Goal: Task Accomplishment & Management: Use online tool/utility

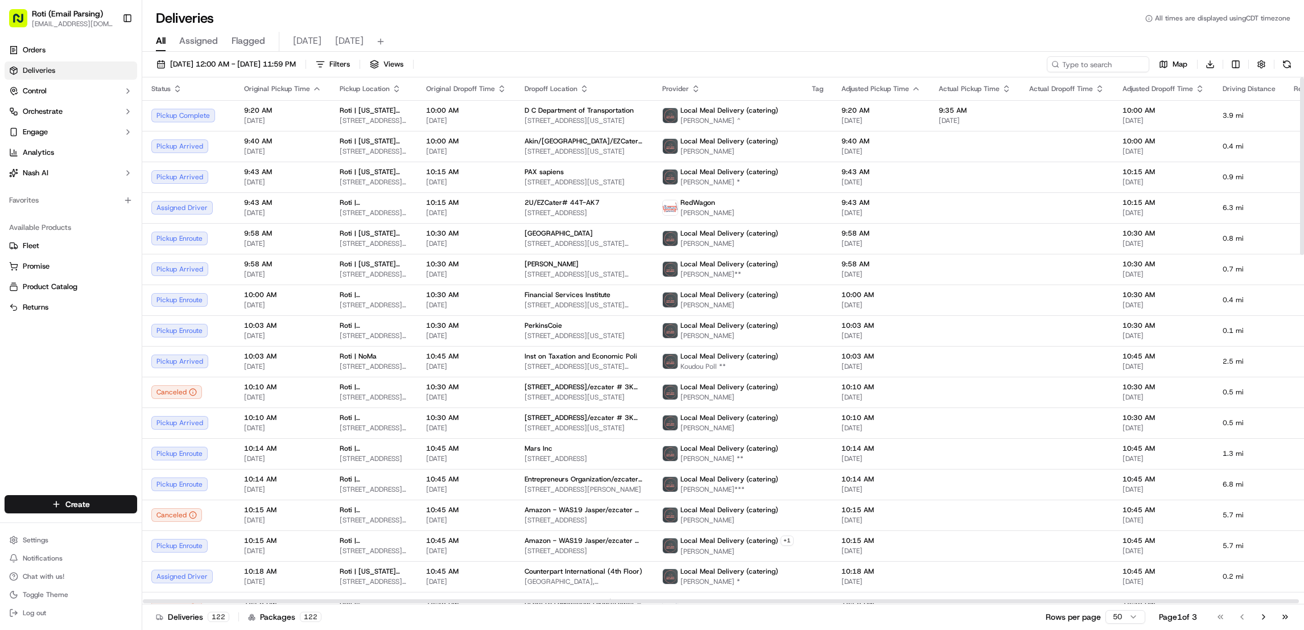
click at [335, 47] on span "tomorrow" at bounding box center [349, 41] width 28 height 14
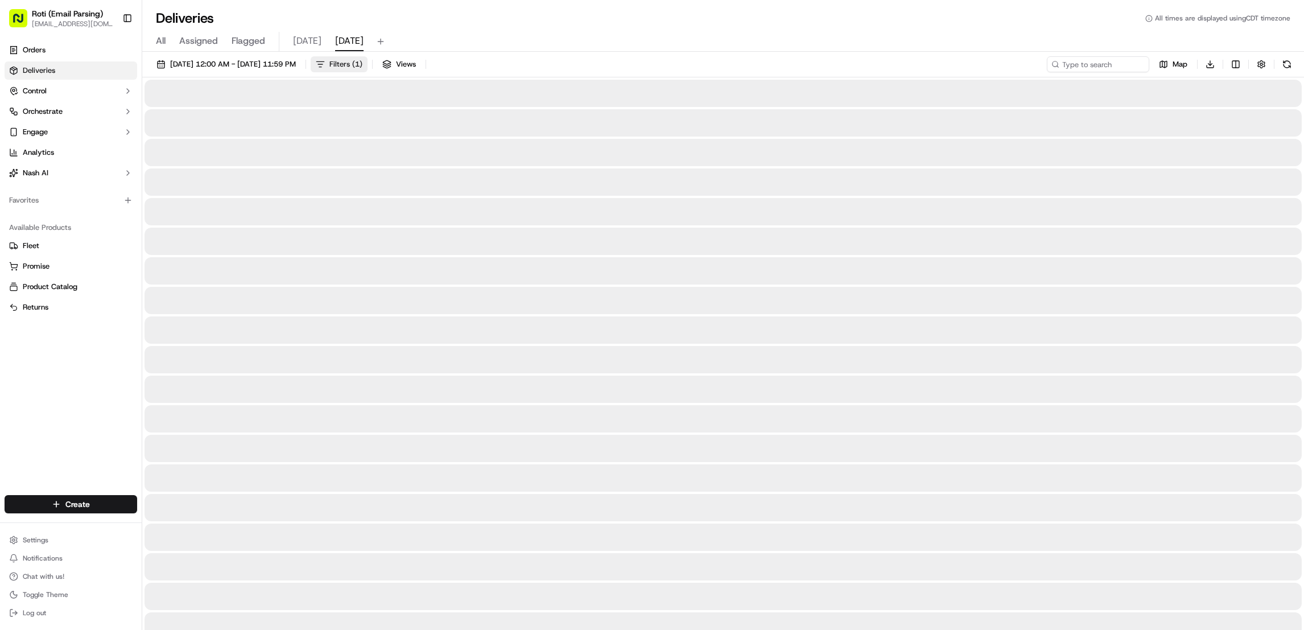
click at [362, 64] on span "Filters ( 1 )" at bounding box center [345, 64] width 33 height 10
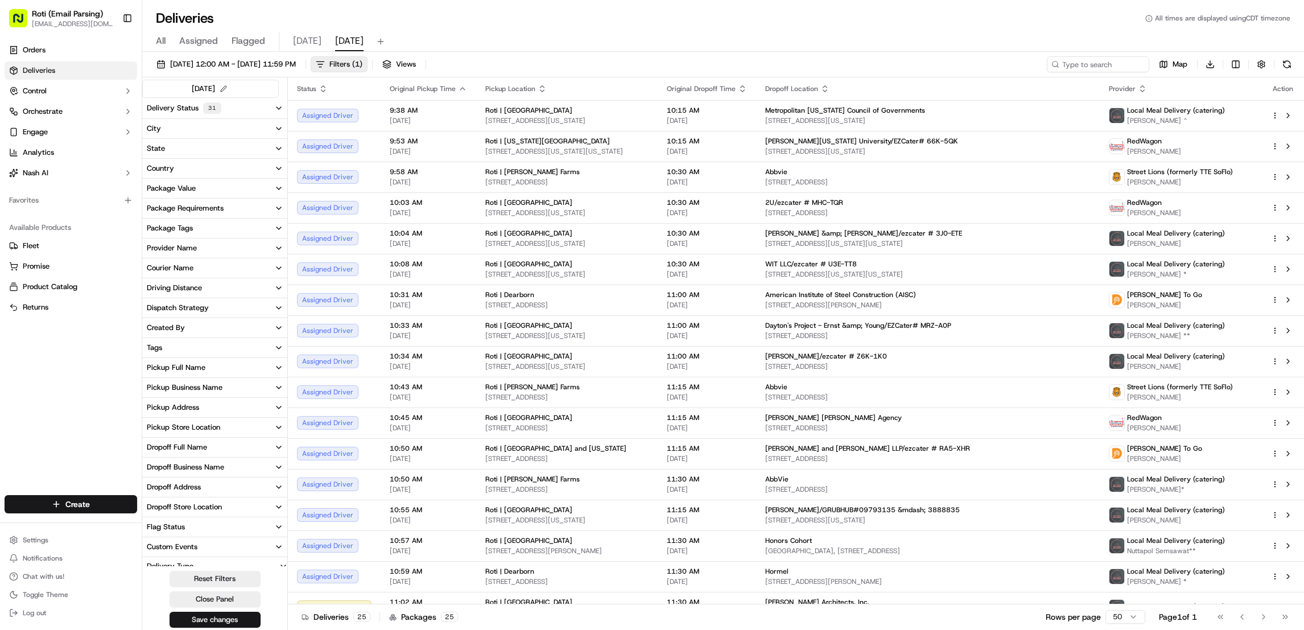
click at [199, 390] on div "Pickup Business Name" at bounding box center [185, 387] width 76 height 10
click at [151, 455] on Michigan "Roti | Lake and Michigan" at bounding box center [151, 455] width 9 height 9
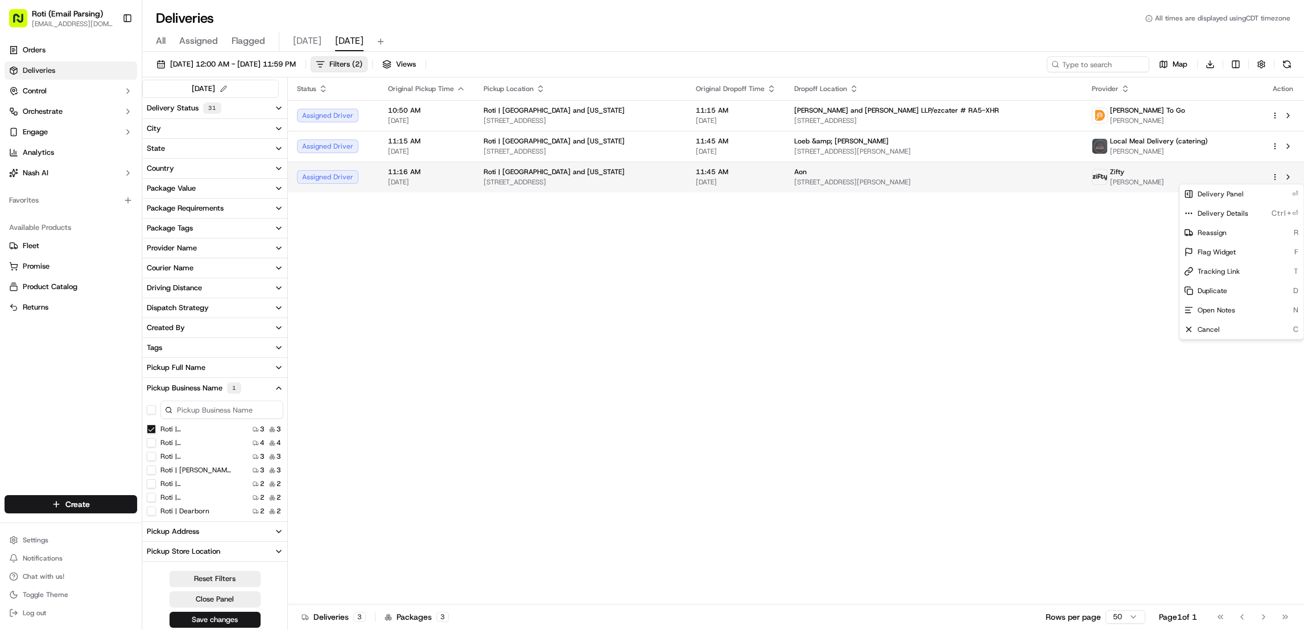
click at [1273, 177] on html "Roti (Email Parsing) jnavarro@roti.com Toggle Sidebar Orders Deliveries Control…" at bounding box center [652, 315] width 1304 height 630
click at [1211, 333] on span "Cancel" at bounding box center [1209, 329] width 22 height 9
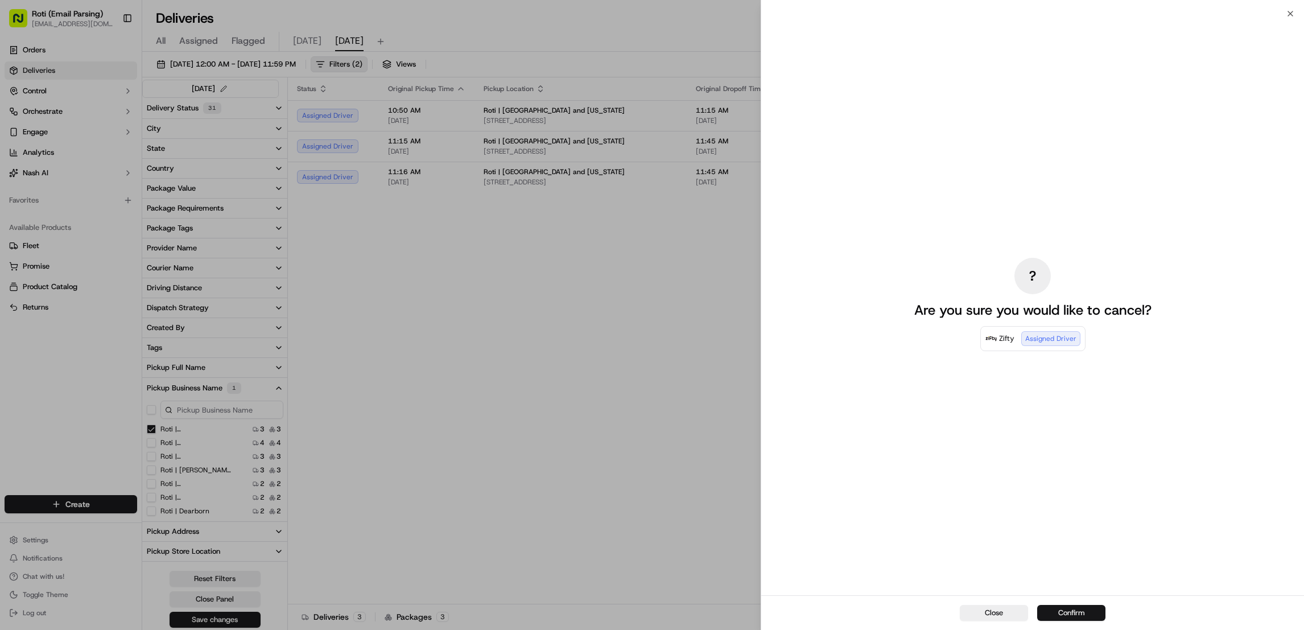
click at [1073, 612] on button "Confirm" at bounding box center [1071, 613] width 68 height 16
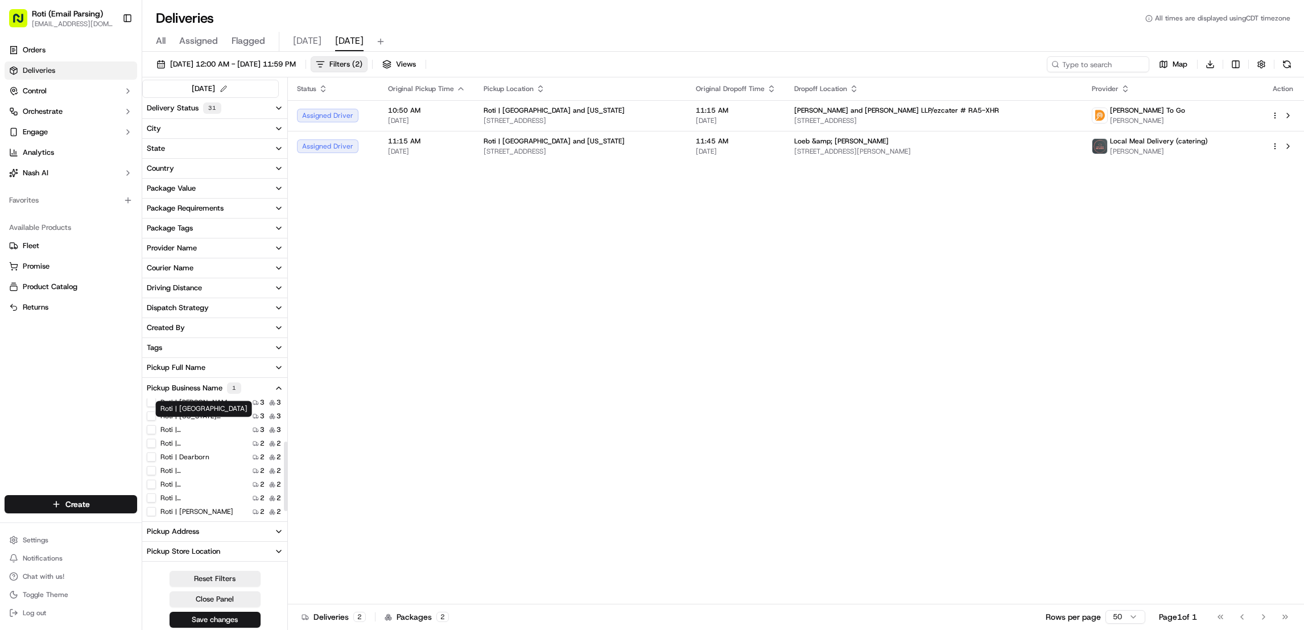
scroll to position [84, 0]
click at [149, 484] on Adams "Roti | Adams" at bounding box center [151, 481] width 9 height 9
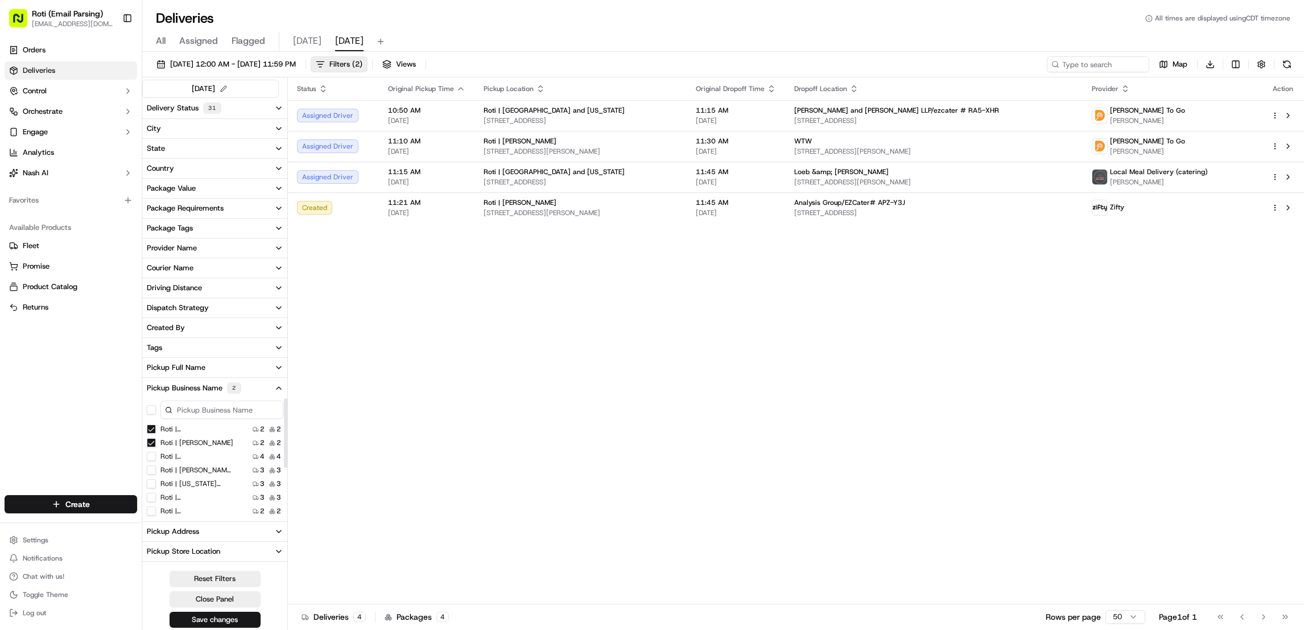
click at [151, 428] on Michigan "Roti | Lake and Michigan" at bounding box center [151, 429] width 9 height 9
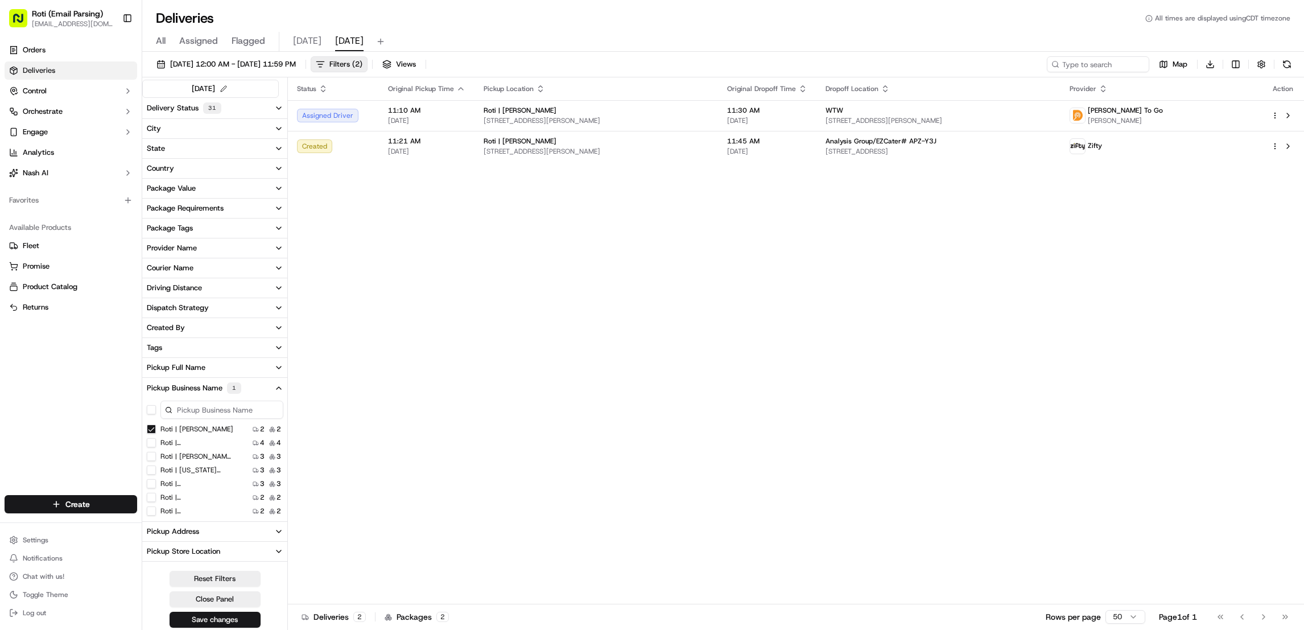
click at [152, 471] on Ave "Roti | Pennsylvania Ave" at bounding box center [151, 470] width 9 height 9
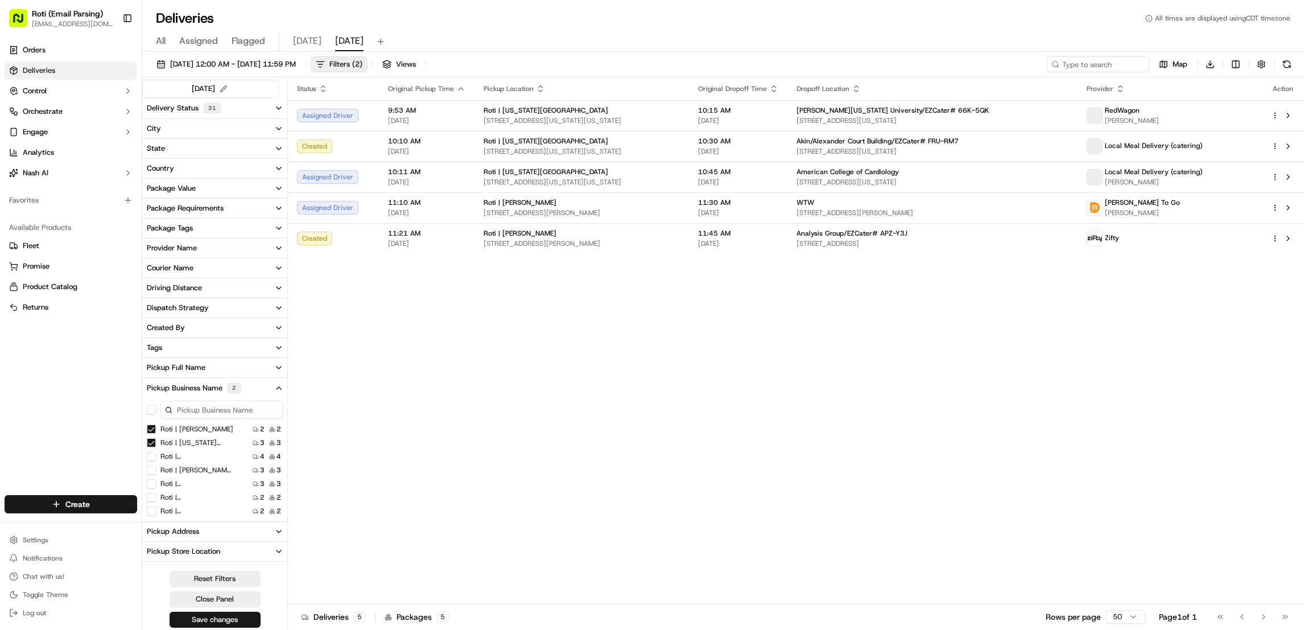
click at [150, 430] on Adams "Roti | Adams" at bounding box center [151, 429] width 9 height 9
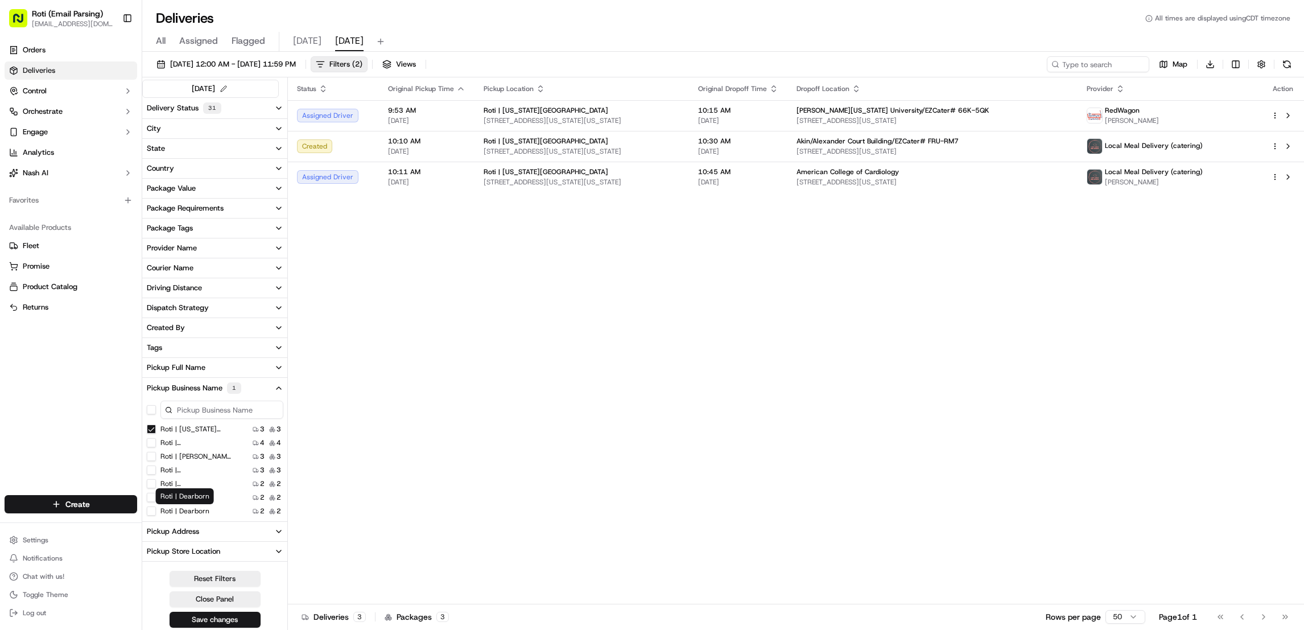
click at [199, 511] on label "Roti | Dearborn" at bounding box center [184, 510] width 49 height 9
click at [156, 511] on Dearborn "Roti | Dearborn" at bounding box center [151, 510] width 9 height 9
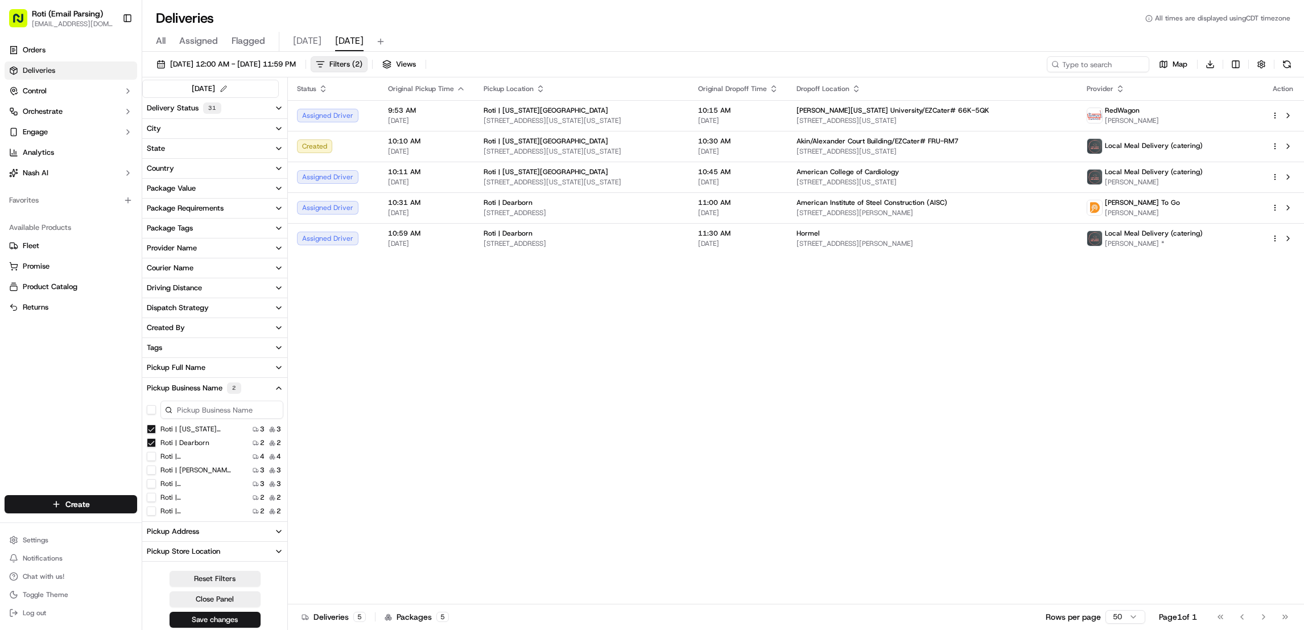
click at [150, 427] on Ave "Roti | [US_STATE][GEOGRAPHIC_DATA]" at bounding box center [151, 429] width 9 height 9
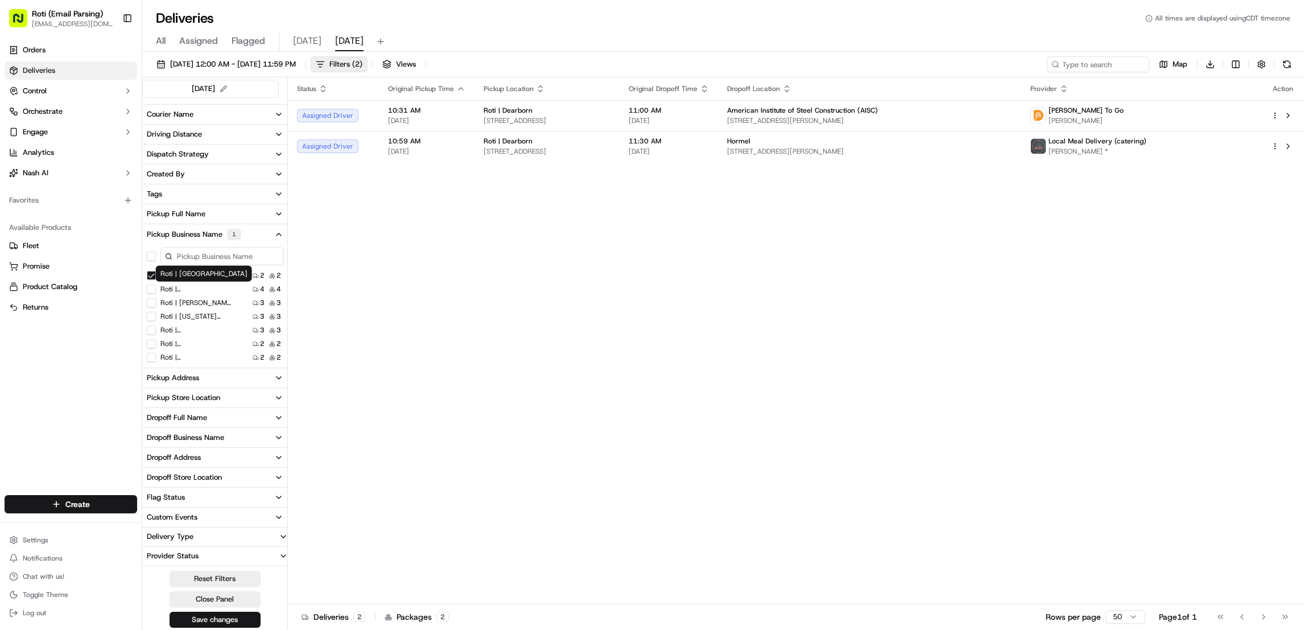
click at [193, 290] on label "Roti | K Street" at bounding box center [196, 289] width 73 height 9
click at [156, 290] on Street "Roti | K Street" at bounding box center [151, 289] width 9 height 9
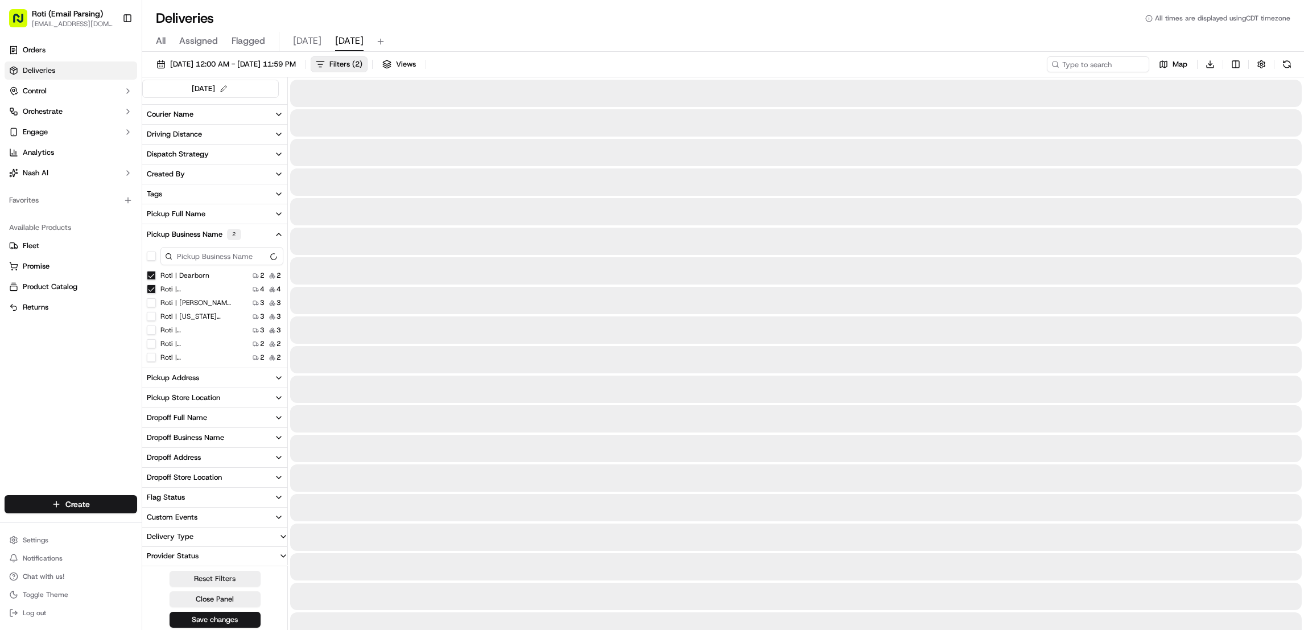
click at [151, 274] on Dearborn "Roti | Dearborn" at bounding box center [151, 275] width 9 height 9
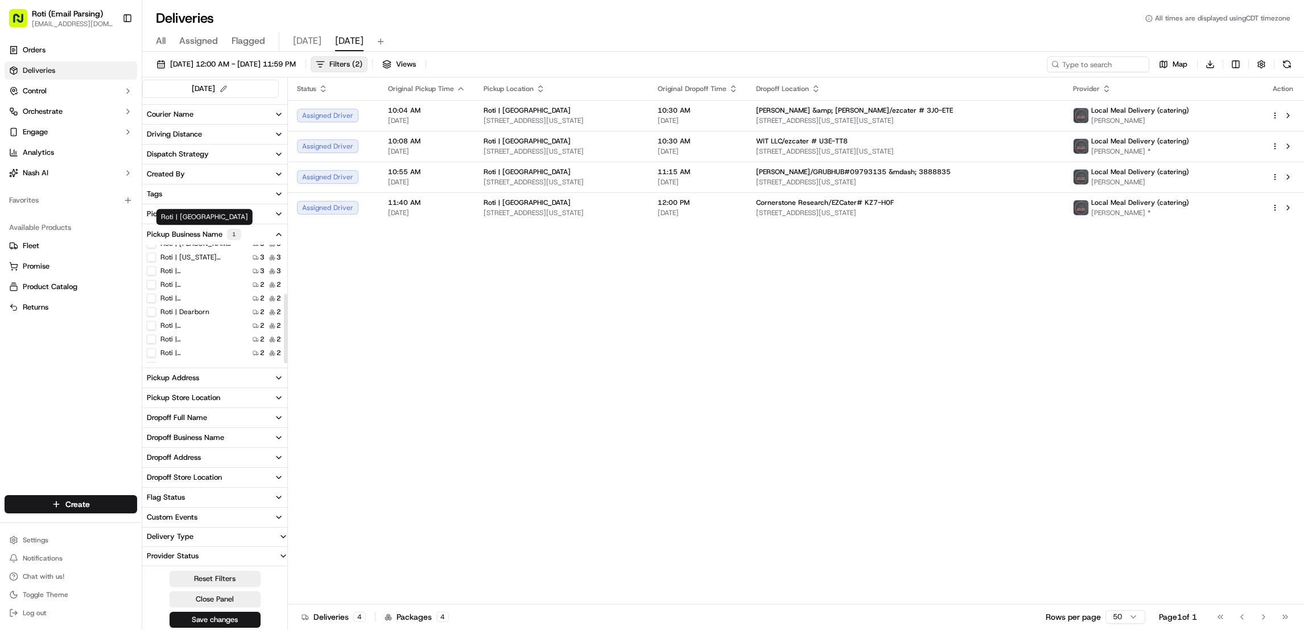
scroll to position [84, 0]
click at [156, 288] on div "Roti | F Street" at bounding box center [190, 287] width 86 height 9
click at [170, 288] on label "Roti | F Street" at bounding box center [196, 287] width 73 height 9
click at [156, 288] on Street "Roti | F Street" at bounding box center [151, 287] width 9 height 9
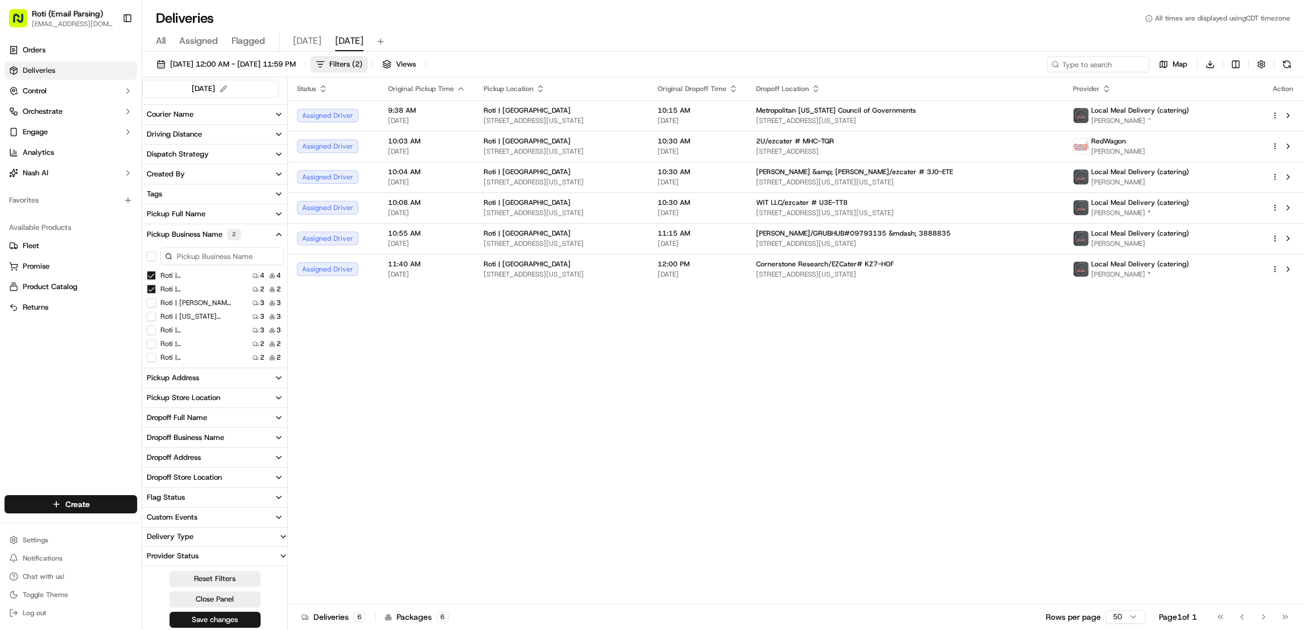
click at [153, 274] on Street "Roti | K Street" at bounding box center [151, 275] width 9 height 9
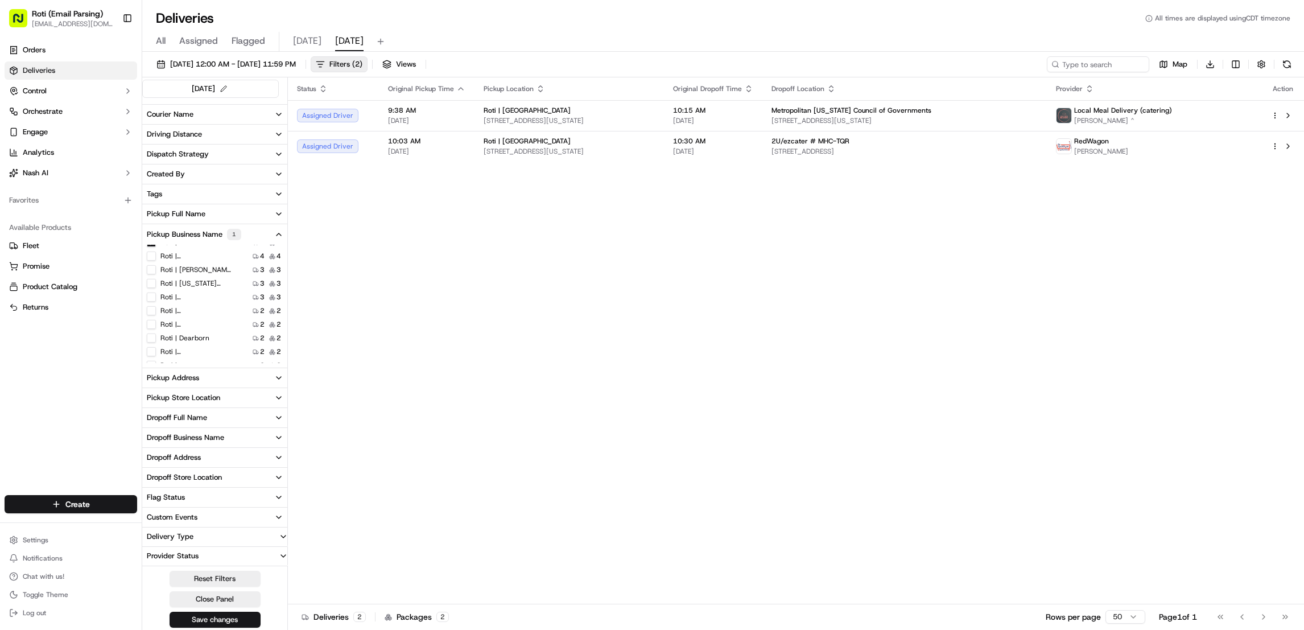
scroll to position [84, 0]
click at [214, 352] on label "Roti | [GEOGRAPHIC_DATA]" at bounding box center [196, 355] width 73 height 9
click at [156, 352] on Schaumburg "Roti | [GEOGRAPHIC_DATA]" at bounding box center [151, 355] width 9 height 9
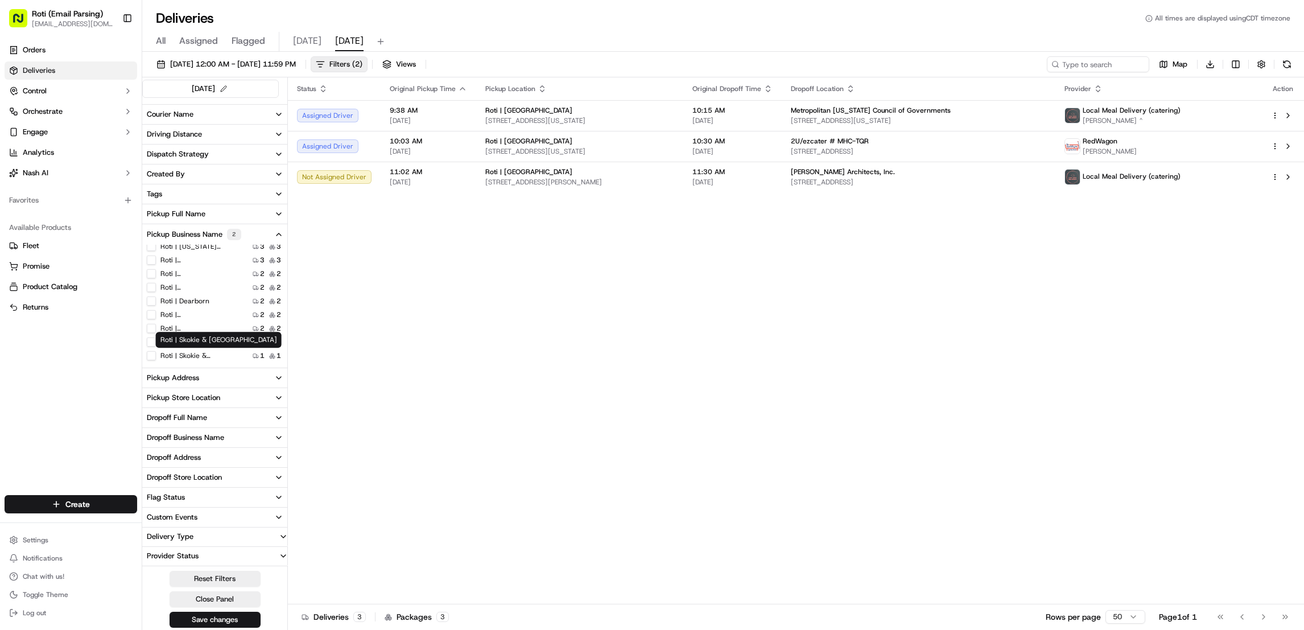
click at [211, 356] on label "Roti | Skokie & [GEOGRAPHIC_DATA]" at bounding box center [196, 355] width 73 height 9
click at [156, 356] on Dundee "Roti | Skokie & [GEOGRAPHIC_DATA]" at bounding box center [151, 355] width 9 height 9
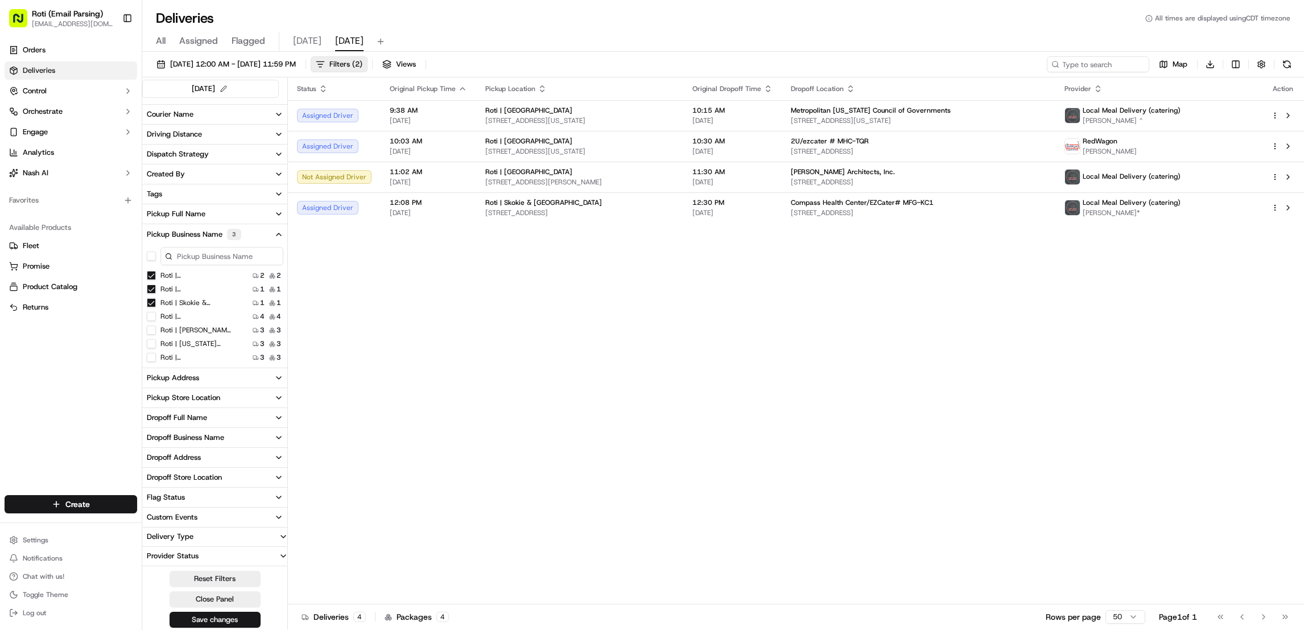
click at [149, 271] on Street "Roti | F Street" at bounding box center [151, 275] width 9 height 9
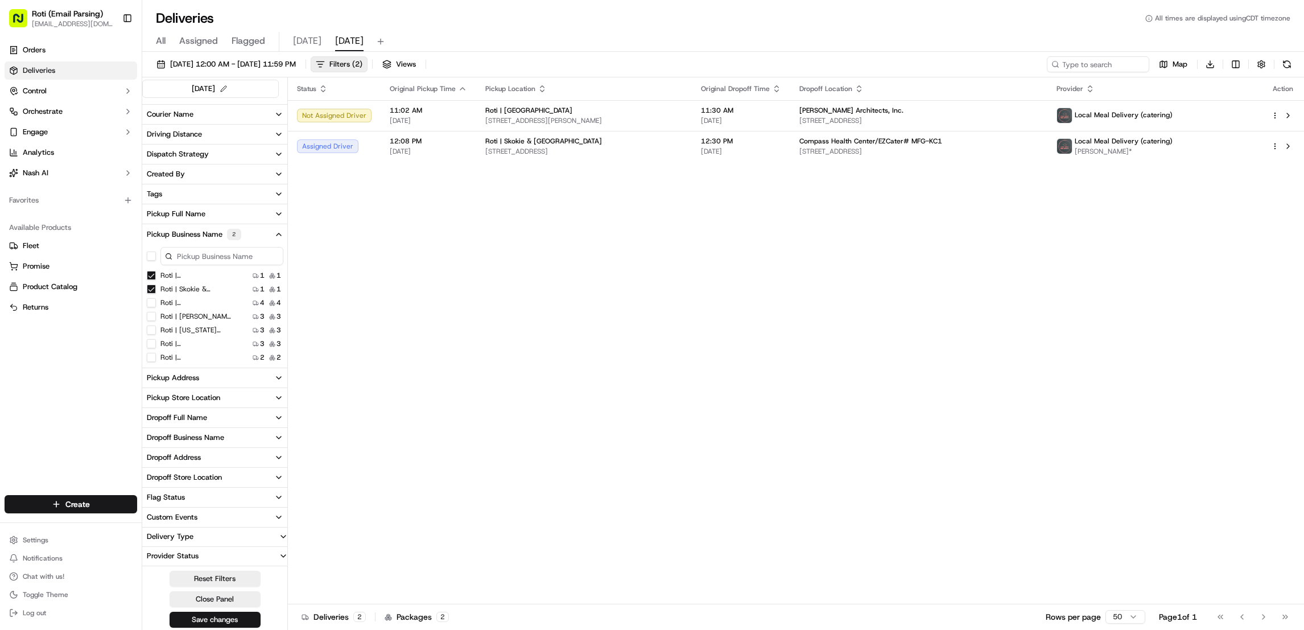
click at [150, 275] on Schaumburg "Roti | Schaumburg" at bounding box center [151, 275] width 9 height 9
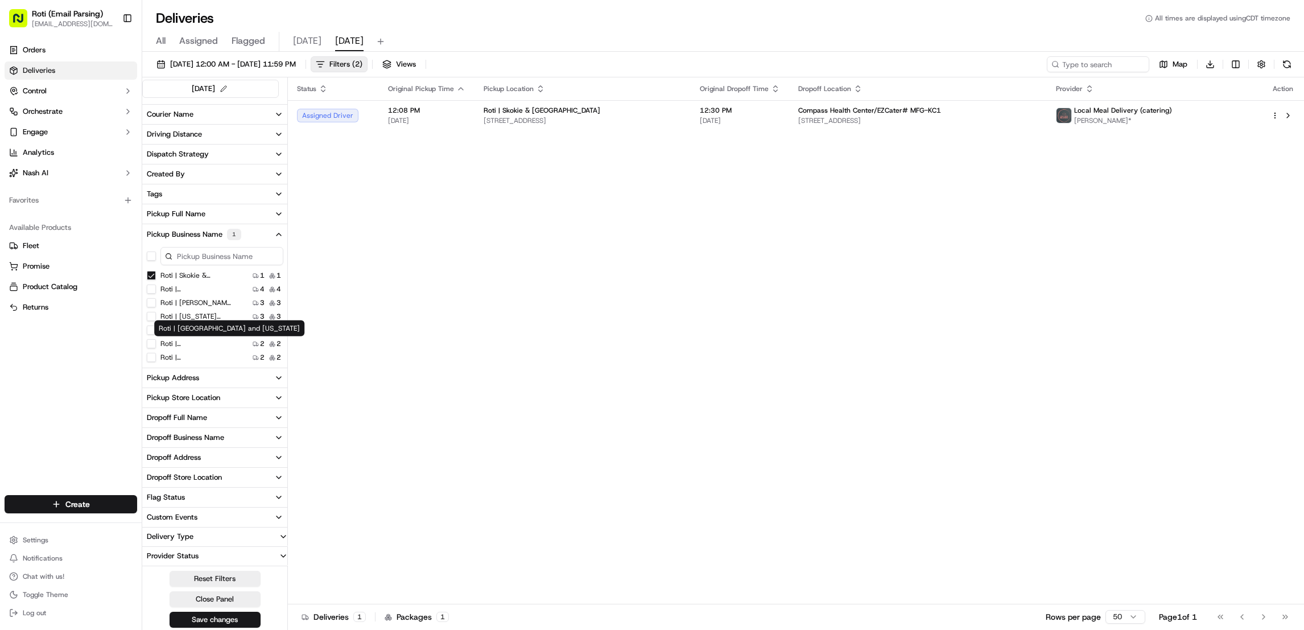
click at [195, 341] on label "Roti | Lake and Michigan" at bounding box center [196, 343] width 73 height 9
click at [156, 341] on Michigan "Roti | Lake and Michigan" at bounding box center [151, 343] width 9 height 9
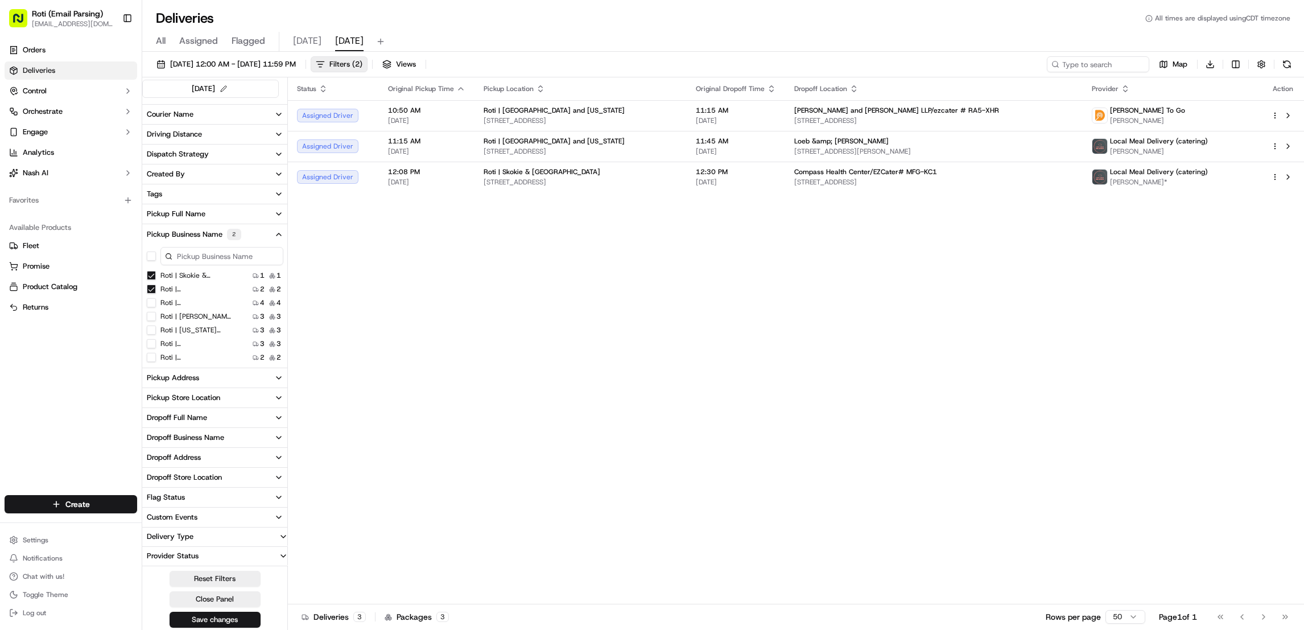
click at [151, 274] on Dundee "Roti | Skokie & Dundee" at bounding box center [151, 275] width 9 height 9
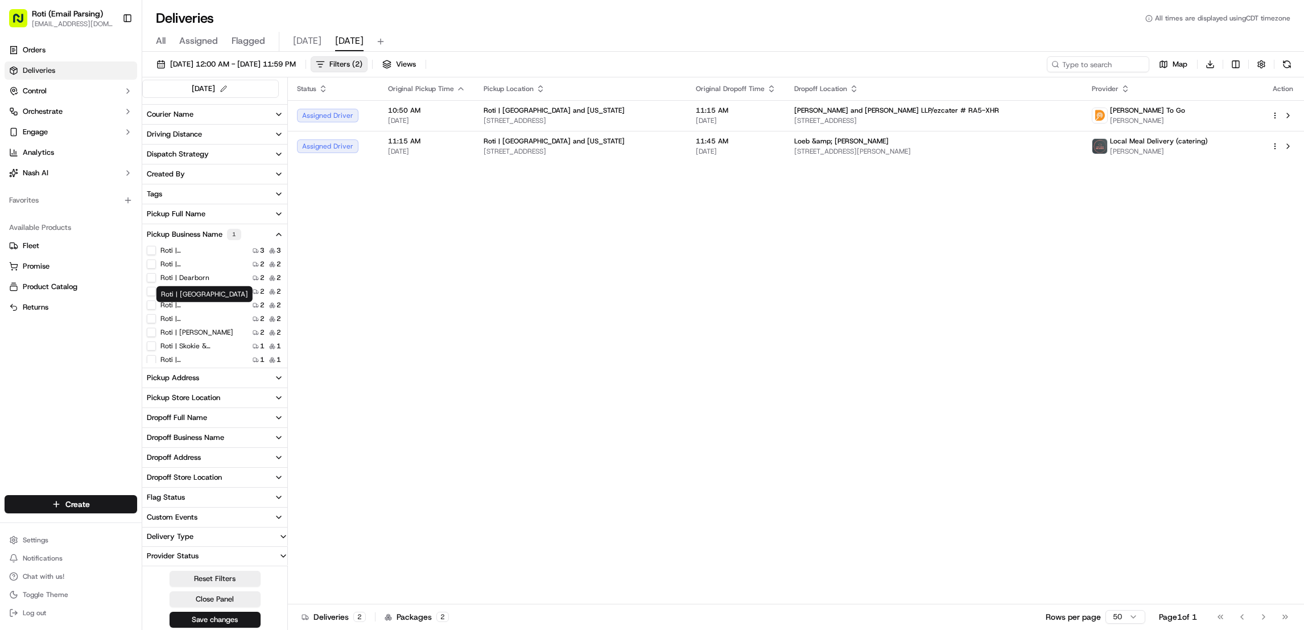
scroll to position [84, 0]
click at [153, 300] on Park "Roti | Hyde Park" at bounding box center [151, 300] width 9 height 9
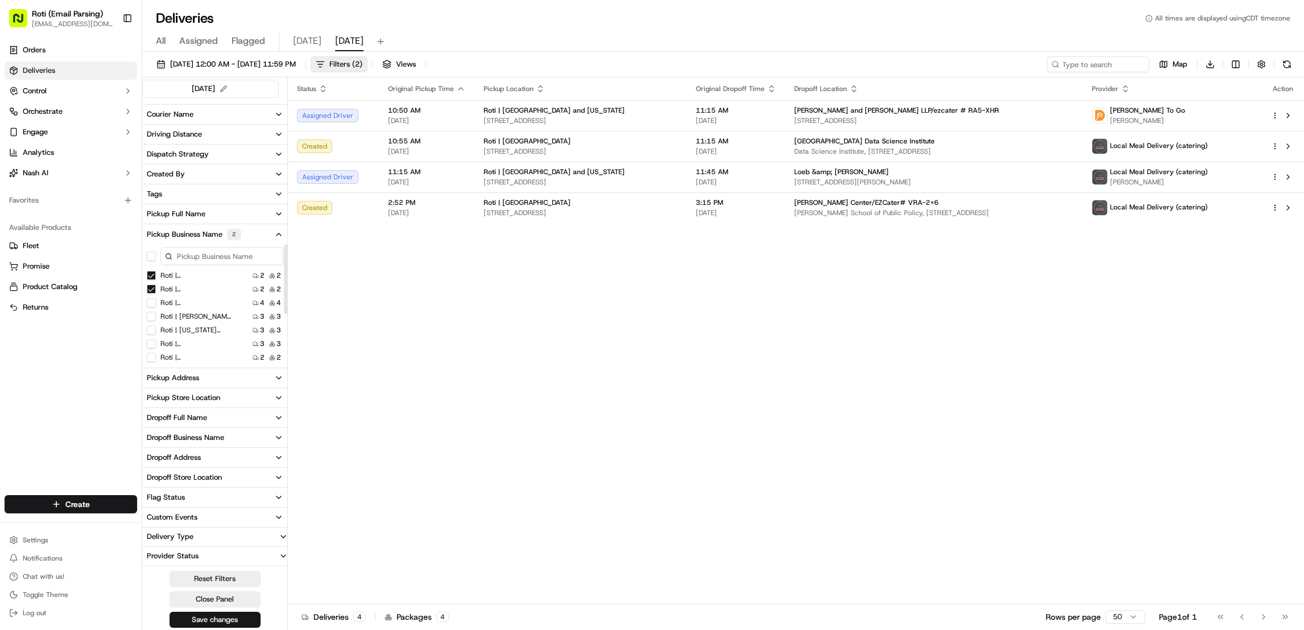
click at [147, 271] on Michigan "Roti | Lake and Michigan" at bounding box center [151, 275] width 9 height 9
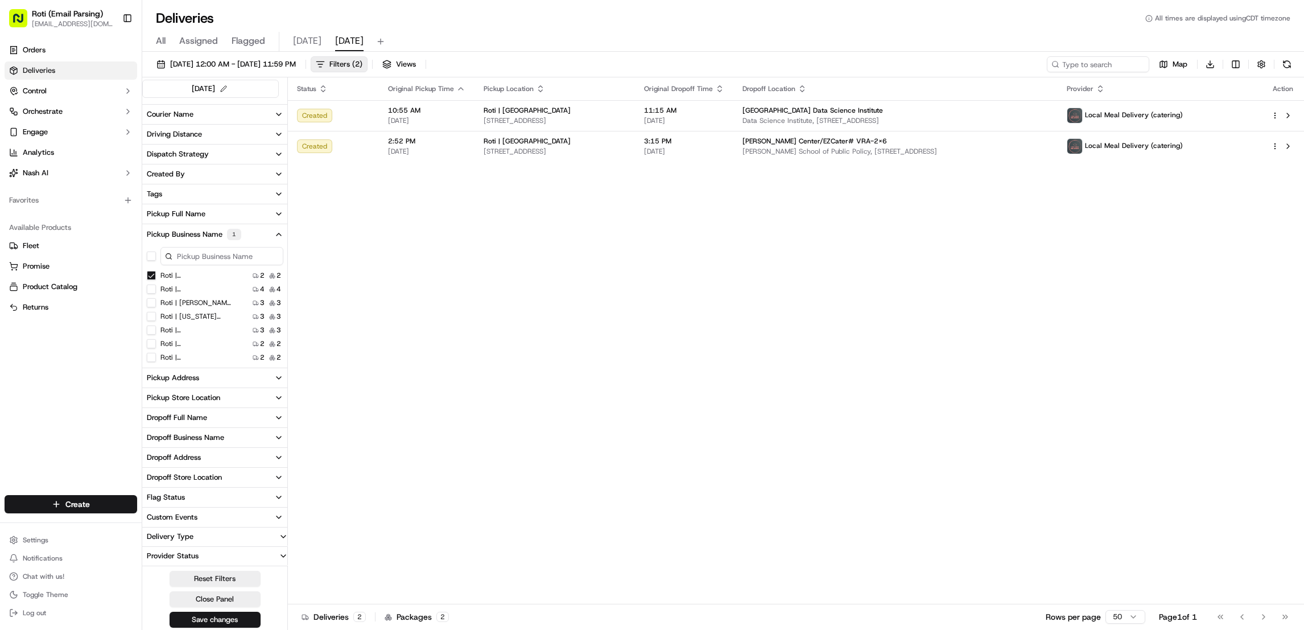
click at [149, 276] on Park "Roti | Hyde Park" at bounding box center [151, 275] width 9 height 9
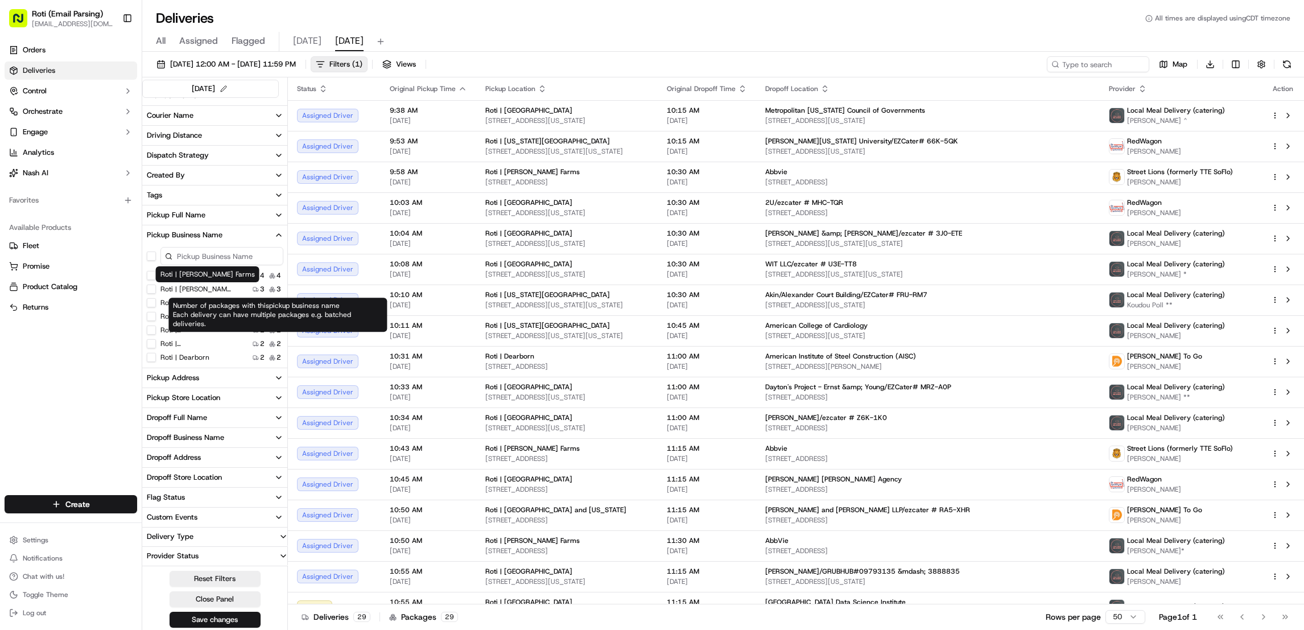
click at [210, 289] on label "Roti | Mellody Farms" at bounding box center [196, 289] width 73 height 9
click at [156, 289] on Farms "Roti | Mellody Farms" at bounding box center [151, 289] width 9 height 9
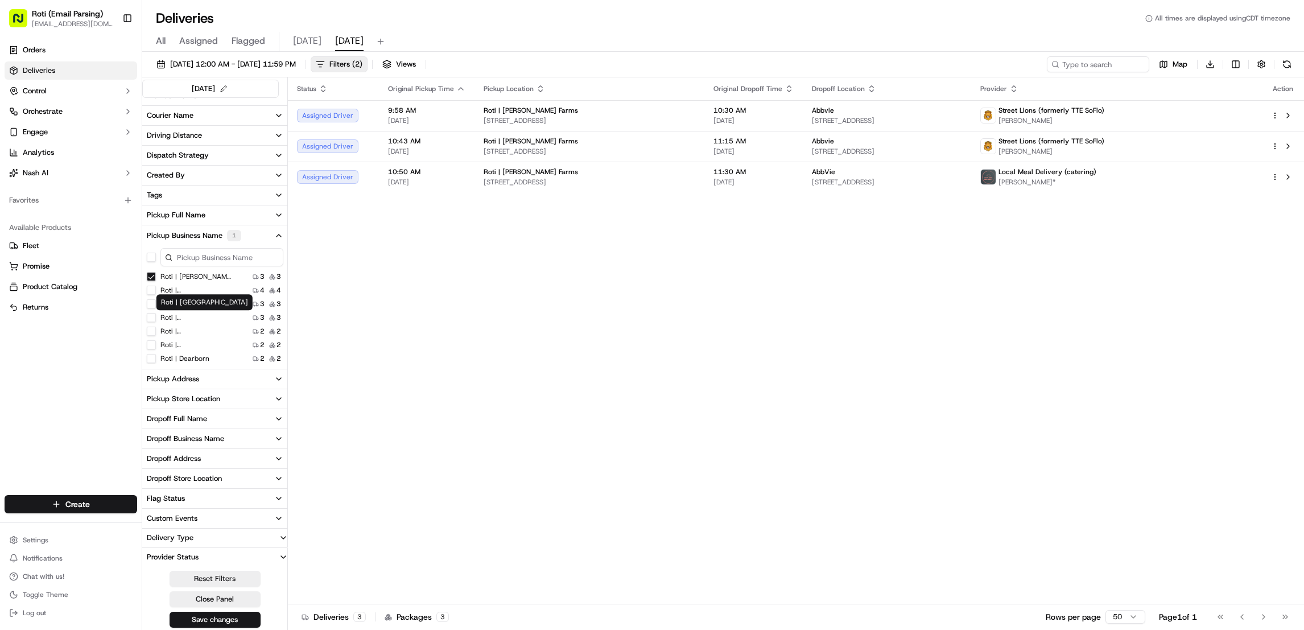
click at [223, 314] on label "Roti | University of MN" at bounding box center [196, 317] width 73 height 9
click at [156, 314] on MN "Roti | University of MN" at bounding box center [151, 317] width 9 height 9
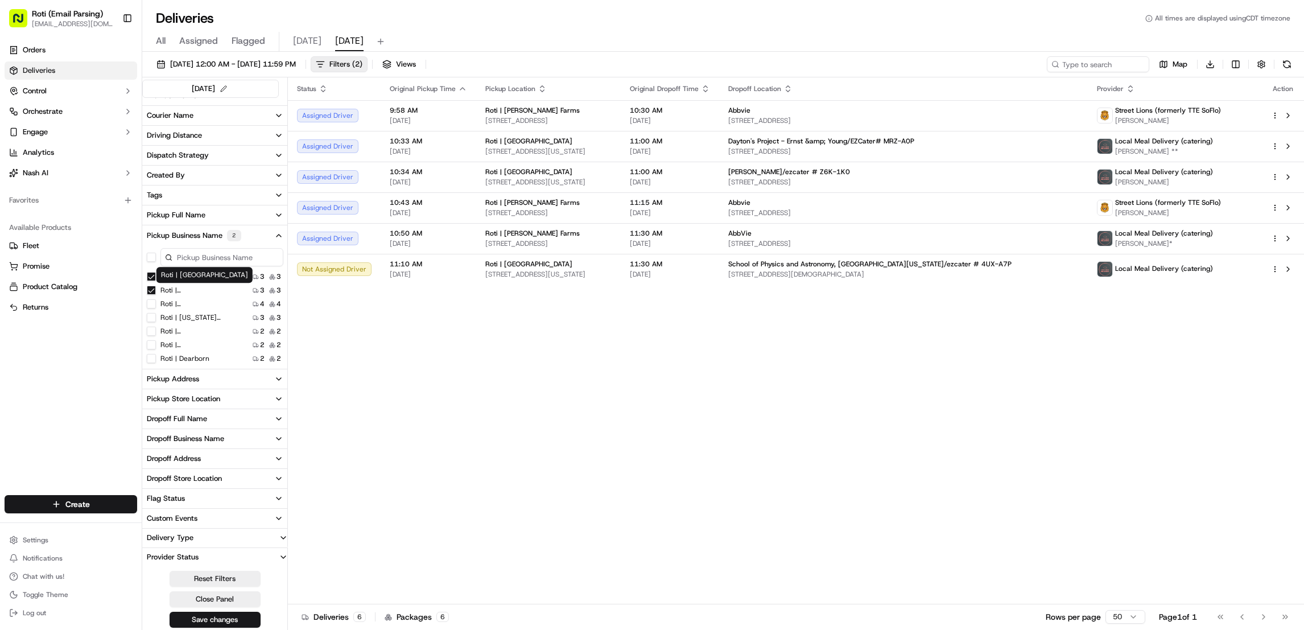
click at [151, 274] on Farms "Roti | Mellody Farms" at bounding box center [151, 276] width 9 height 9
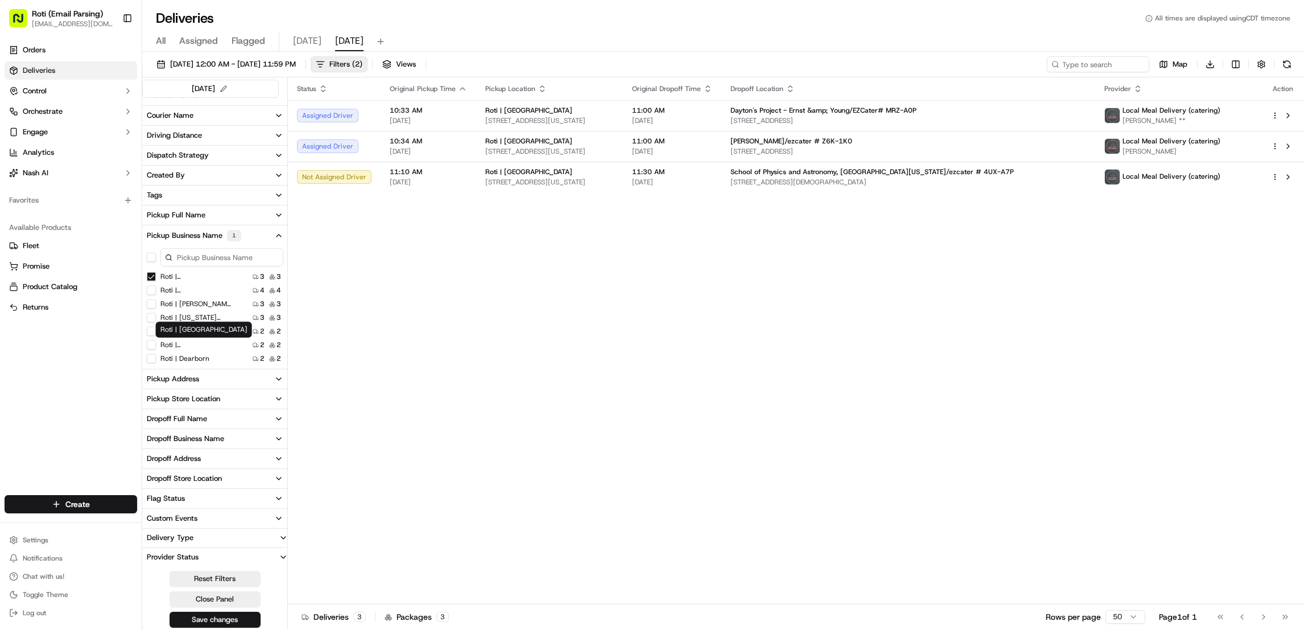
click at [191, 344] on label "Roti | West Loop" at bounding box center [196, 344] width 73 height 9
click at [156, 344] on Loop "Roti | West Loop" at bounding box center [151, 344] width 9 height 9
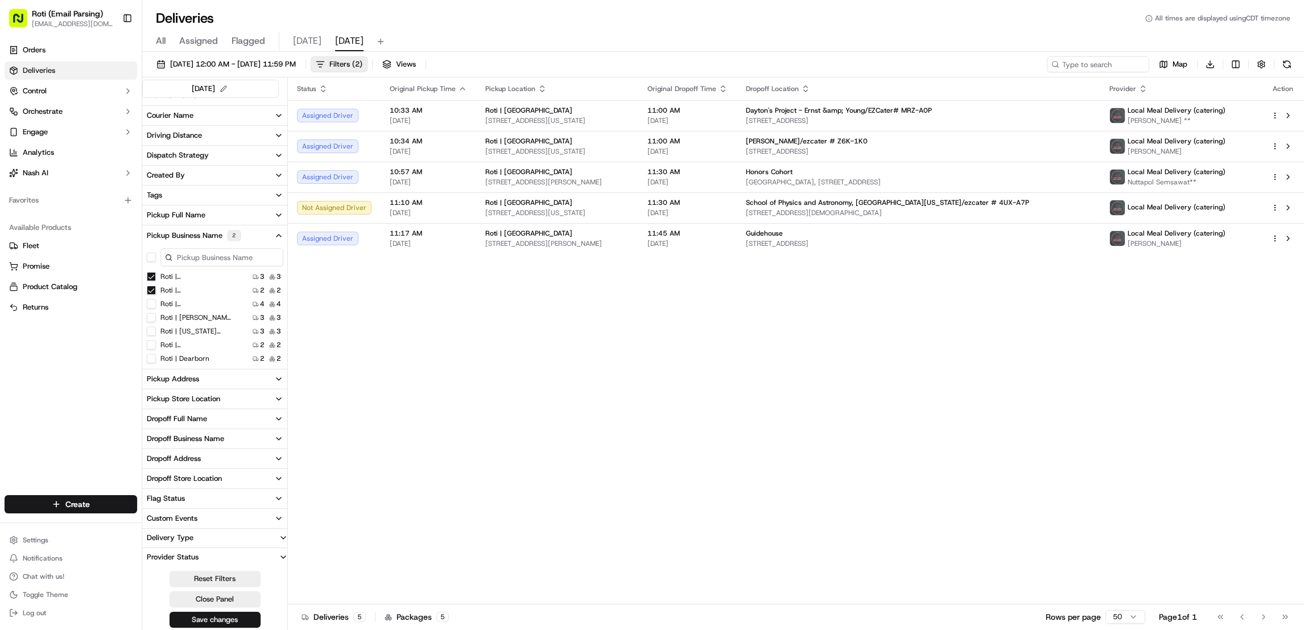
click at [147, 276] on MN "Roti | University of MN" at bounding box center [151, 276] width 9 height 9
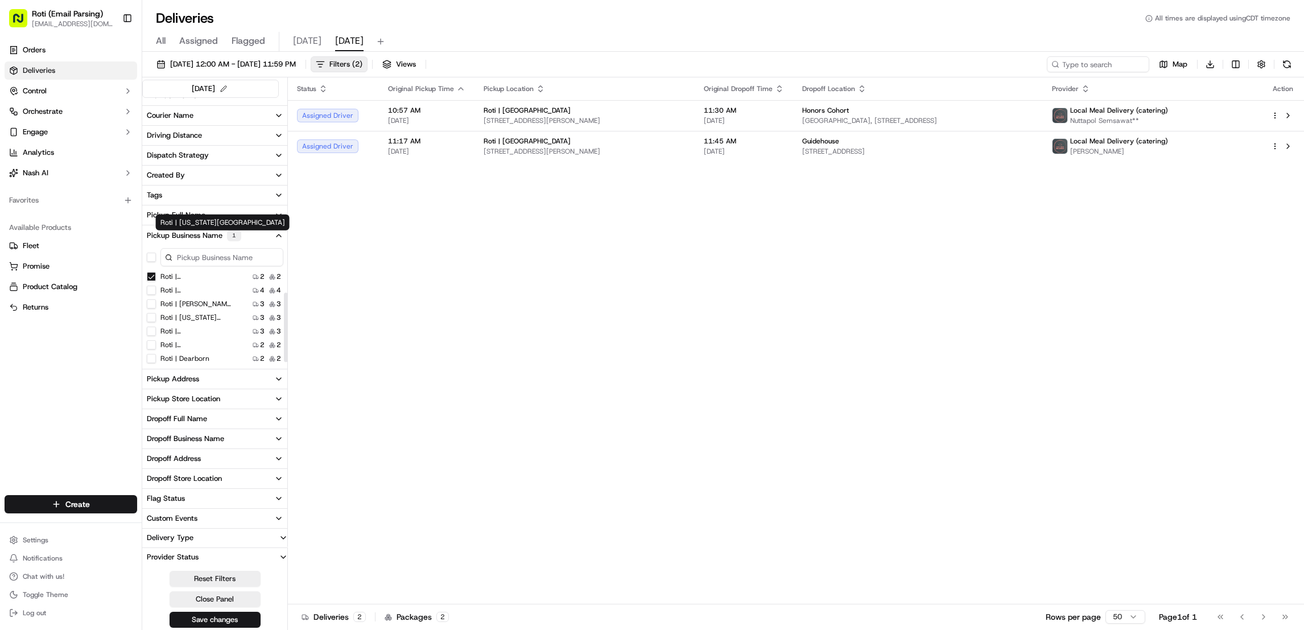
scroll to position [84, 0]
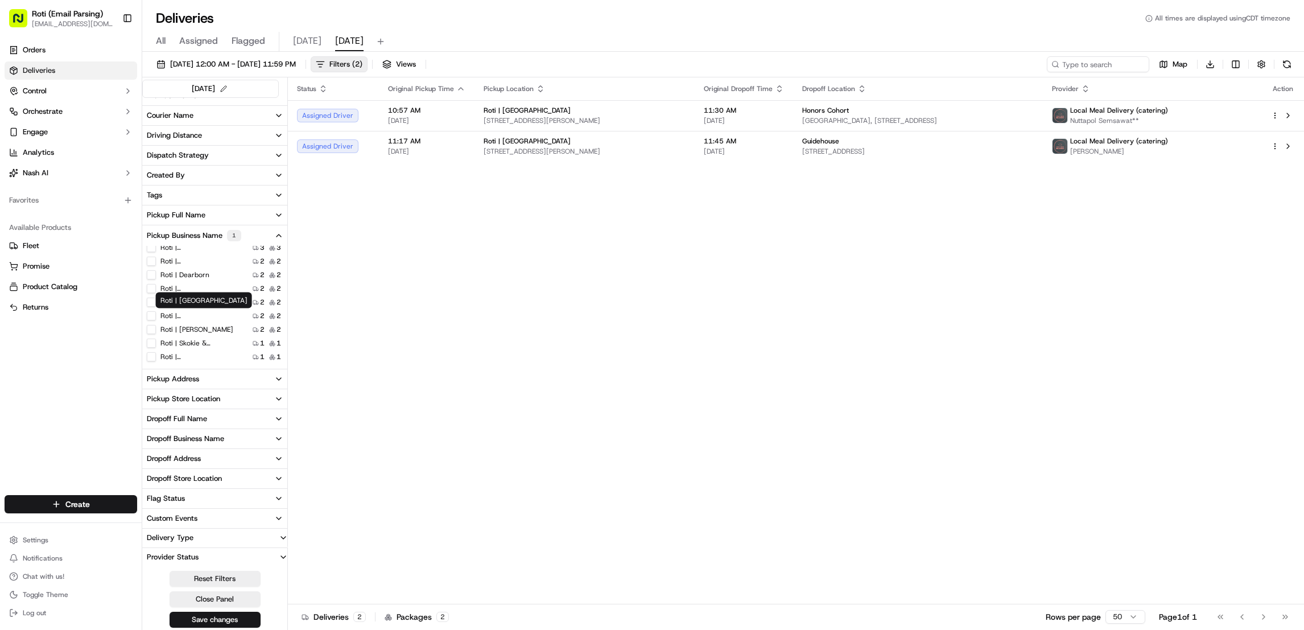
click at [215, 318] on label "Roti | St. Louis Park" at bounding box center [196, 315] width 73 height 9
click at [156, 318] on Park "Roti | St. Louis Park" at bounding box center [151, 315] width 9 height 9
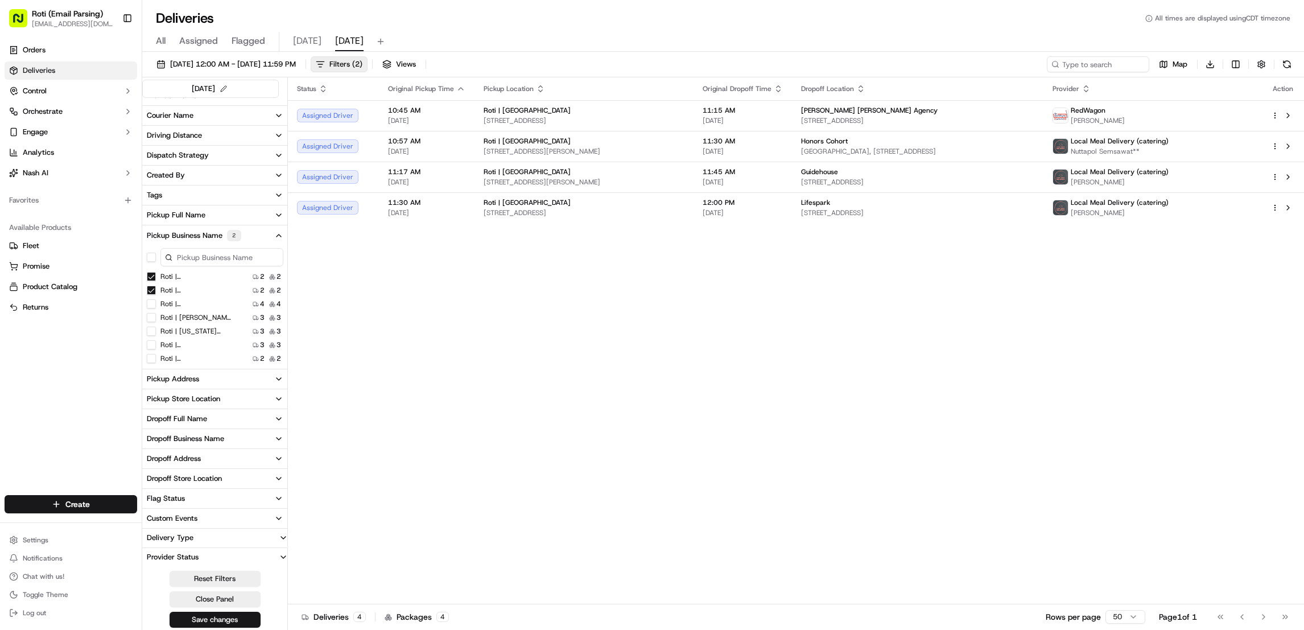
click at [155, 275] on Loop "Roti | West Loop" at bounding box center [151, 276] width 9 height 9
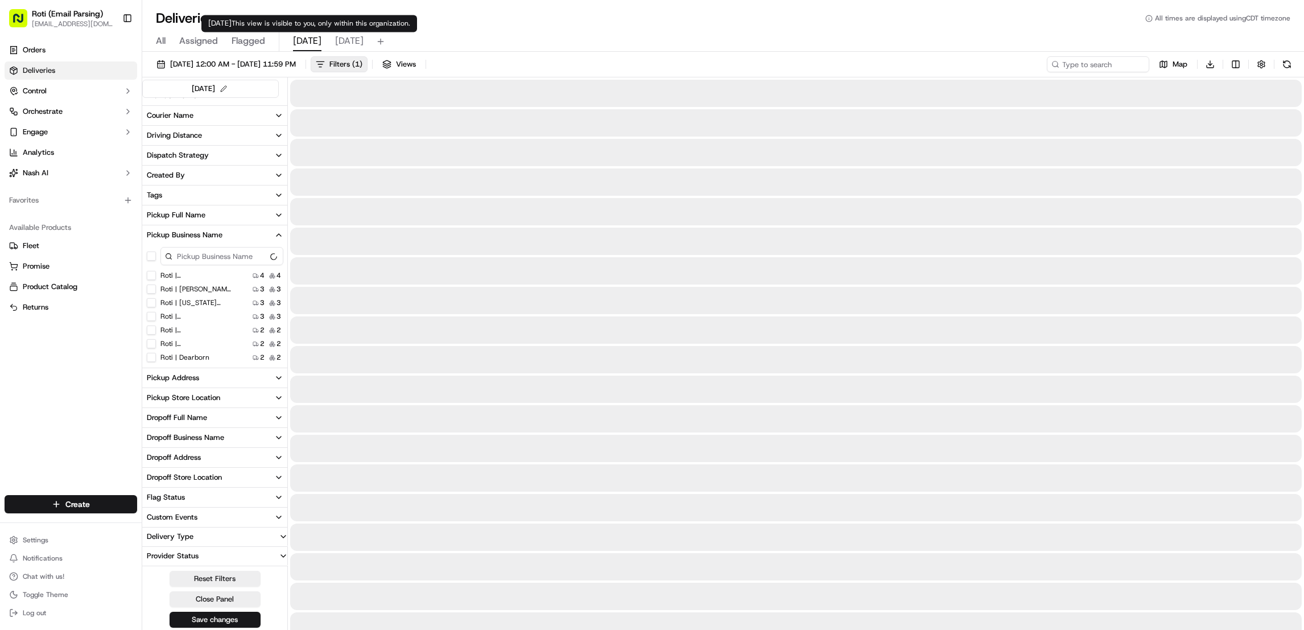
click at [300, 36] on span "today" at bounding box center [307, 41] width 28 height 14
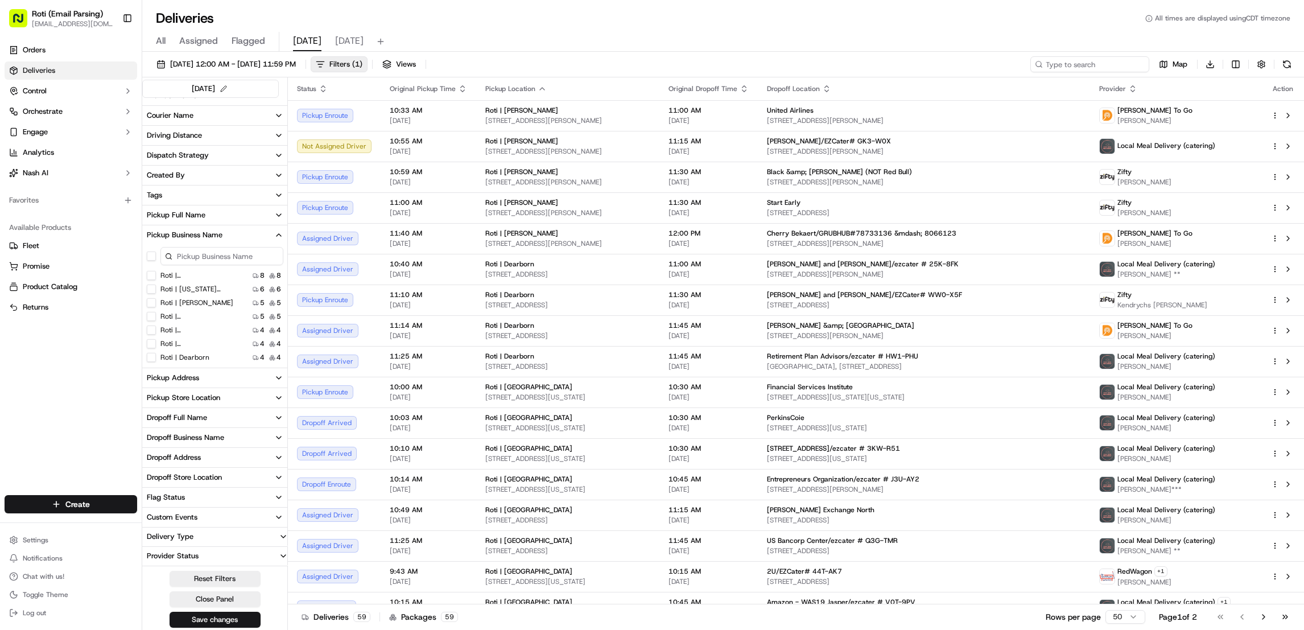
click at [1061, 64] on input at bounding box center [1090, 64] width 119 height 16
paste input "44t-ak7"
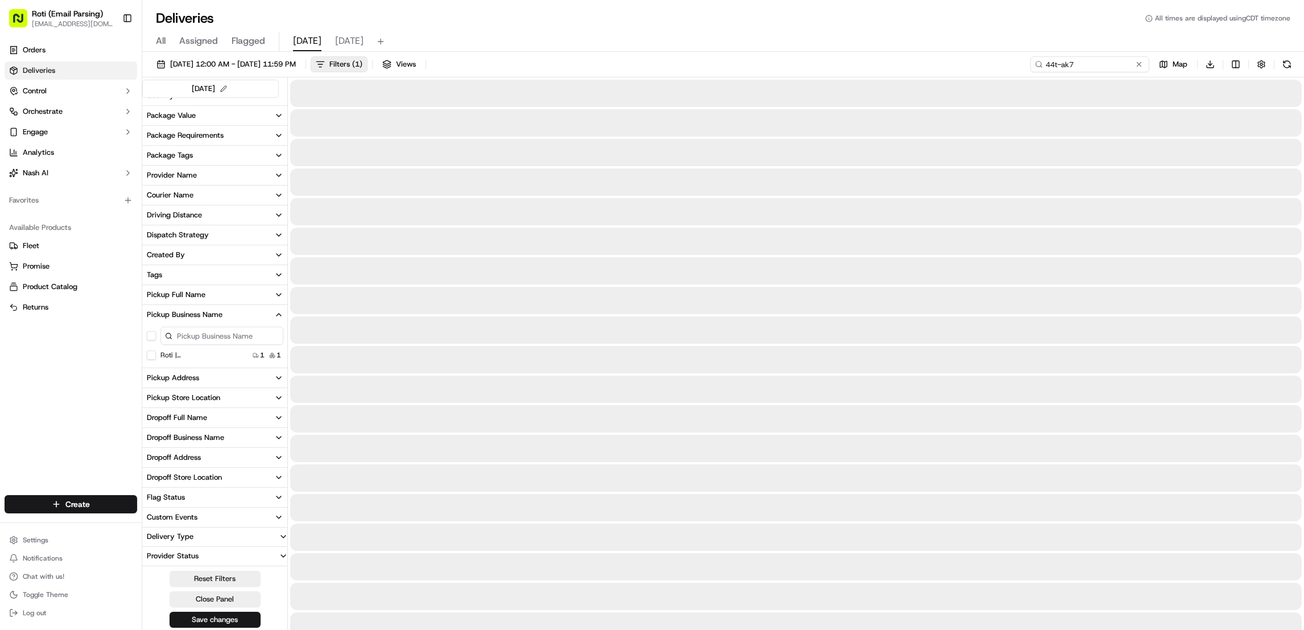
scroll to position [73, 0]
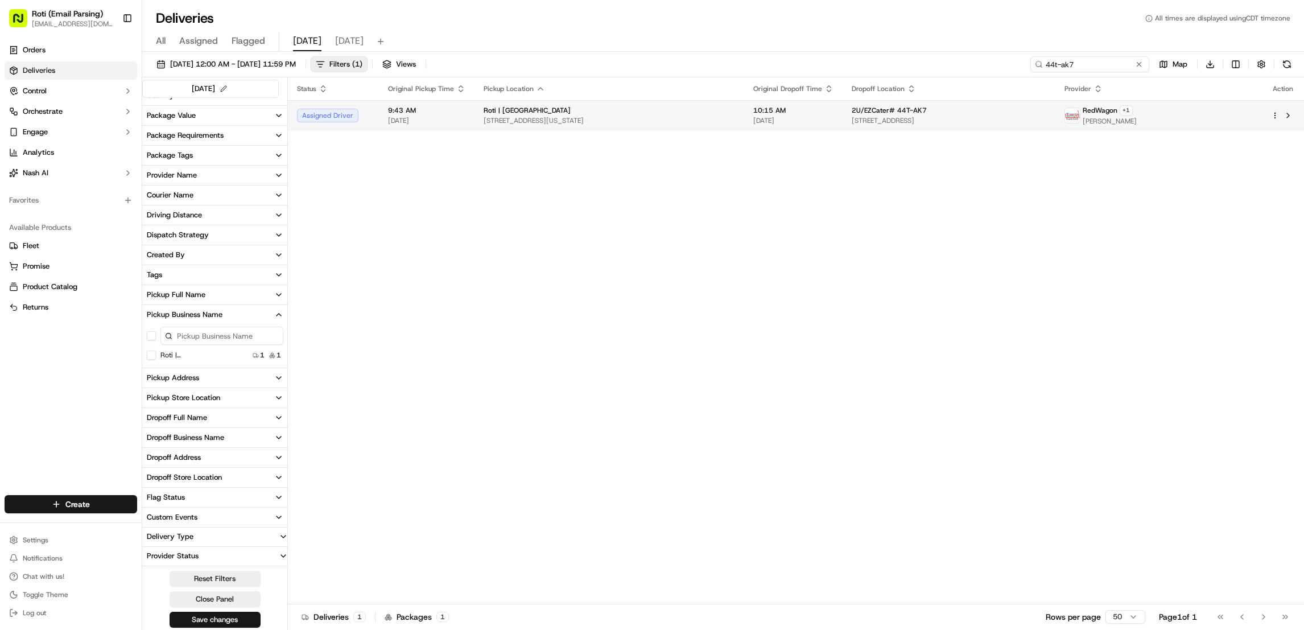
type input "44t-ak7"
click at [1297, 115] on td at bounding box center [1283, 115] width 42 height 31
click at [1205, 117] on div "RedWagon + 1 Carre Kendrick" at bounding box center [1159, 115] width 188 height 20
drag, startPoint x: 630, startPoint y: 270, endPoint x: 1303, endPoint y: 204, distance: 676.5
click at [1288, 117] on button at bounding box center [1289, 116] width 14 height 14
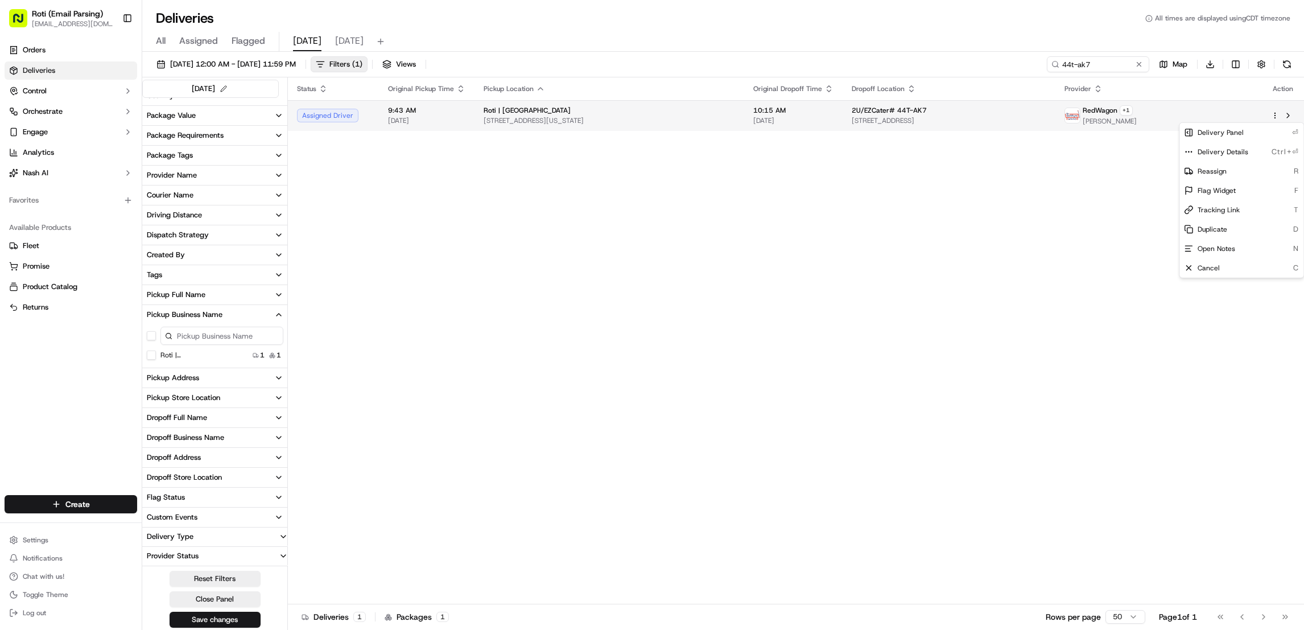
click at [1271, 115] on html "Roti (Email Parsing) jnavarro@roti.com Toggle Sidebar Orders Deliveries Control…" at bounding box center [652, 315] width 1304 height 630
click at [1225, 229] on span "Duplicate" at bounding box center [1213, 229] width 30 height 9
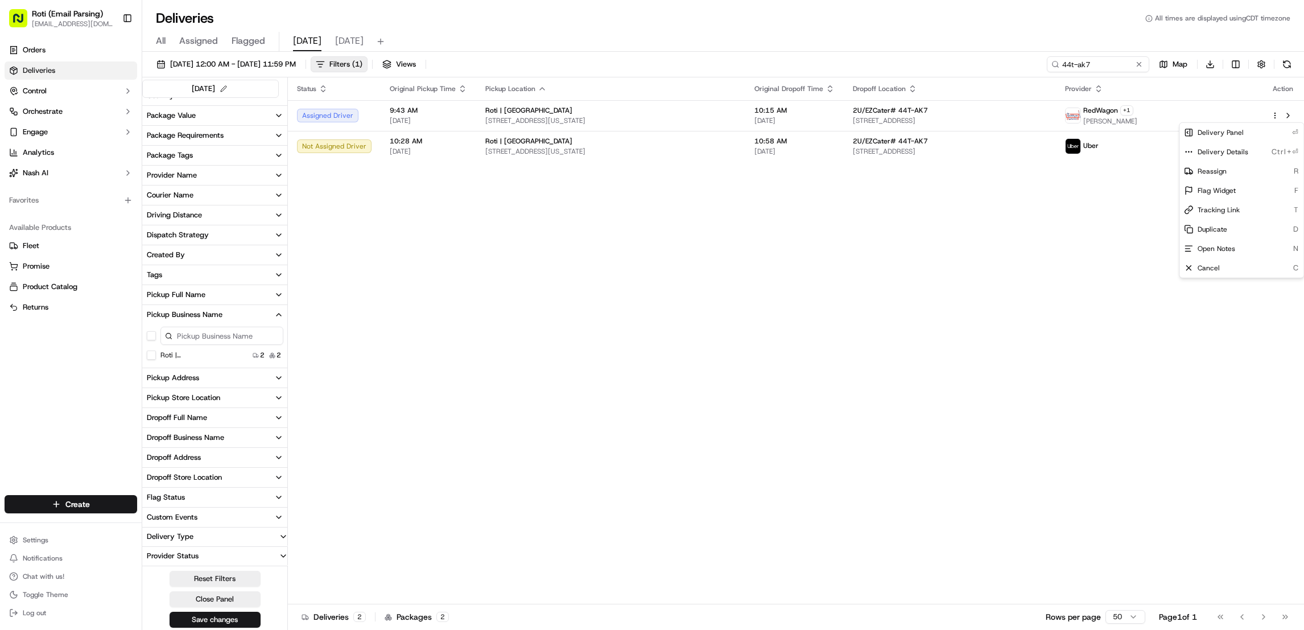
click at [948, 394] on html "Roti (Email Parsing) jnavarro@roti.com Toggle Sidebar Orders Deliveries Control…" at bounding box center [652, 315] width 1304 height 630
click at [1281, 61] on button at bounding box center [1287, 64] width 16 height 16
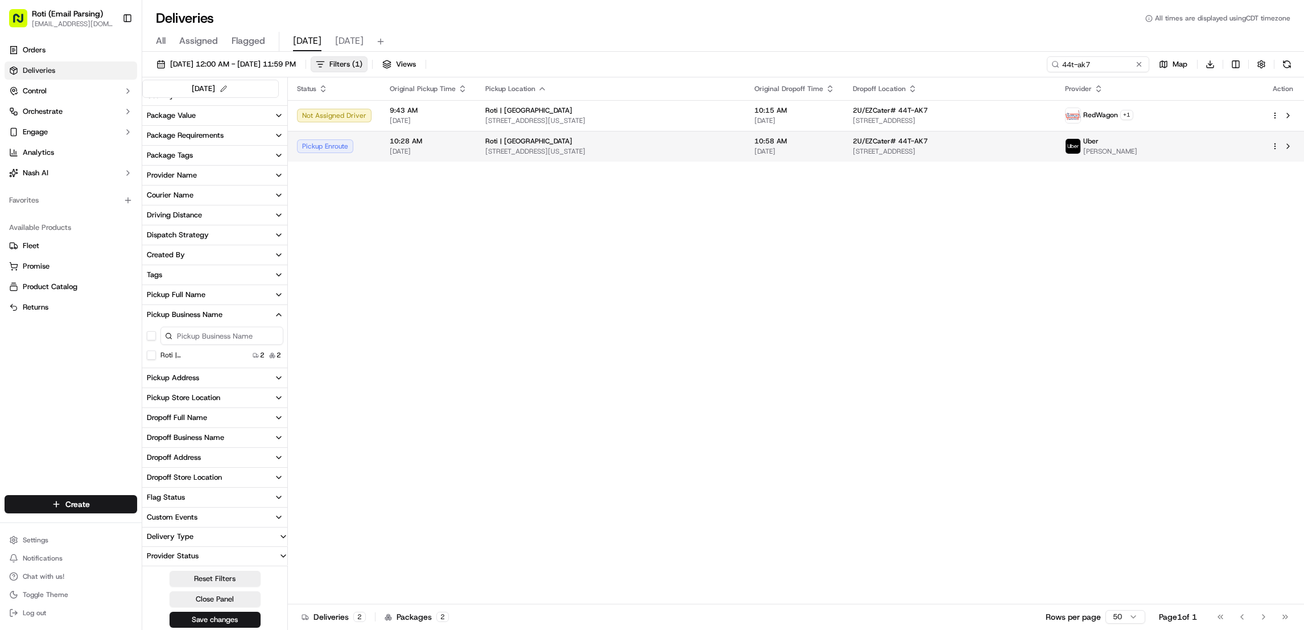
click at [1194, 143] on div "Uber FELICIANO P." at bounding box center [1159, 146] width 188 height 19
click at [1283, 140] on button at bounding box center [1289, 146] width 14 height 14
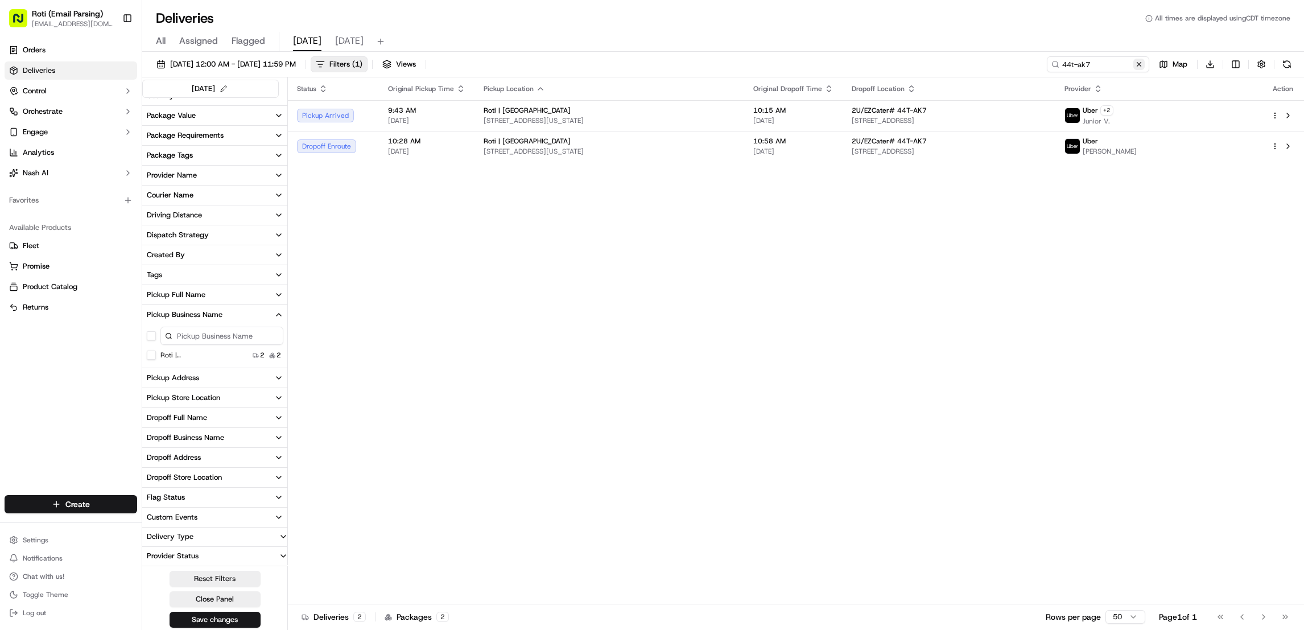
click at [1139, 61] on button at bounding box center [1139, 64] width 11 height 11
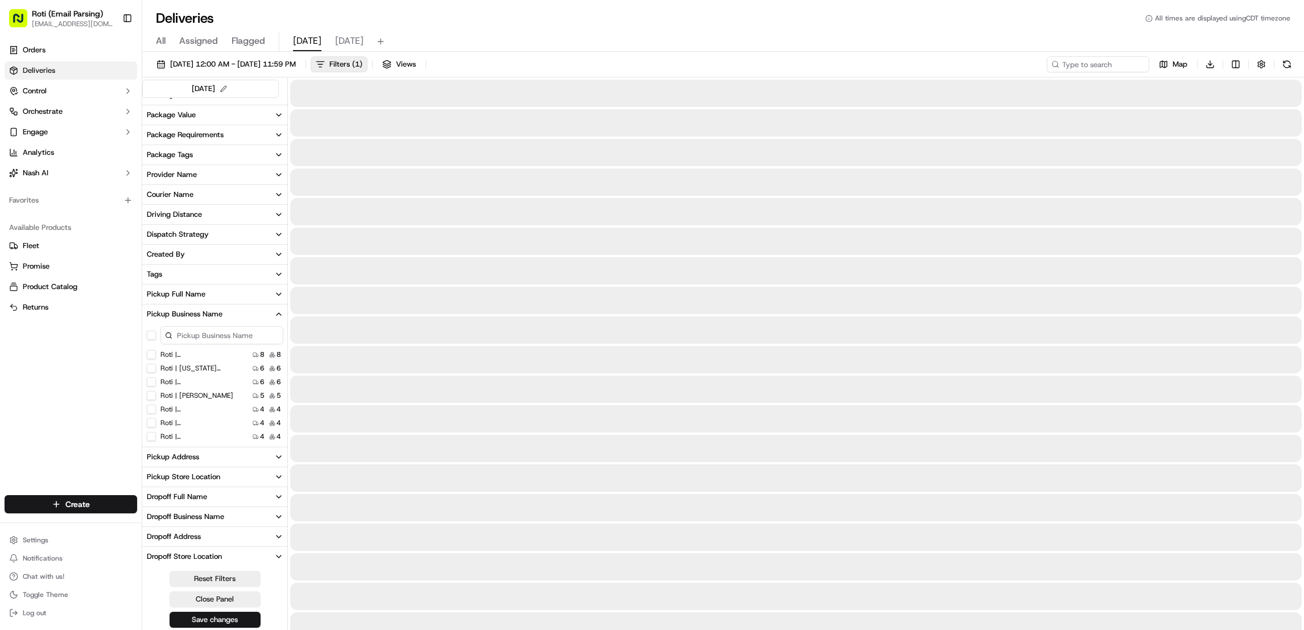
scroll to position [153, 0]
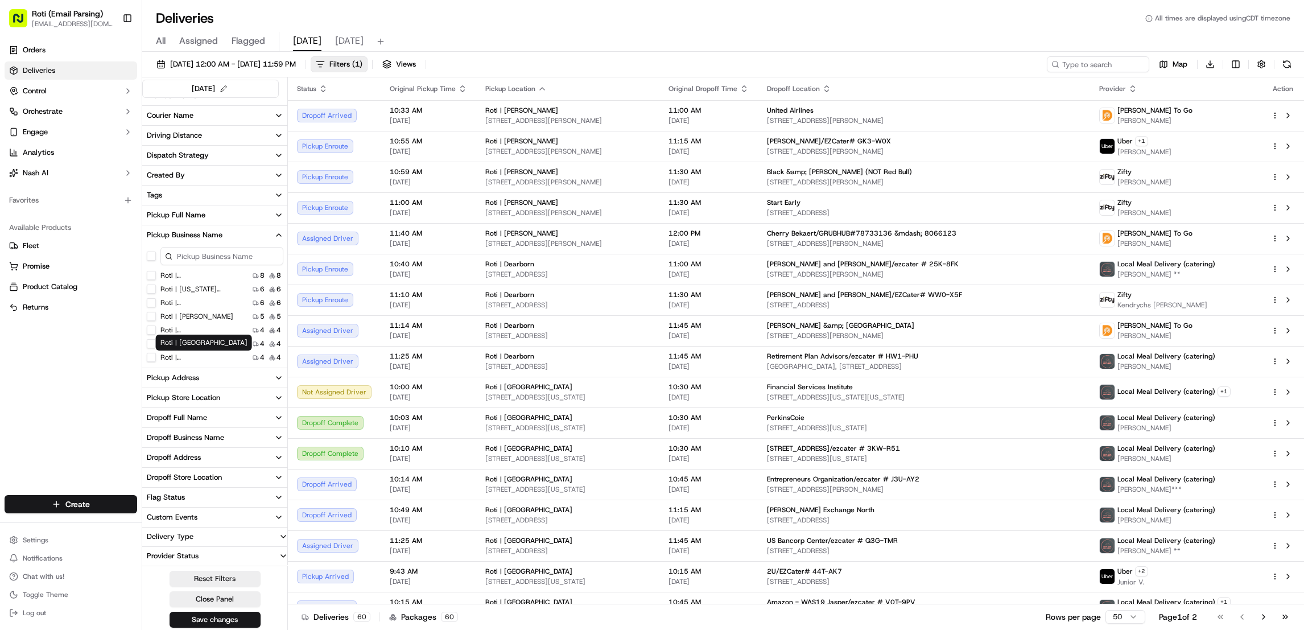
click at [196, 355] on label "Roti | F Street" at bounding box center [196, 357] width 73 height 9
click at [156, 355] on Street "Roti | F Street" at bounding box center [151, 357] width 9 height 9
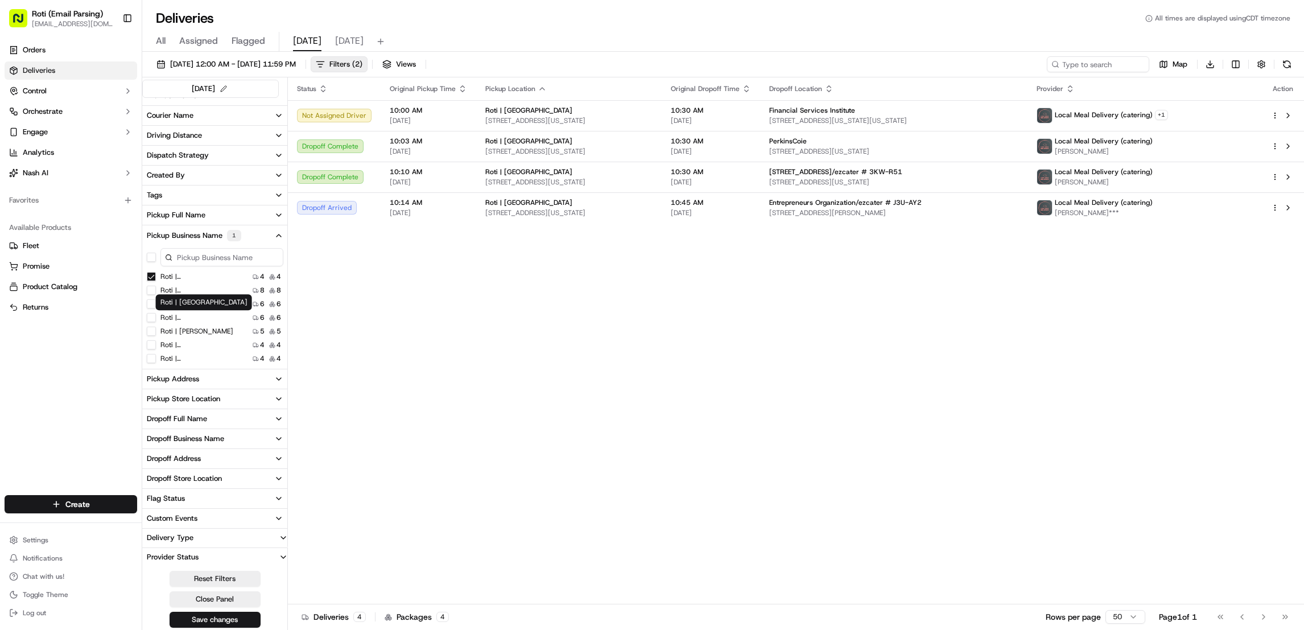
click at [187, 317] on label "Roti | K Street" at bounding box center [196, 317] width 73 height 9
click at [156, 317] on Street "Roti | K Street" at bounding box center [151, 317] width 9 height 9
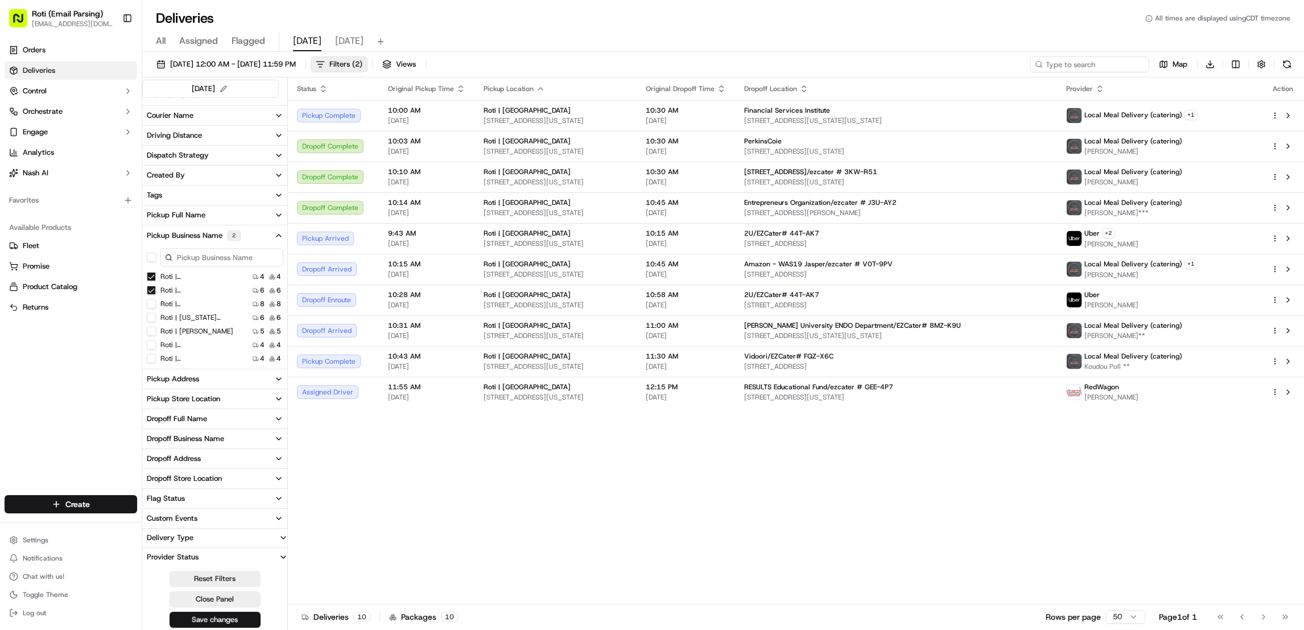
click at [1115, 60] on input at bounding box center [1090, 64] width 119 height 16
paste input "Financial Services Institute"
type input "Financial Services Institute"
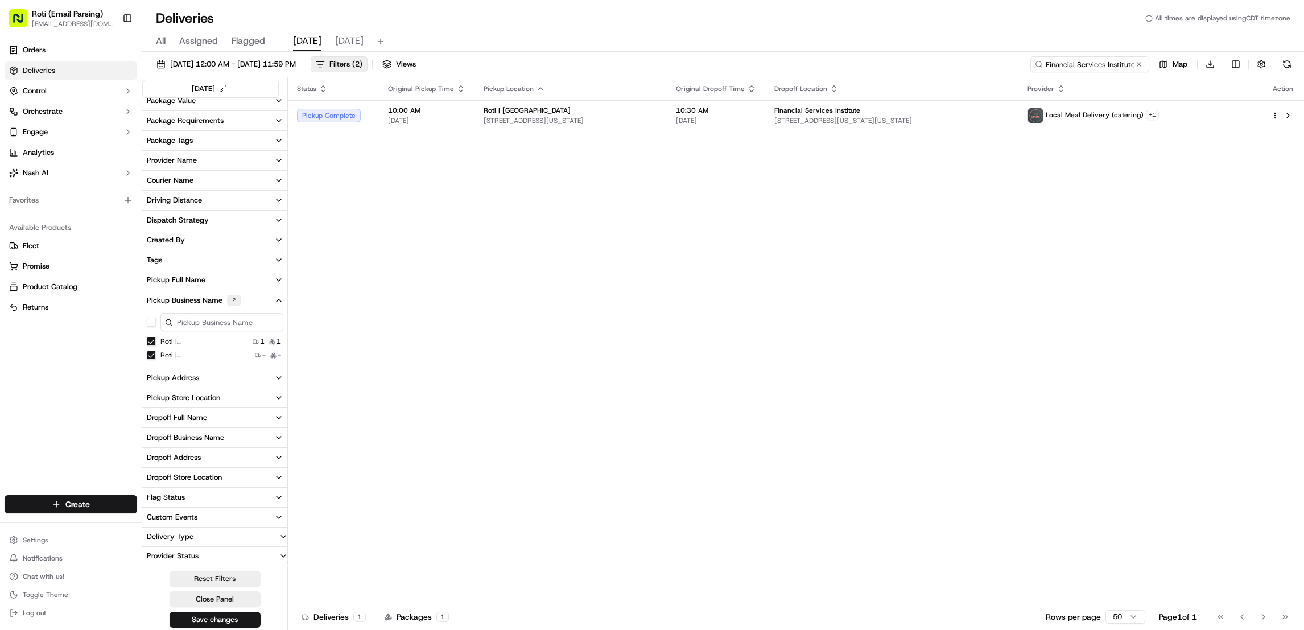
scroll to position [89, 0]
click at [151, 337] on Street "Roti | F Street" at bounding box center [151, 341] width 9 height 9
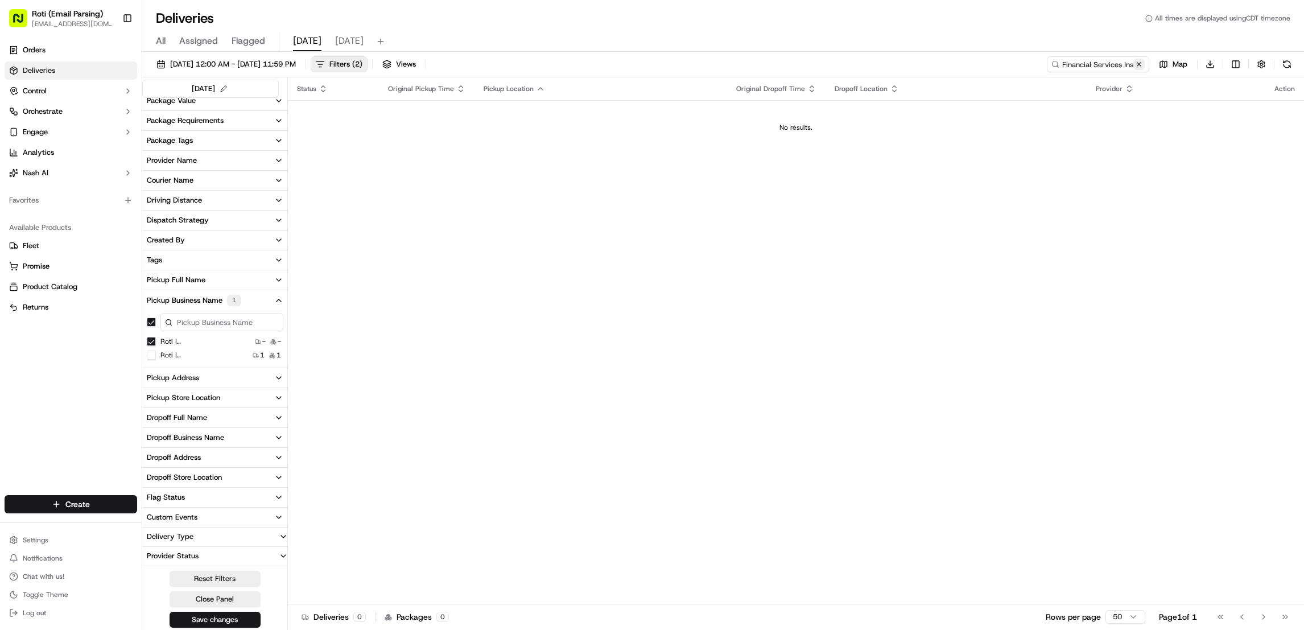
click at [1139, 62] on button at bounding box center [1139, 64] width 11 height 11
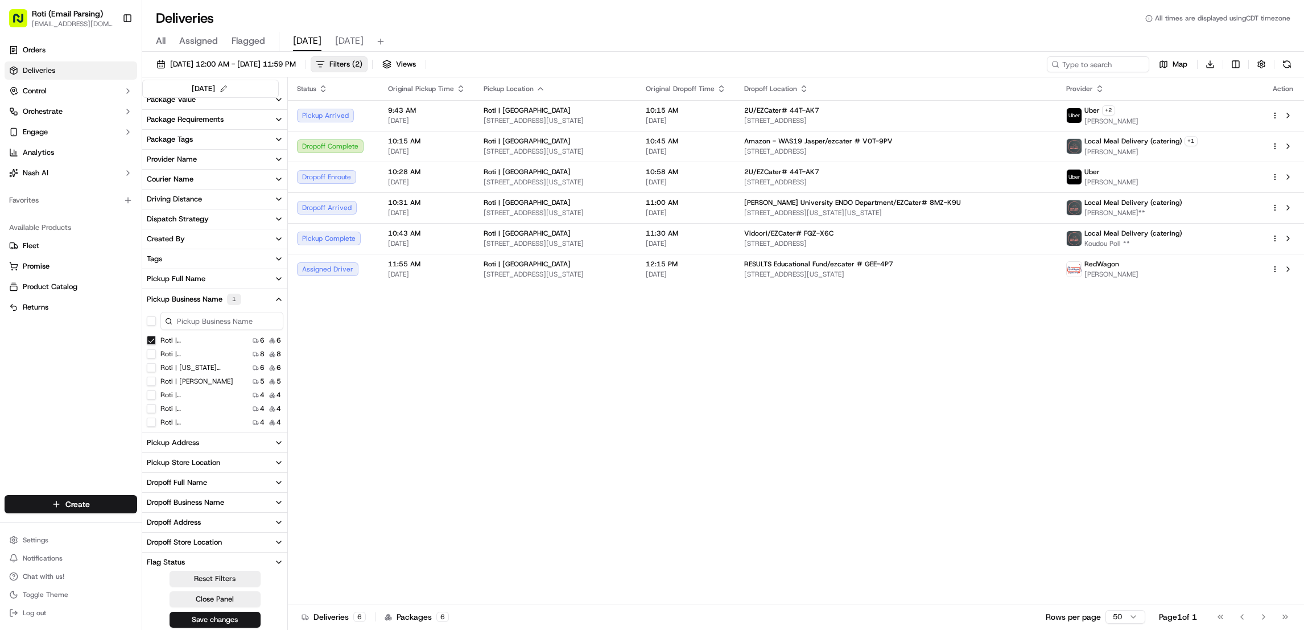
click at [1146, 396] on div "Status Original Pickup Time Pickup Location Original Dropoff Time Dropoff Locat…" at bounding box center [796, 340] width 1016 height 526
click at [1275, 116] on html "Roti (Email Parsing) jnavarro@roti.com Toggle Sidebar Orders Deliveries Control…" at bounding box center [652, 315] width 1304 height 630
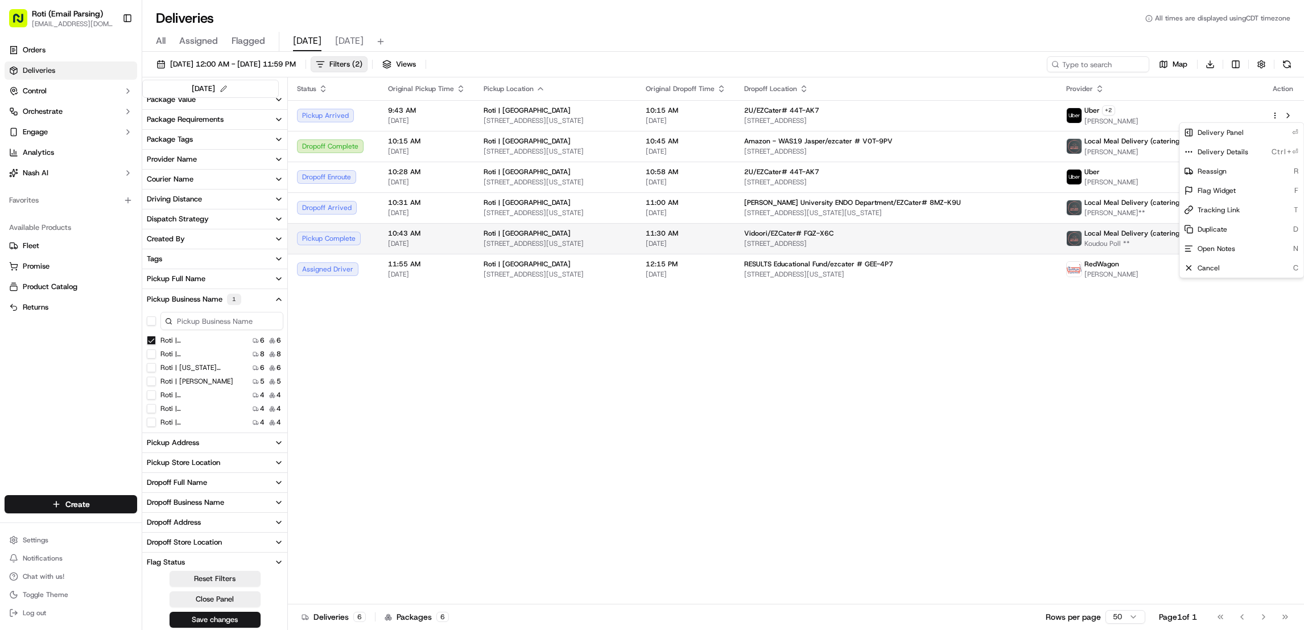
drag, startPoint x: 1107, startPoint y: 471, endPoint x: 1289, endPoint y: 226, distance: 304.2
click at [1107, 470] on html "Roti (Email Parsing) jnavarro@roti.com Toggle Sidebar Orders Deliveries Control…" at bounding box center [652, 315] width 1304 height 630
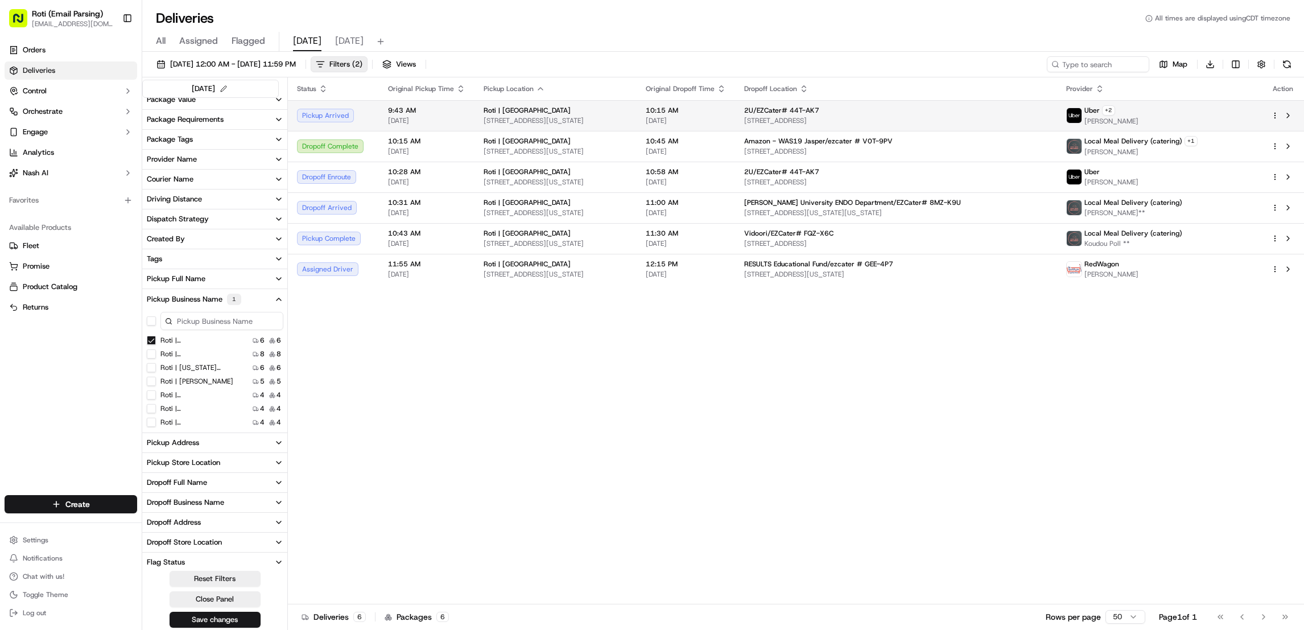
click at [1275, 112] on html "Roti (Email Parsing) jnavarro@roti.com Toggle Sidebar Orders Deliveries Control…" at bounding box center [652, 315] width 1304 height 630
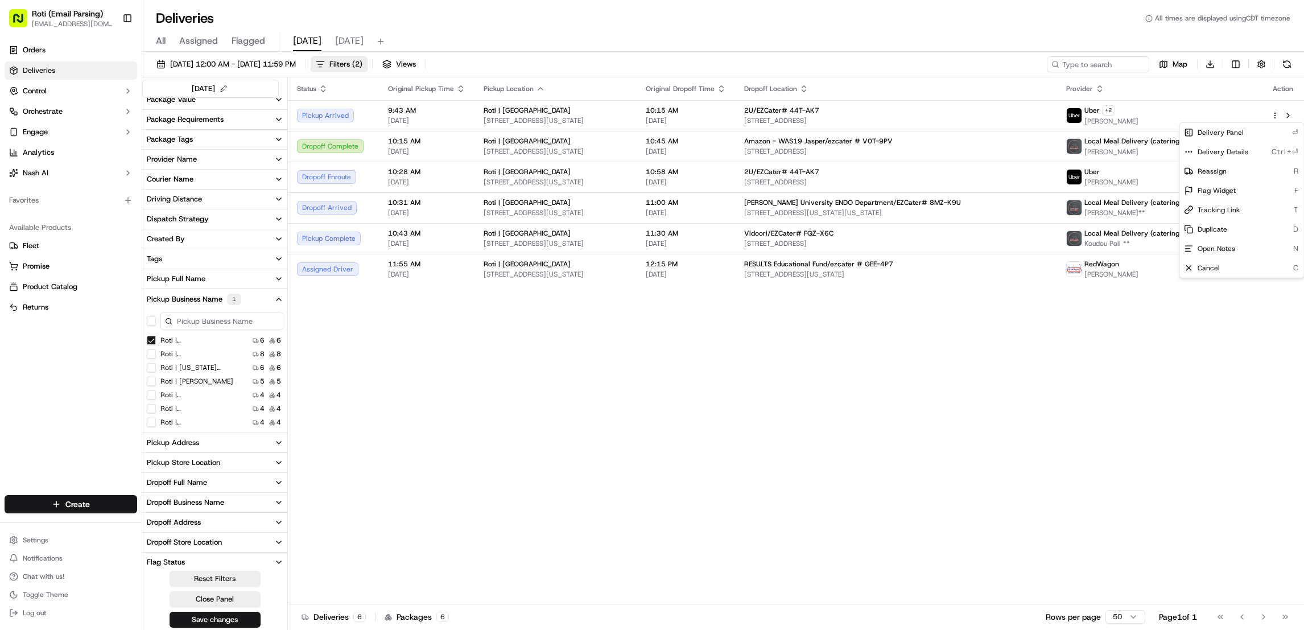
click at [1278, 115] on html "Roti (Email Parsing) jnavarro@roti.com Toggle Sidebar Orders Deliveries Control…" at bounding box center [652, 315] width 1304 height 630
click at [1203, 267] on span "Cancel" at bounding box center [1209, 267] width 22 height 9
click at [1008, 387] on div "Status Original Pickup Time Pickup Location Original Dropoff Time Dropoff Locat…" at bounding box center [796, 340] width 1016 height 526
click at [185, 422] on label "Roti | F Street" at bounding box center [196, 422] width 73 height 9
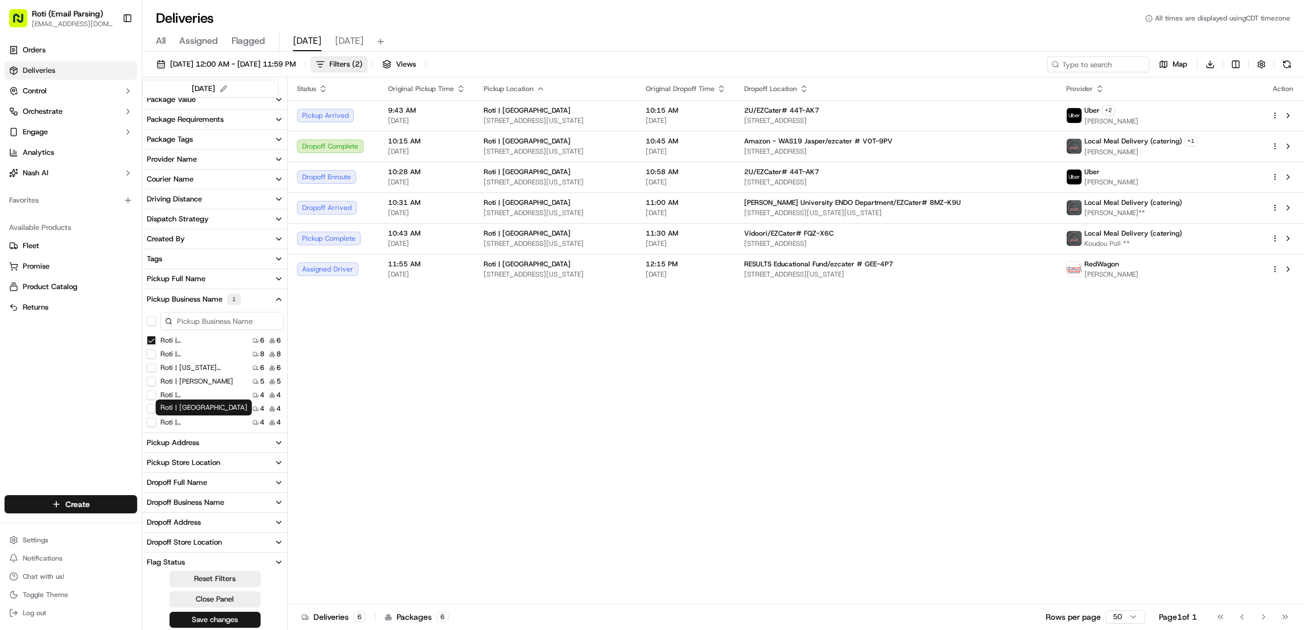
click at [156, 422] on Street "Roti | F Street" at bounding box center [151, 422] width 9 height 9
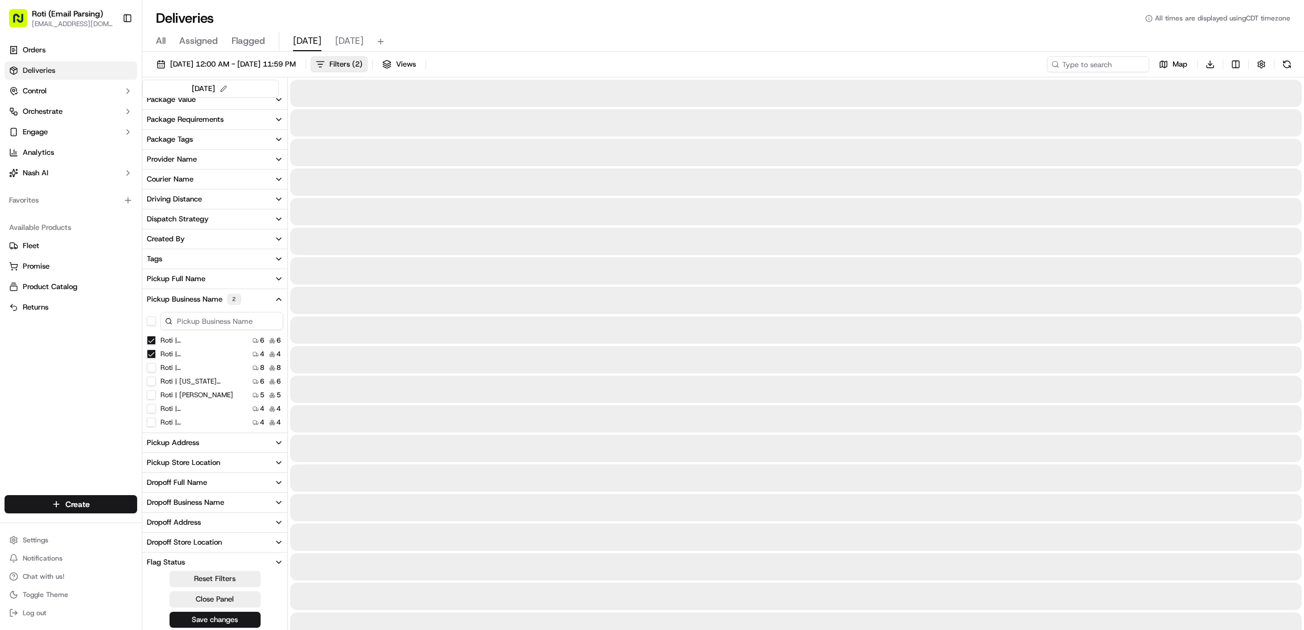
click at [152, 339] on Street "Roti | K Street" at bounding box center [151, 340] width 9 height 9
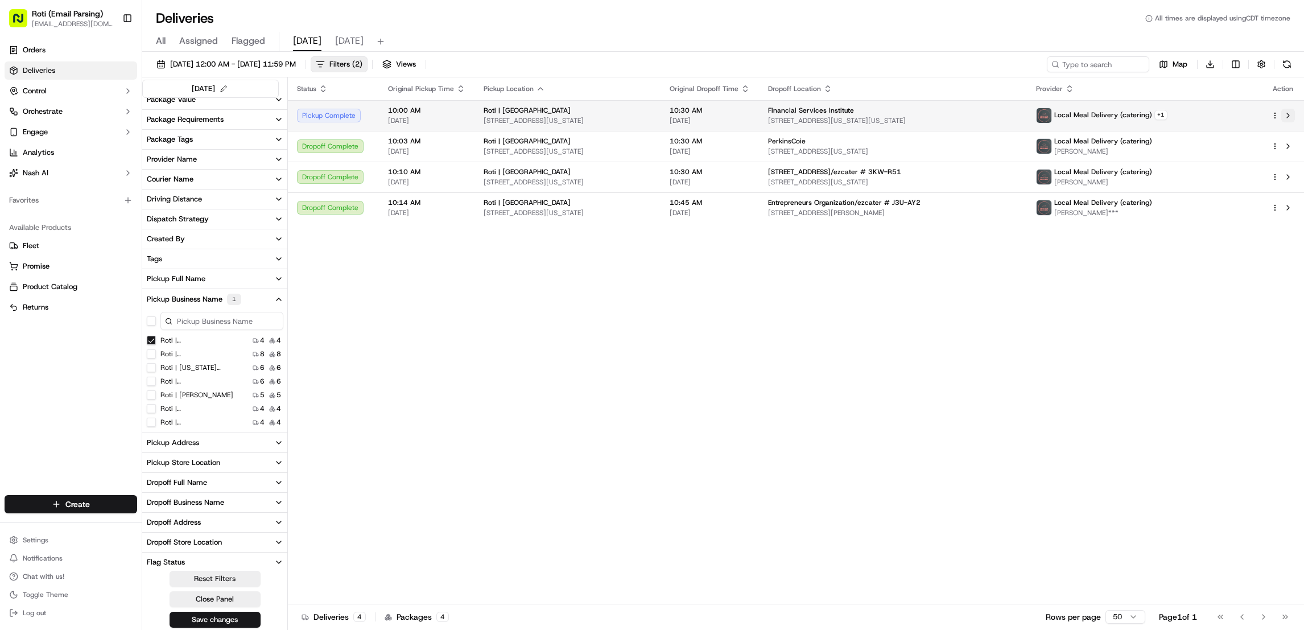
click at [1283, 112] on button at bounding box center [1289, 116] width 14 height 14
click at [1122, 109] on span "Local Meal Delivery (catering)" at bounding box center [1103, 110] width 98 height 9
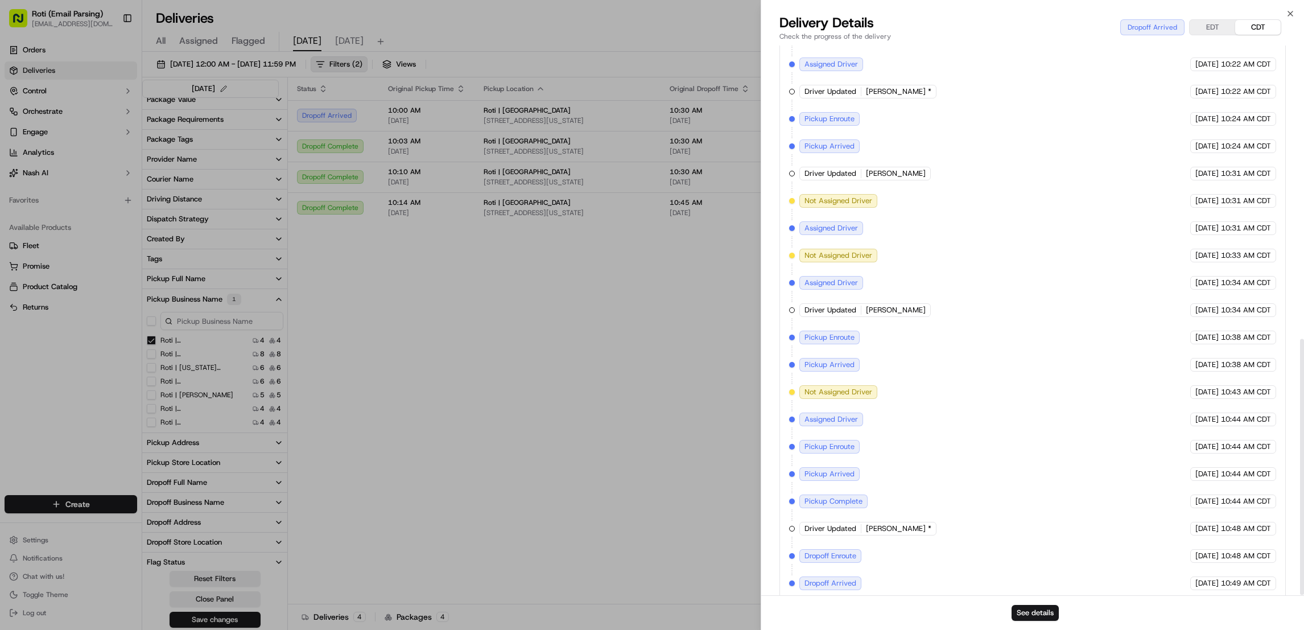
scroll to position [629, 0]
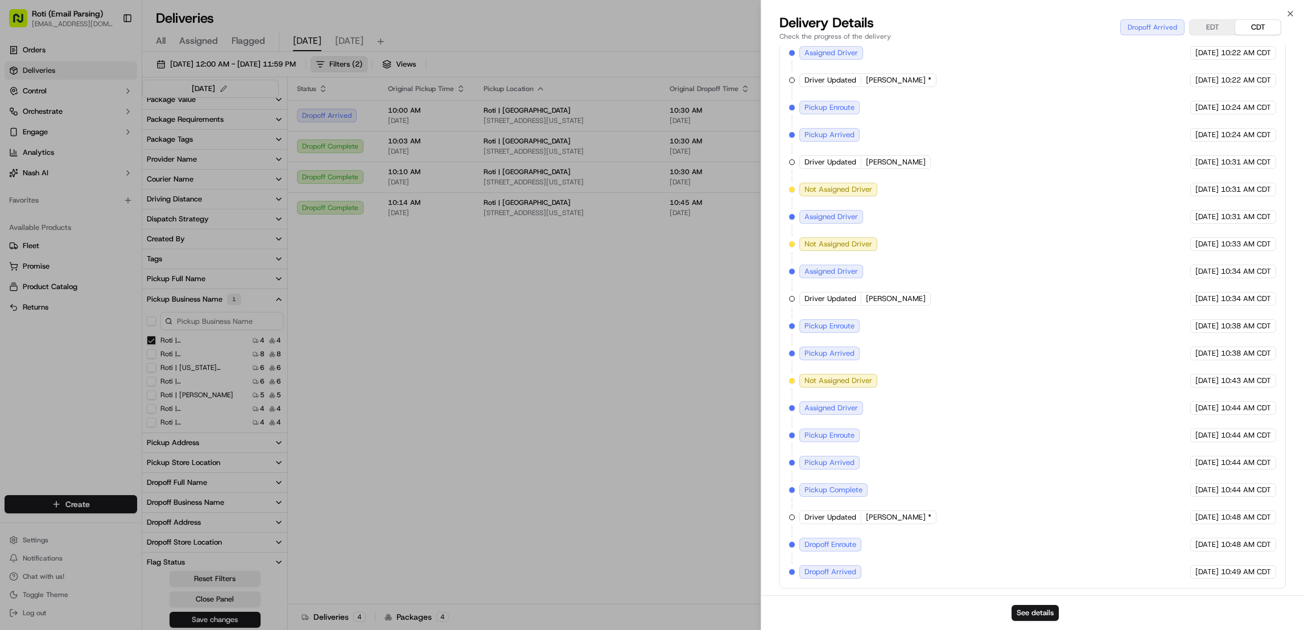
drag, startPoint x: 866, startPoint y: 516, endPoint x: 928, endPoint y: 516, distance: 62.6
click at [928, 516] on div "Driver Updated Steven Slaughter *" at bounding box center [868, 517] width 137 height 14
copy span "Steven Slaughter *"
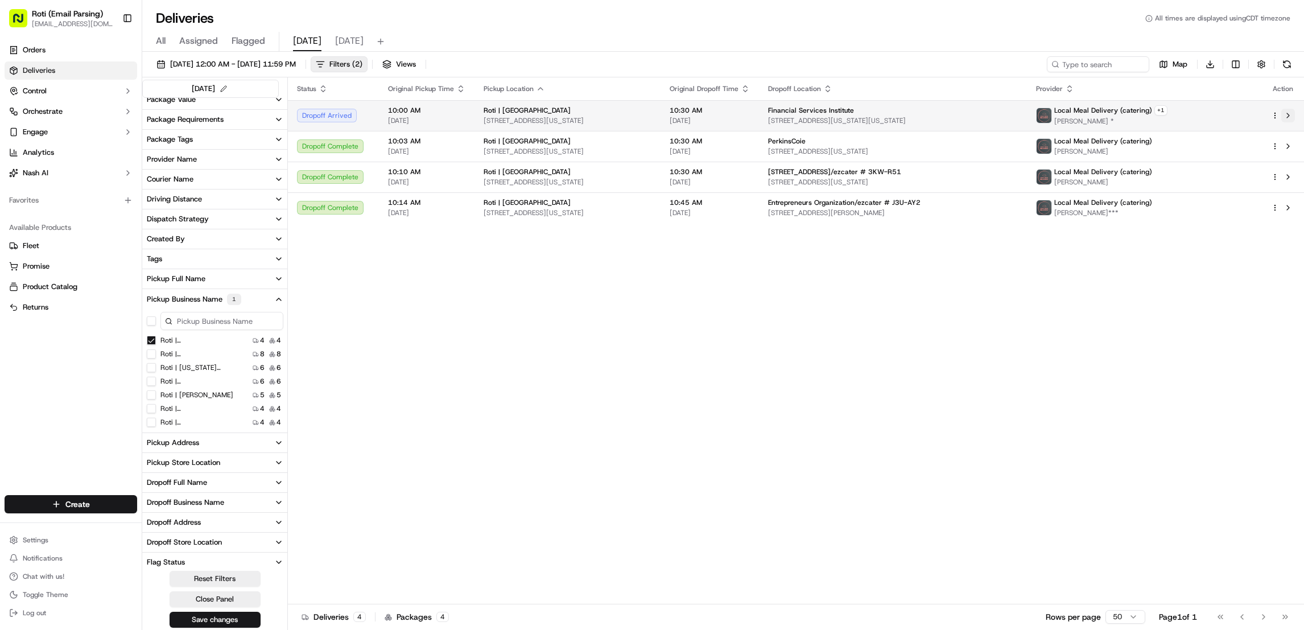
click at [1290, 113] on button at bounding box center [1289, 116] width 14 height 14
click at [1291, 114] on button at bounding box center [1289, 116] width 14 height 14
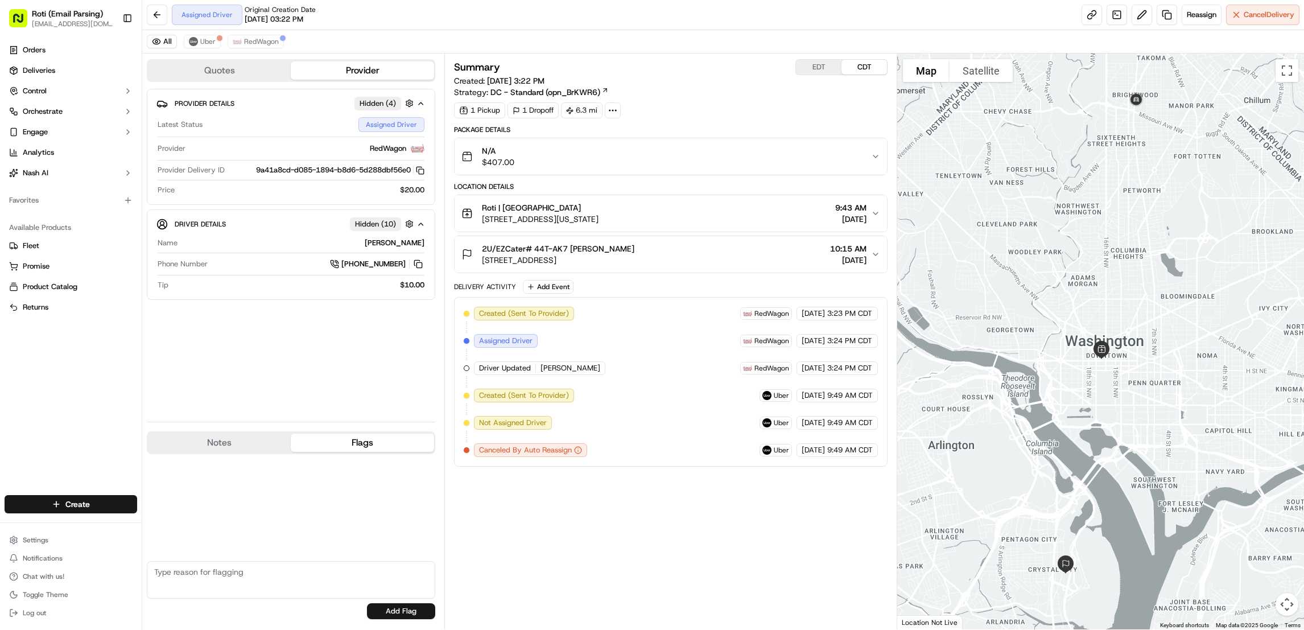
drag, startPoint x: 663, startPoint y: 242, endPoint x: 496, endPoint y: 252, distance: 167.6
click at [493, 252] on button "2U/EZCater# 44T-AK7 Ashayla campbell 2345 Crystal Dr 11th floor, Arlington, VA …" at bounding box center [671, 254] width 432 height 36
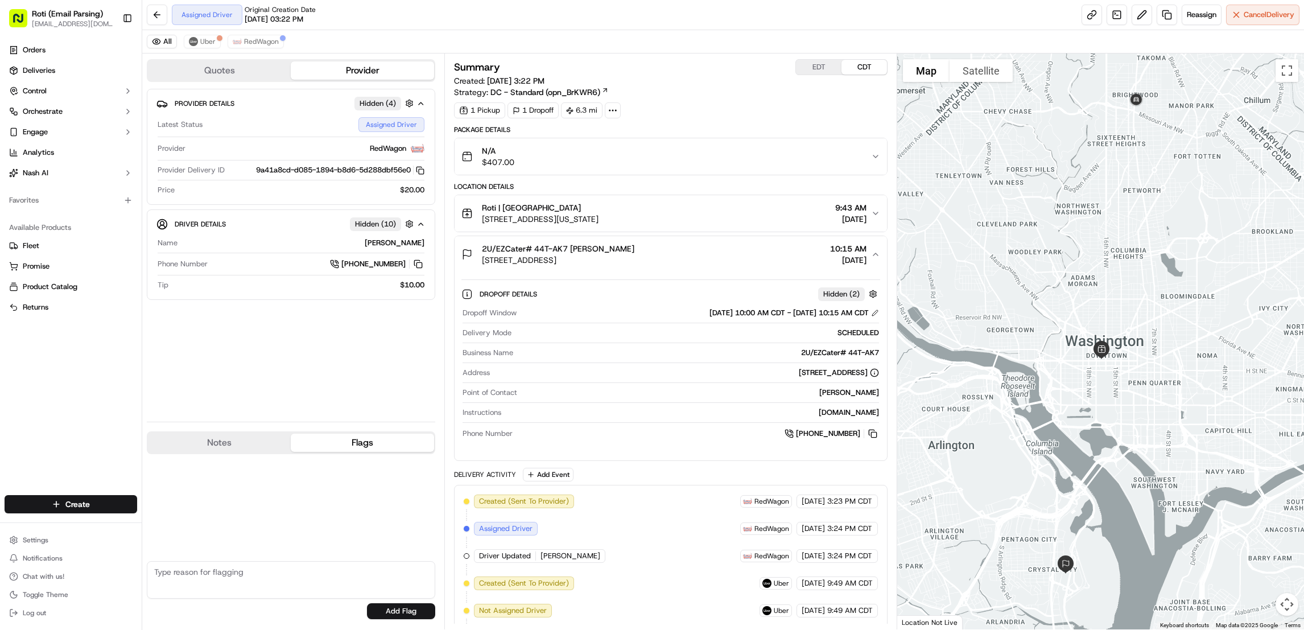
drag, startPoint x: 643, startPoint y: 245, endPoint x: 462, endPoint y: 245, distance: 181.5
click at [462, 245] on div "2U/EZCater# 44T-AK7 Ashayla campbell 2345 Crystal Dr 11th floor, Arlington, VA …" at bounding box center [548, 254] width 173 height 23
copy span "2U/EZCater# 44T-AK7 Ashayla campbell"
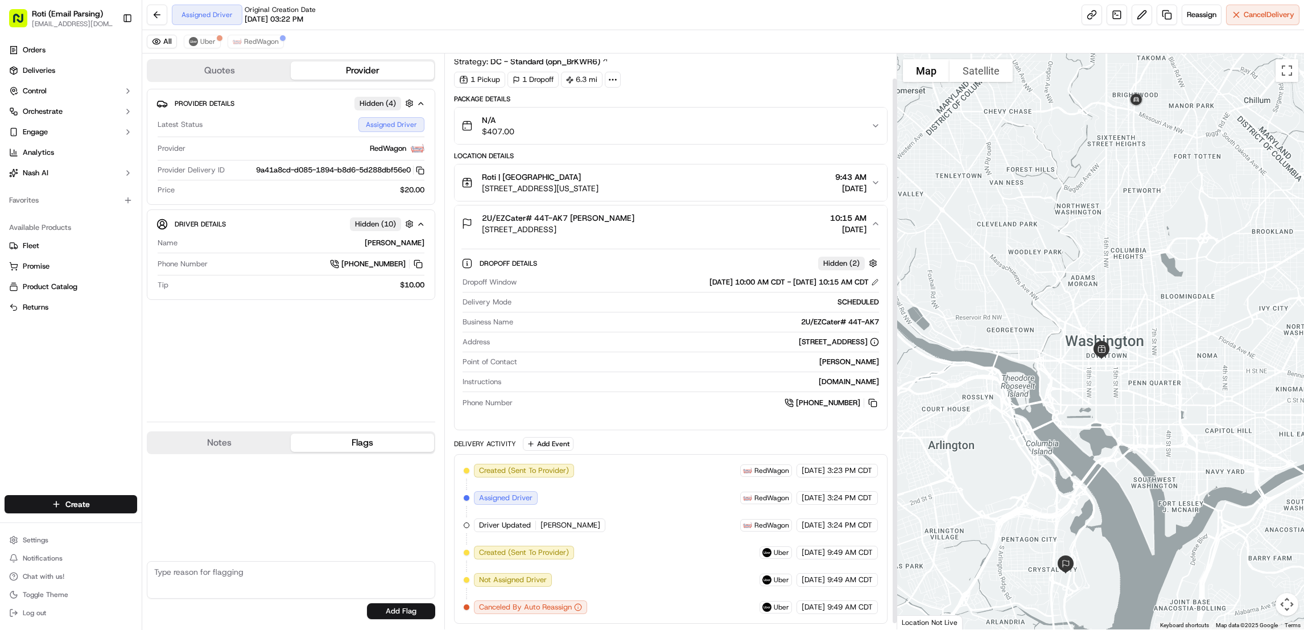
scroll to position [33, 0]
click at [244, 37] on span "RedWagon" at bounding box center [261, 41] width 35 height 9
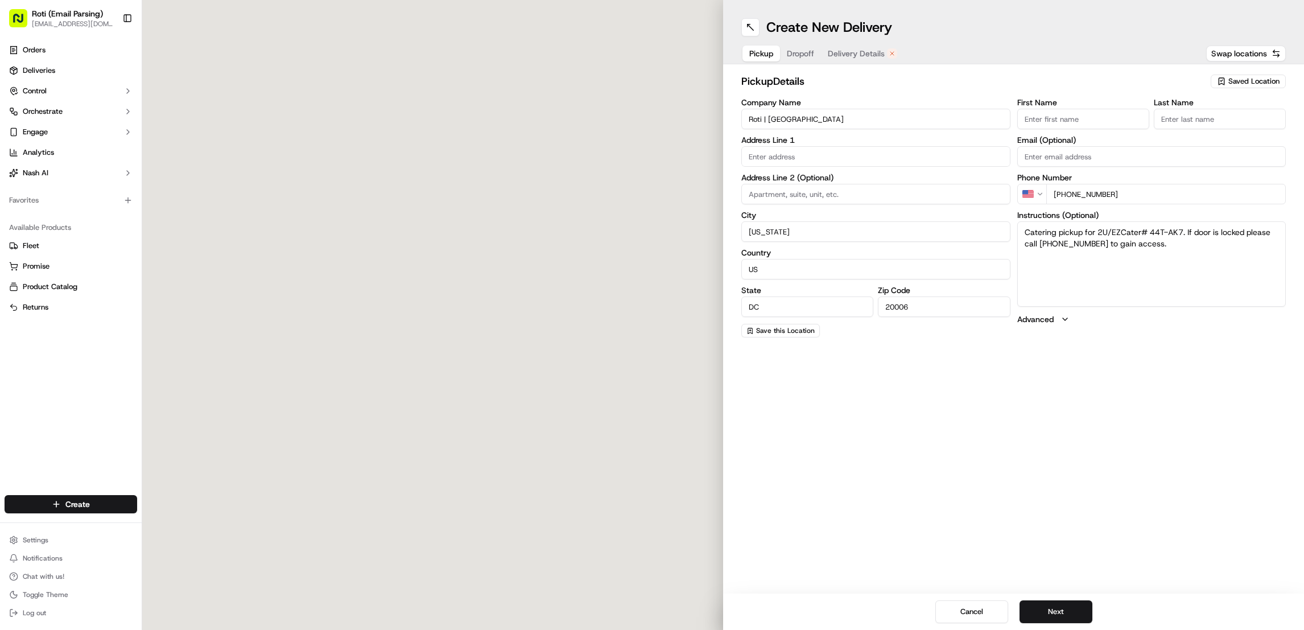
type input "1629 K [GEOGRAPHIC_DATA]"
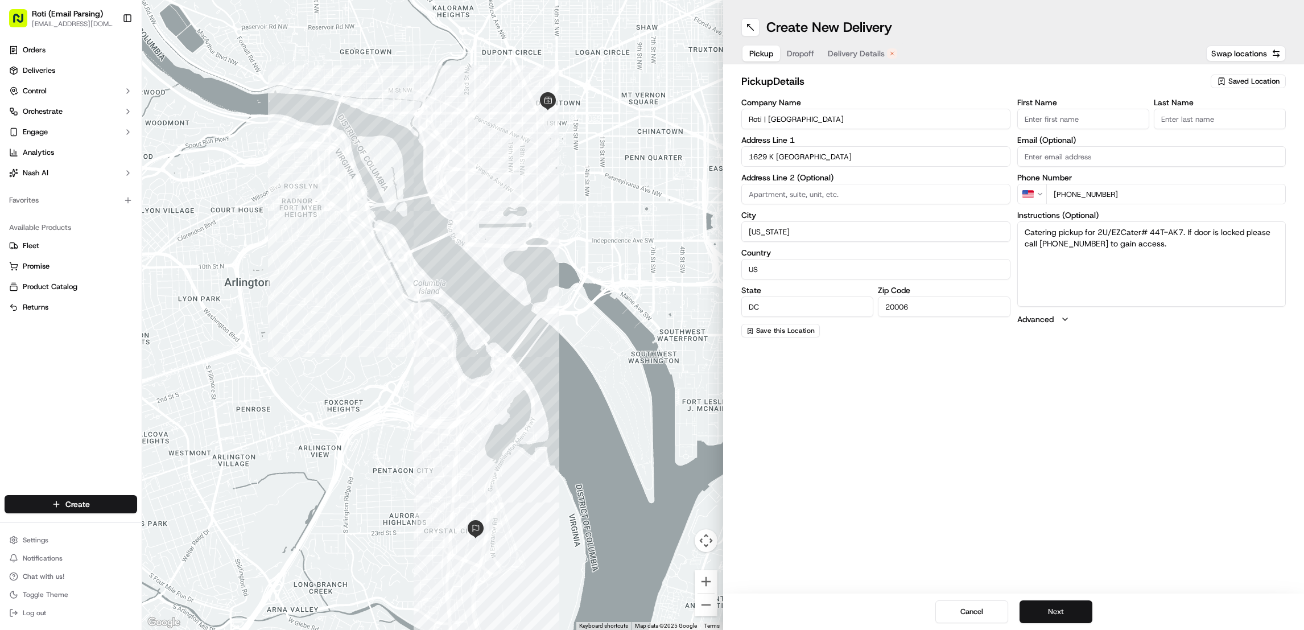
click at [1070, 611] on button "Next" at bounding box center [1056, 611] width 73 height 23
click at [1070, 608] on button "Next" at bounding box center [1056, 611] width 73 height 23
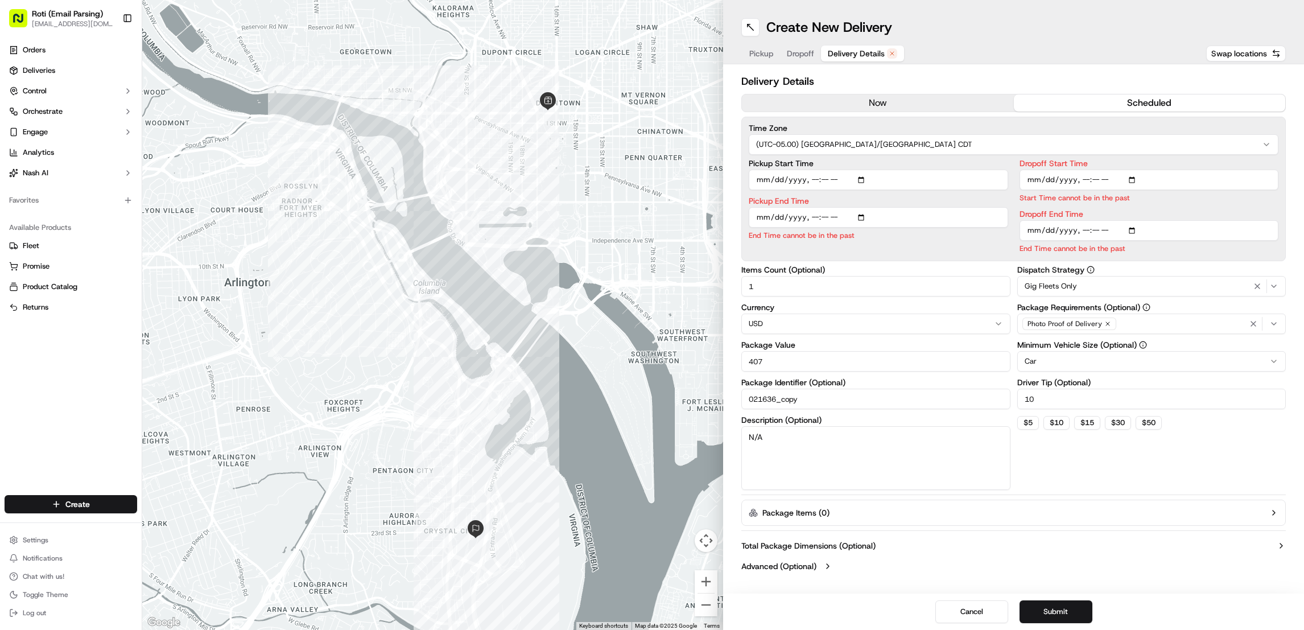
click at [872, 99] on button "now" at bounding box center [878, 102] width 272 height 17
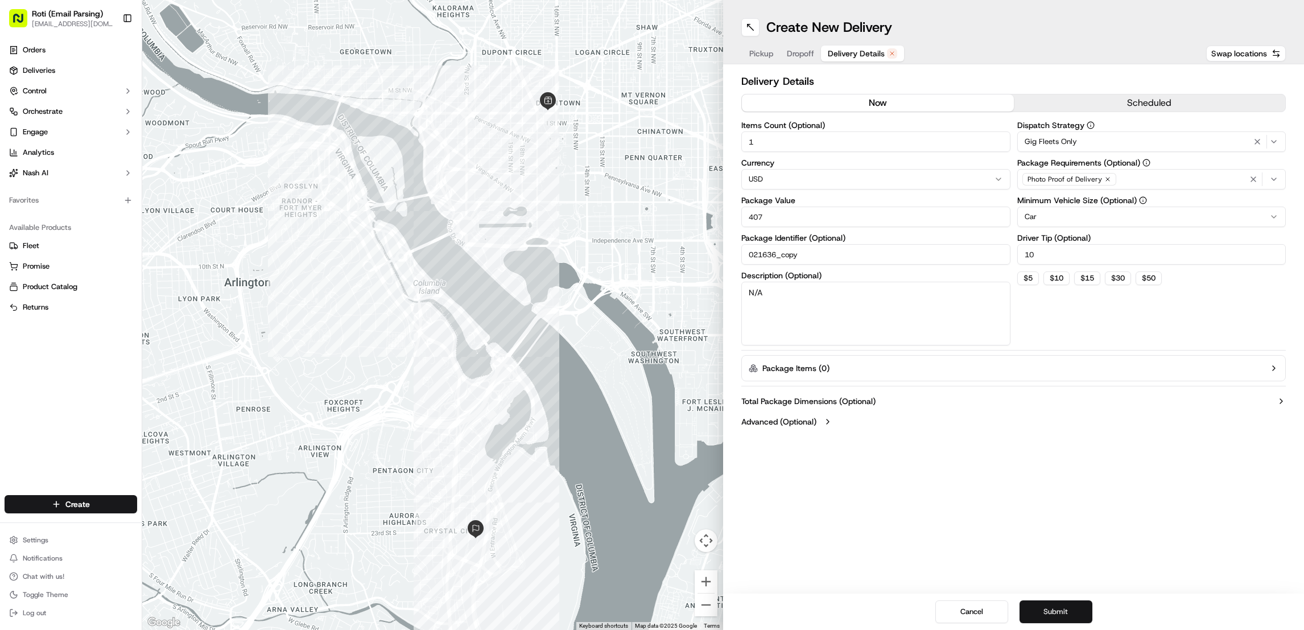
click at [1069, 608] on button "Submit" at bounding box center [1056, 611] width 73 height 23
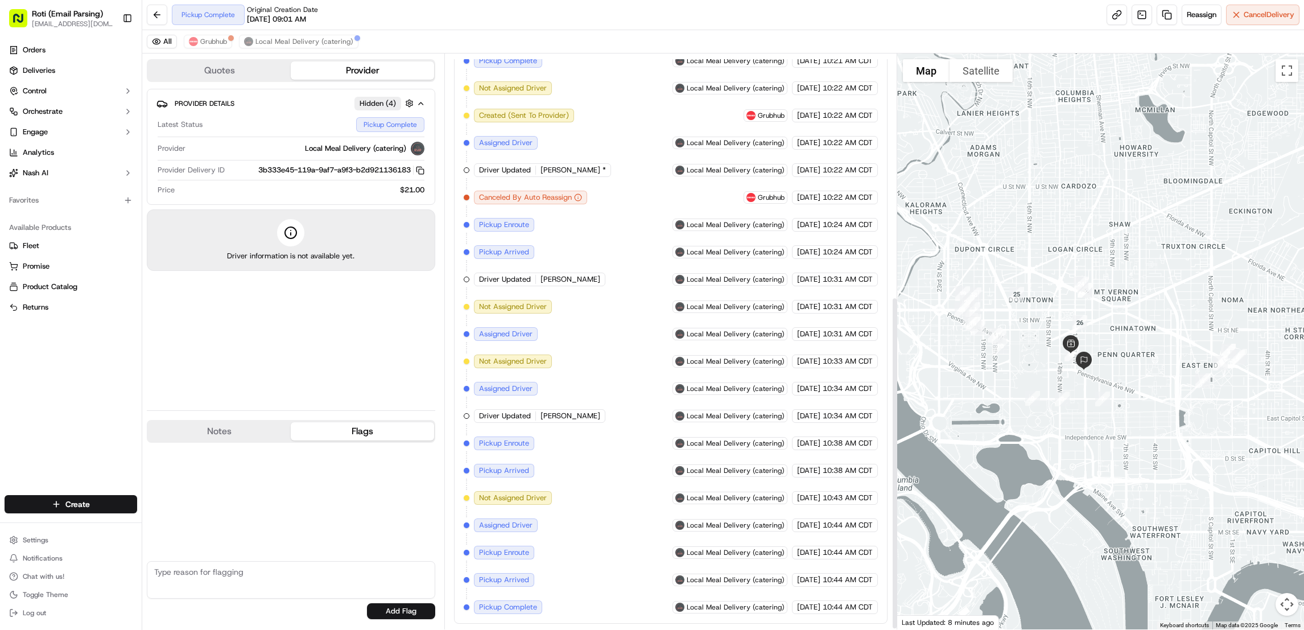
scroll to position [422, 0]
click at [319, 41] on span "Local Meal Delivery (catering)" at bounding box center [305, 41] width 98 height 9
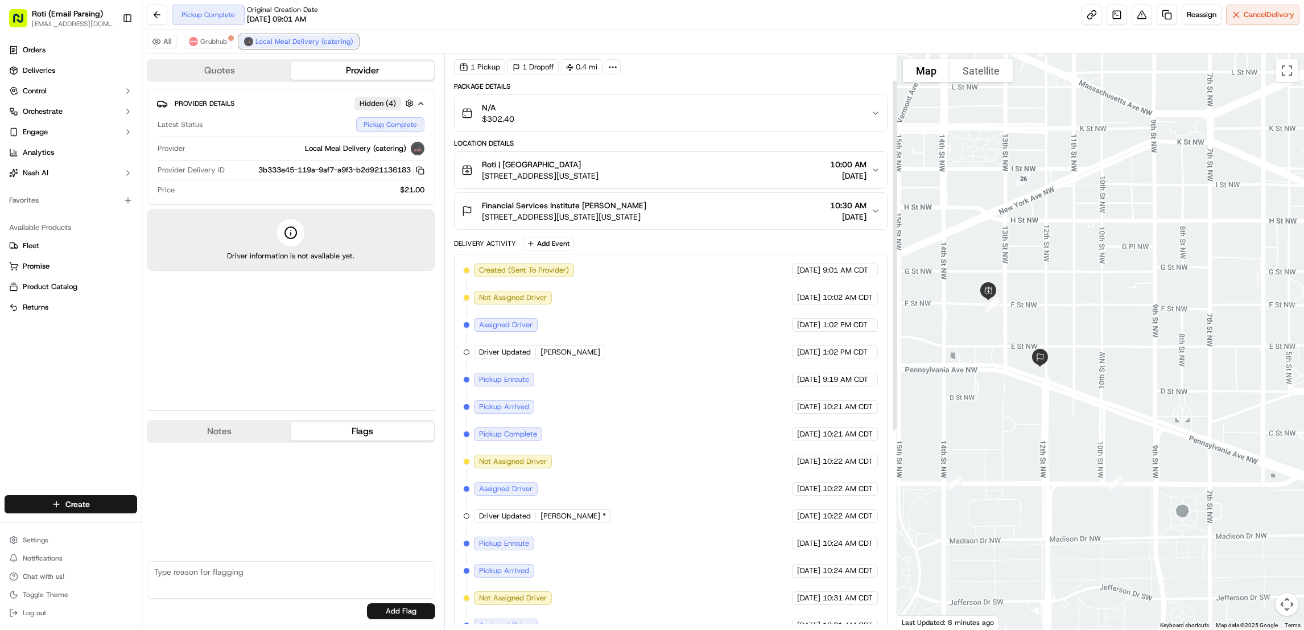
scroll to position [0, 0]
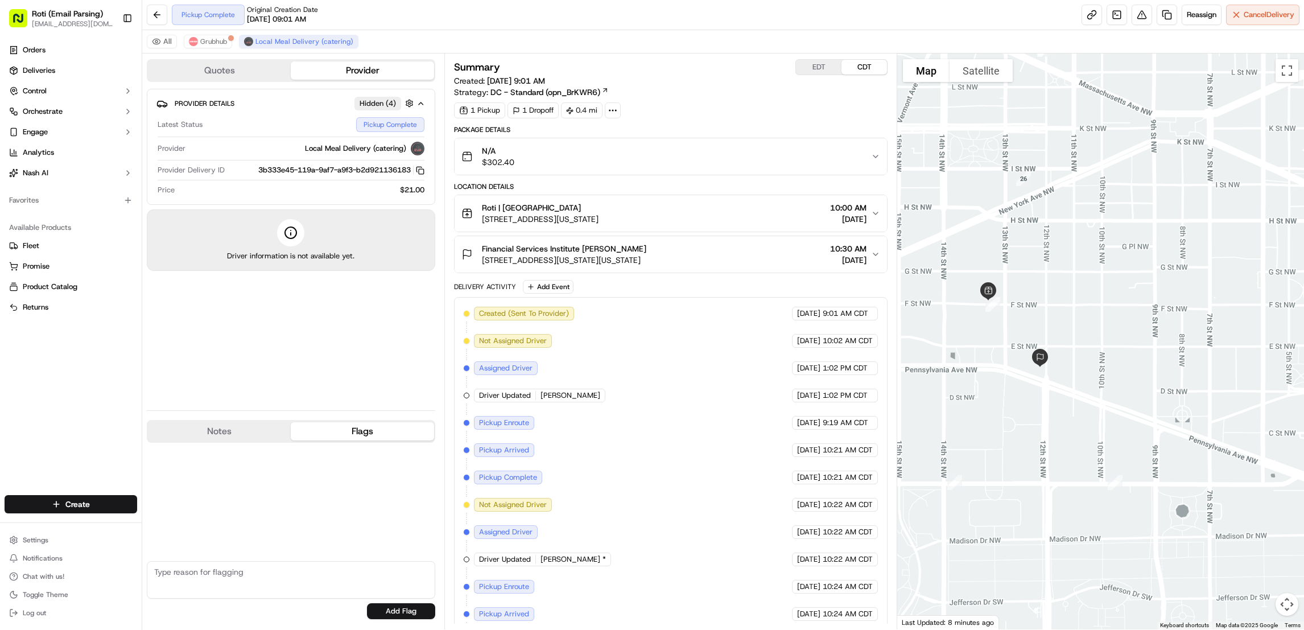
drag, startPoint x: 656, startPoint y: 245, endPoint x: 475, endPoint y: 248, distance: 181.0
click at [475, 248] on div "Financial Services Institute Christine Bermingham 1201 Pennsylvania Ave NW STE …" at bounding box center [554, 254] width 185 height 23
copy span "Financial Services Institute [PERSON_NAME]"
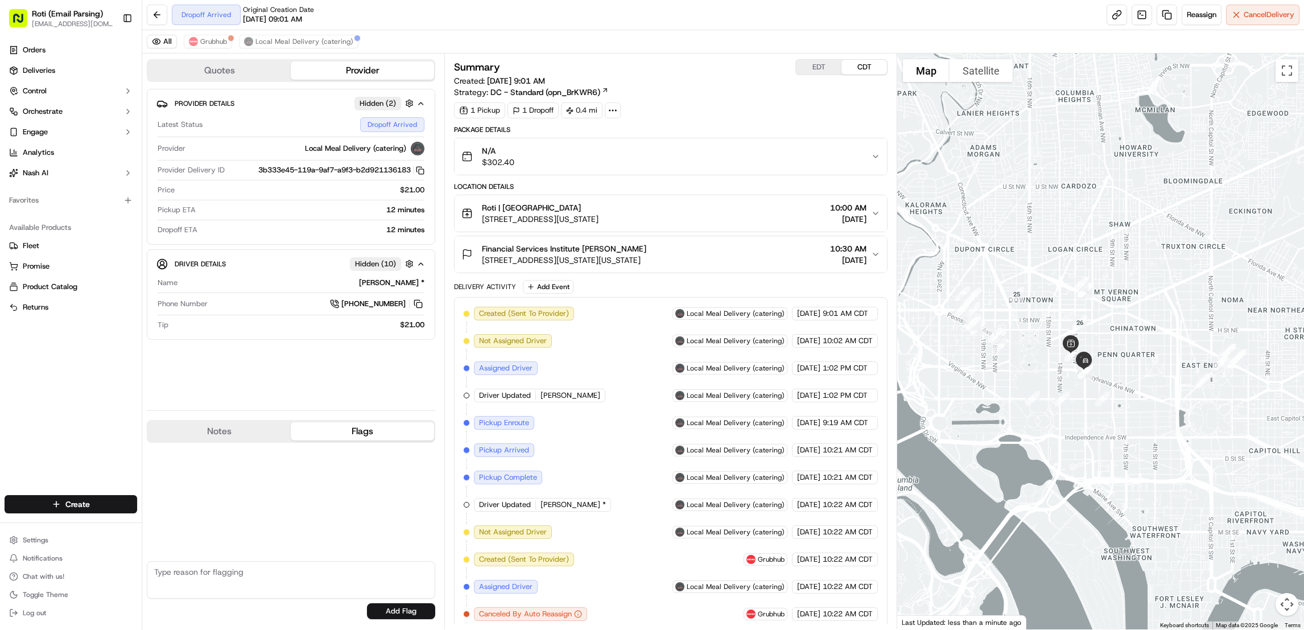
drag, startPoint x: 668, startPoint y: 245, endPoint x: 464, endPoint y: 243, distance: 203.7
click at [464, 243] on button "Financial Services Institute Christine Bermingham 1201 Pennsylvania Ave NW STE …" at bounding box center [671, 254] width 432 height 36
copy span "Financial Services Institute Christine Bermingham"
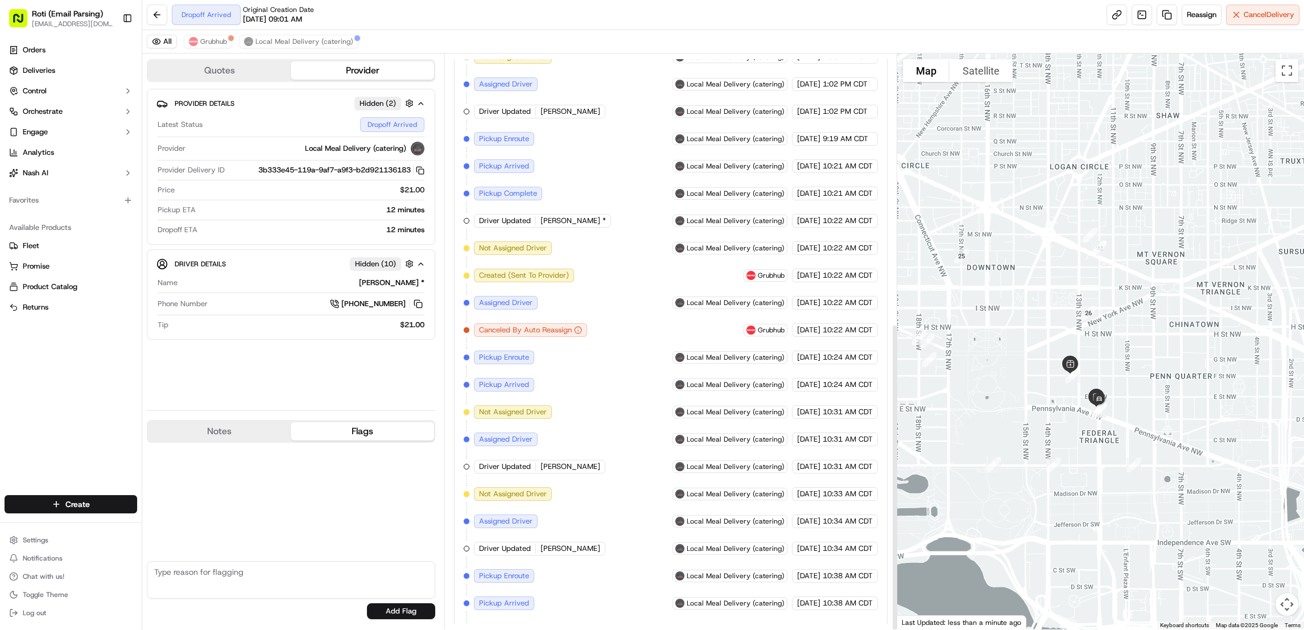
scroll to position [505, 0]
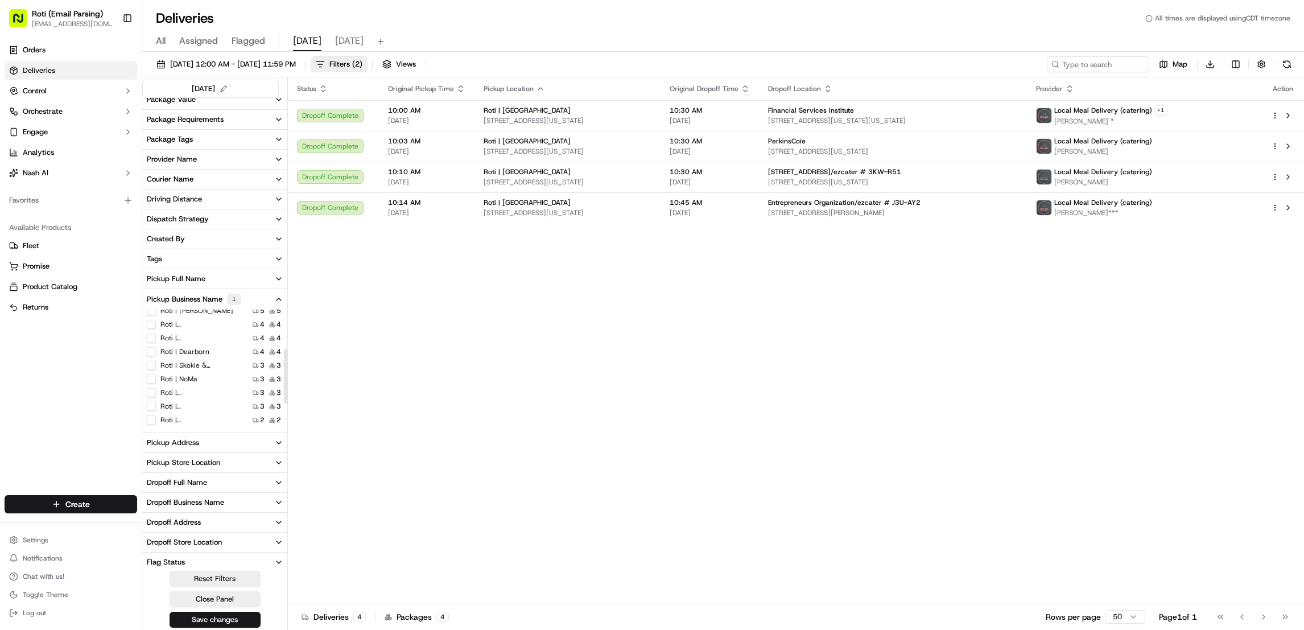
scroll to position [85, 0]
click at [207, 421] on label "Roti | [GEOGRAPHIC_DATA]" at bounding box center [196, 418] width 73 height 9
click at [156, 421] on Loop "Roti | [GEOGRAPHIC_DATA]" at bounding box center [151, 418] width 9 height 9
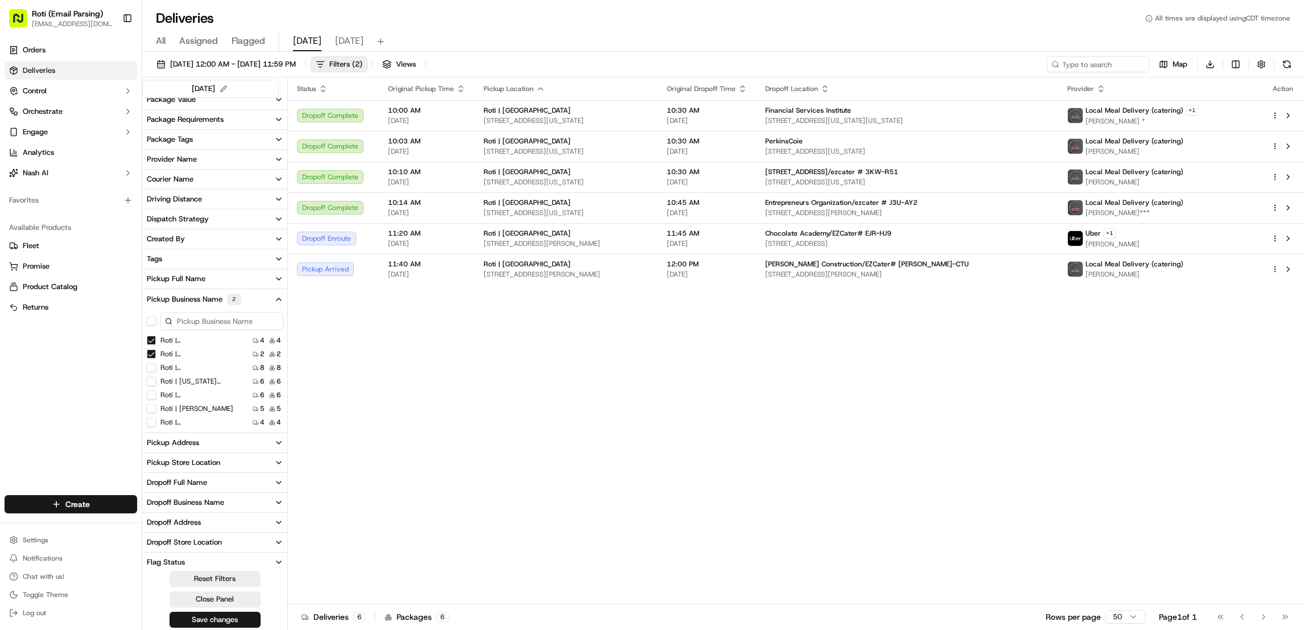
click at [151, 341] on Street "Roti | F Street" at bounding box center [151, 340] width 9 height 9
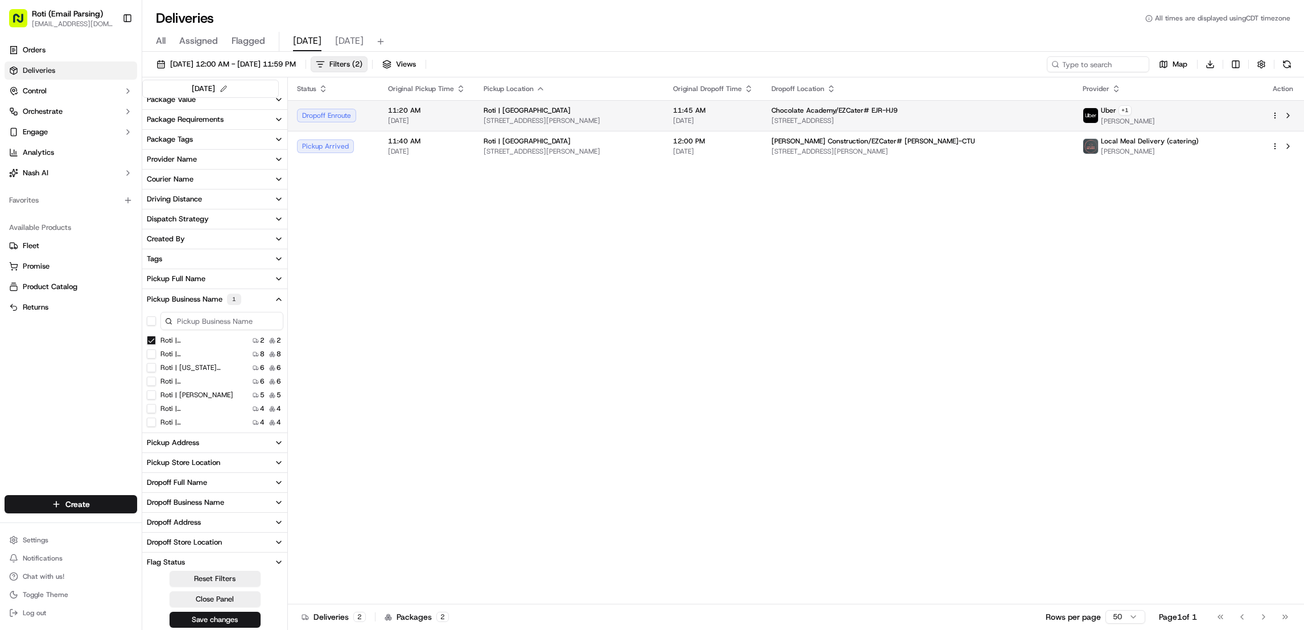
click at [1278, 120] on div at bounding box center [1283, 116] width 24 height 14
click at [1276, 115] on html "Roti (Email Parsing) jnavarro@roti.com Toggle Sidebar Orders Deliveries Control…" at bounding box center [652, 315] width 1304 height 630
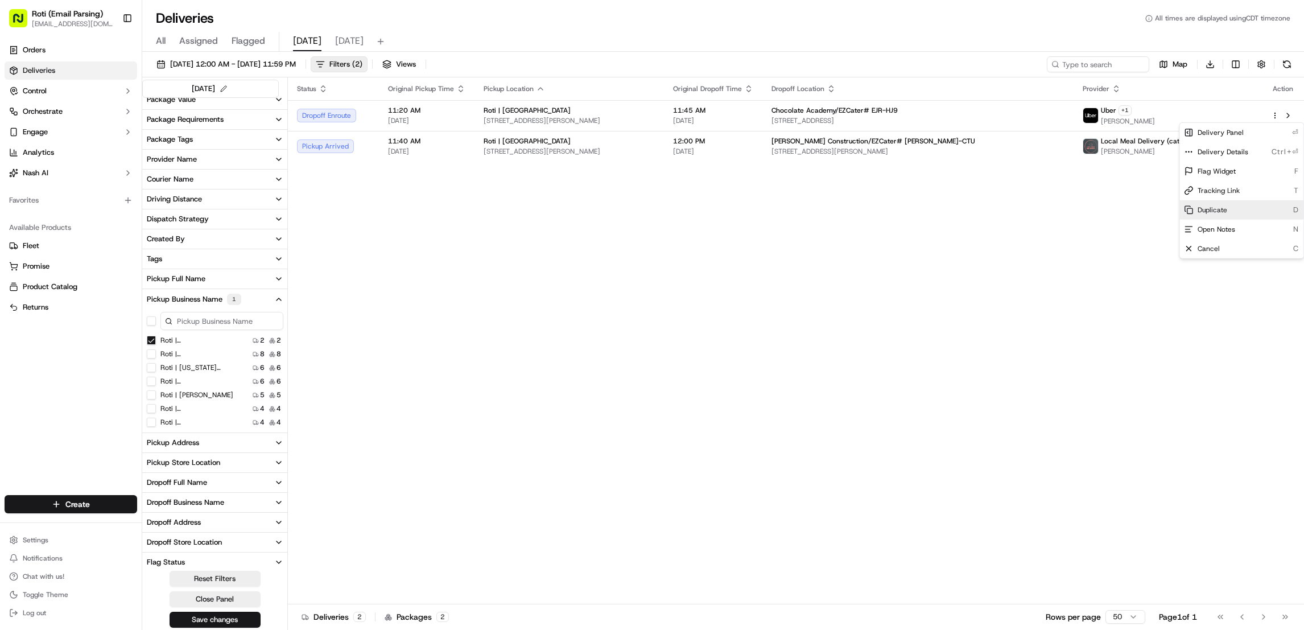
click at [1220, 209] on span "Duplicate" at bounding box center [1213, 209] width 30 height 9
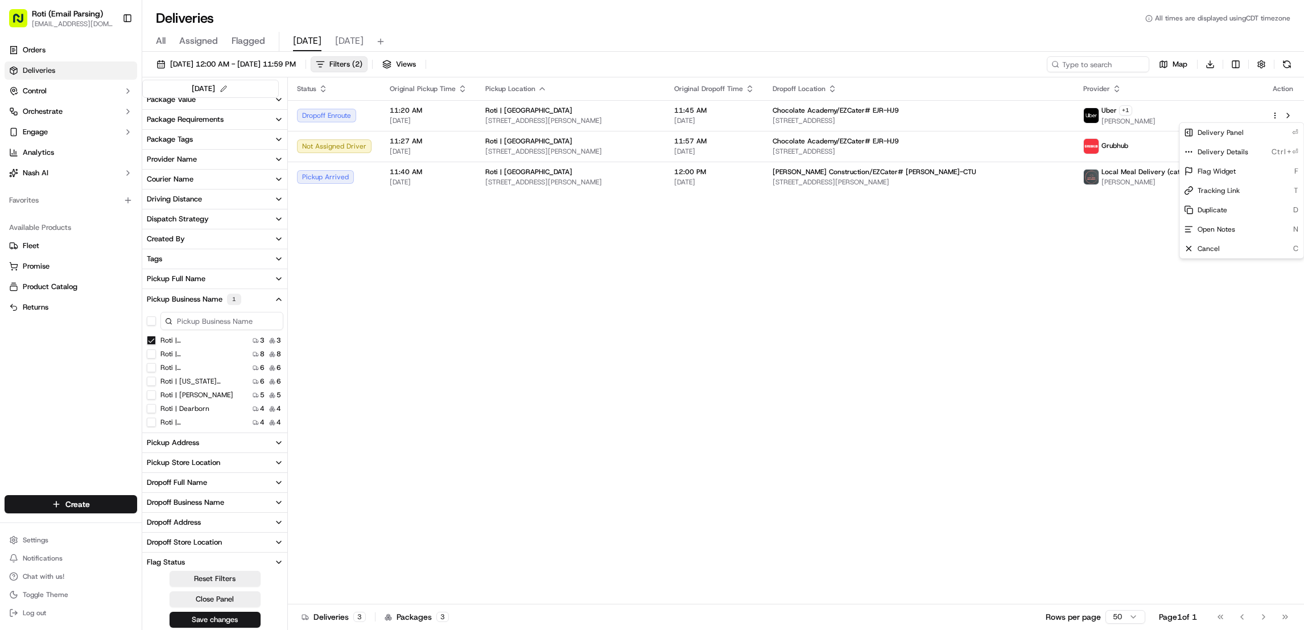
click at [1105, 399] on html "Roti (Email Parsing) jnavarro@roti.com Toggle Sidebar Orders Deliveries Control…" at bounding box center [652, 315] width 1304 height 630
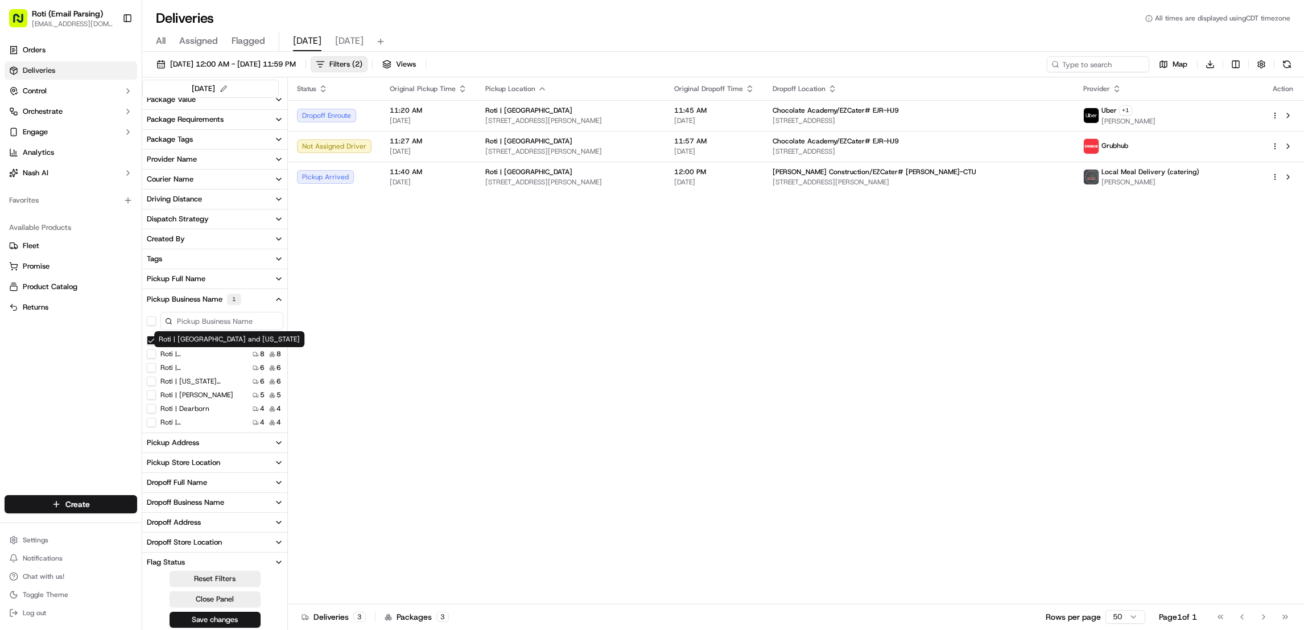
click at [202, 352] on label "Roti | Lake and Michigan" at bounding box center [196, 353] width 73 height 9
click at [156, 352] on Michigan "Roti | Lake and Michigan" at bounding box center [151, 353] width 9 height 9
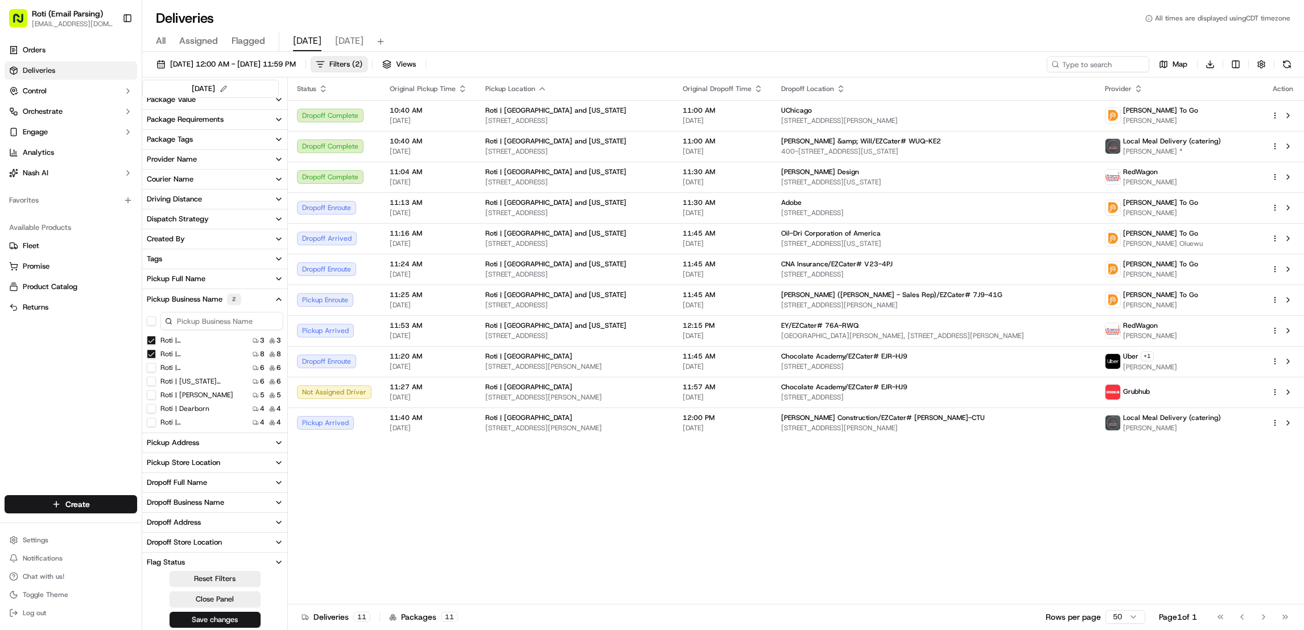
click at [151, 341] on Loop "Roti | [GEOGRAPHIC_DATA]" at bounding box center [151, 340] width 9 height 9
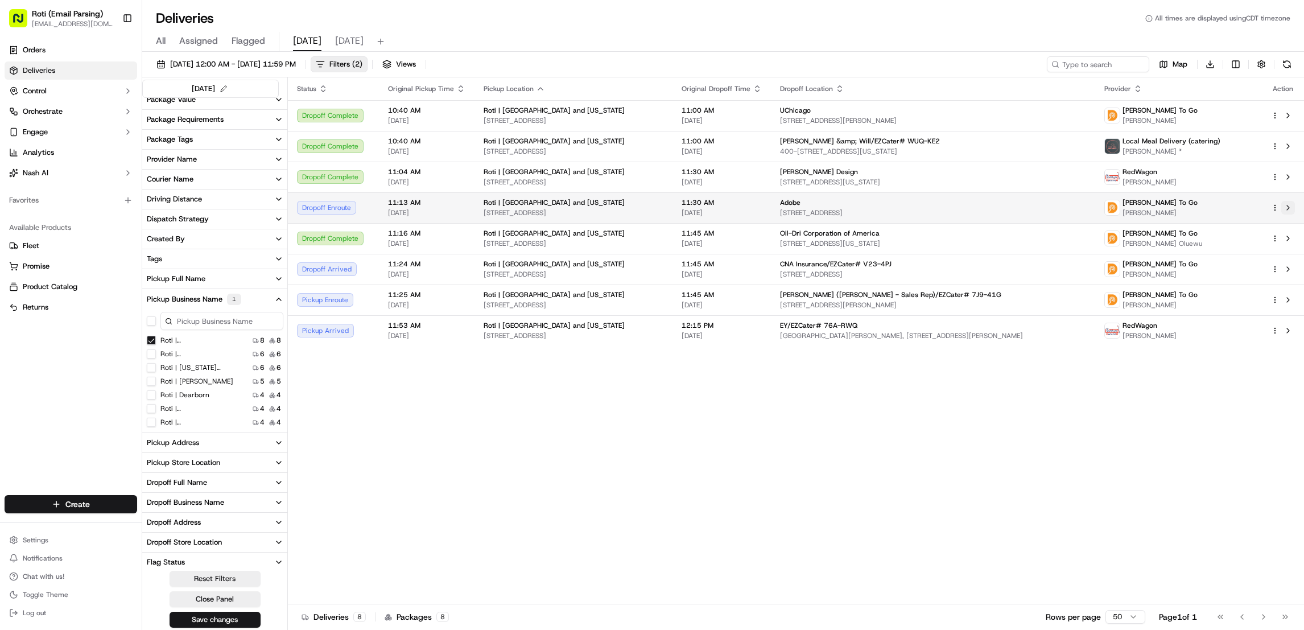
click at [1291, 205] on button at bounding box center [1289, 208] width 14 height 14
click at [1276, 207] on html "Roti (Email Parsing) jnavarro@roti.com Toggle Sidebar Orders Deliveries Control…" at bounding box center [652, 315] width 1304 height 630
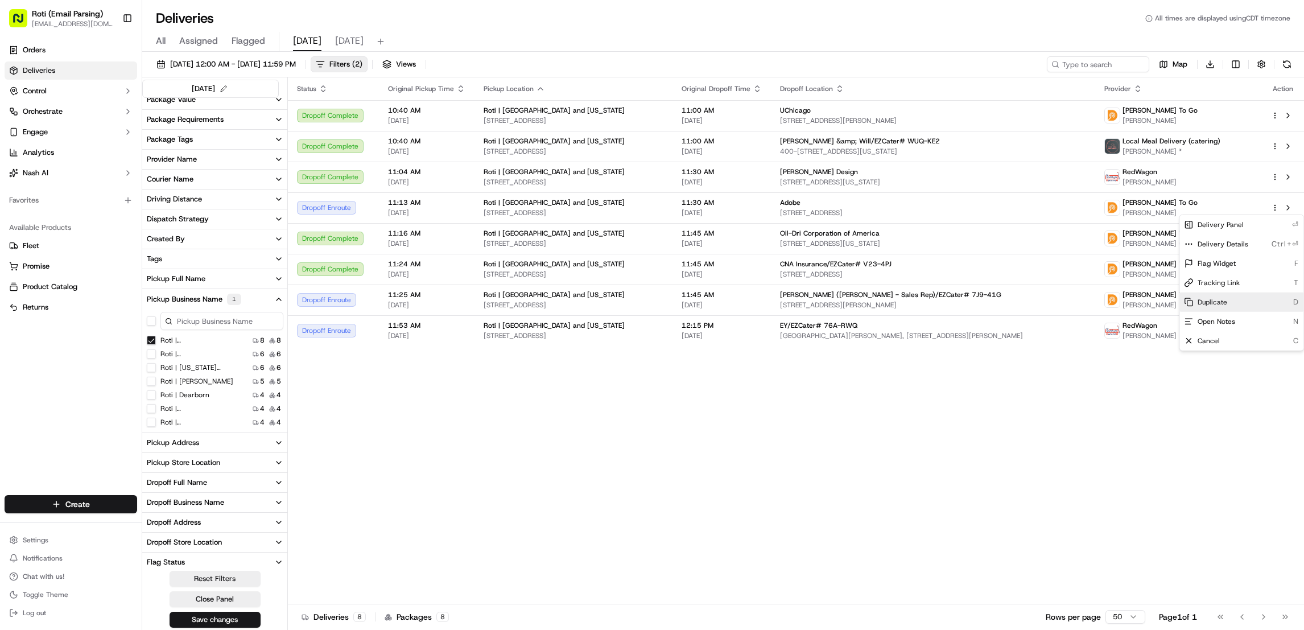
click at [1240, 299] on div "Duplicate D" at bounding box center [1242, 302] width 124 height 19
click at [786, 444] on html "Roti (Email Parsing) jnavarro@roti.com Toggle Sidebar Orders Deliveries Control…" at bounding box center [652, 315] width 1304 height 630
click at [185, 381] on label "Roti | Dearborn" at bounding box center [184, 381] width 49 height 9
click at [156, 381] on Dearborn "Roti | Dearborn" at bounding box center [151, 381] width 9 height 9
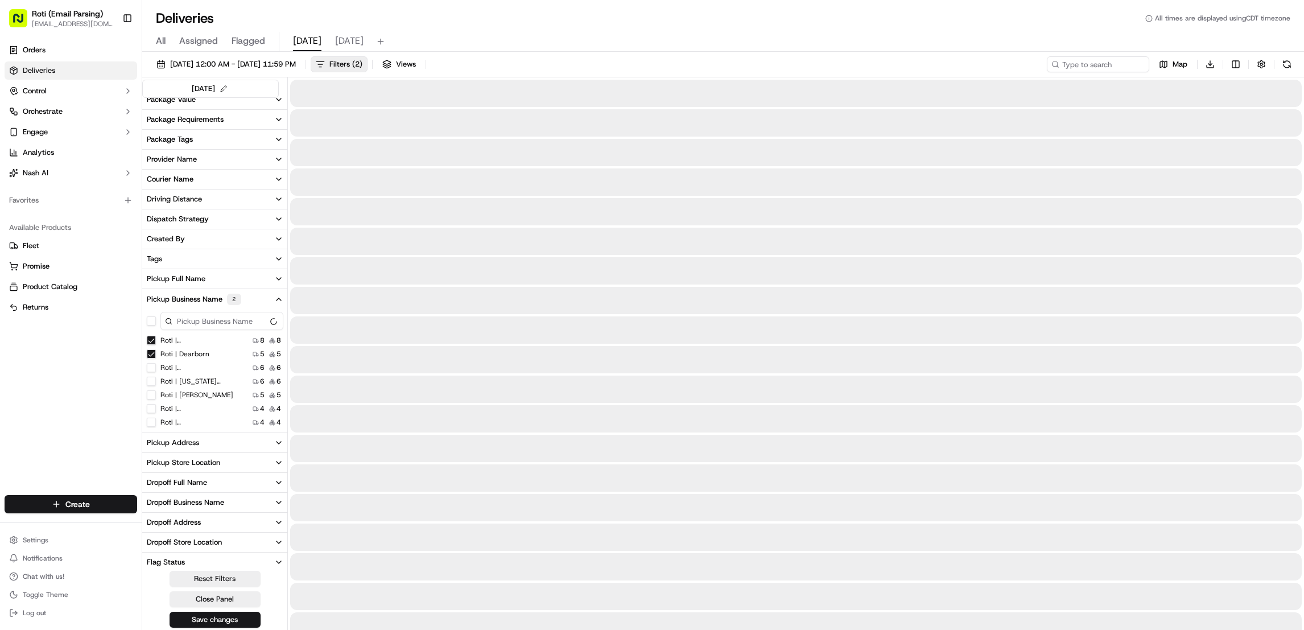
click at [151, 339] on Michigan "Roti | Lake and Michigan" at bounding box center [151, 340] width 9 height 9
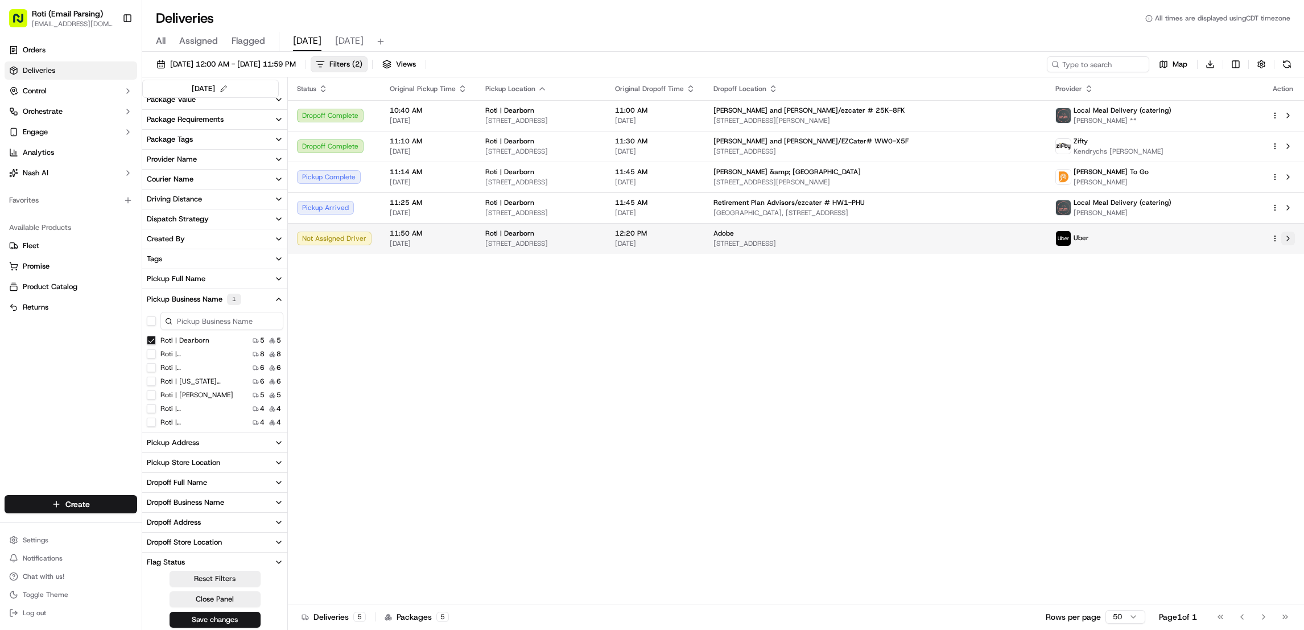
click at [1290, 237] on button at bounding box center [1289, 239] width 14 height 14
click at [1288, 65] on button at bounding box center [1287, 64] width 16 height 16
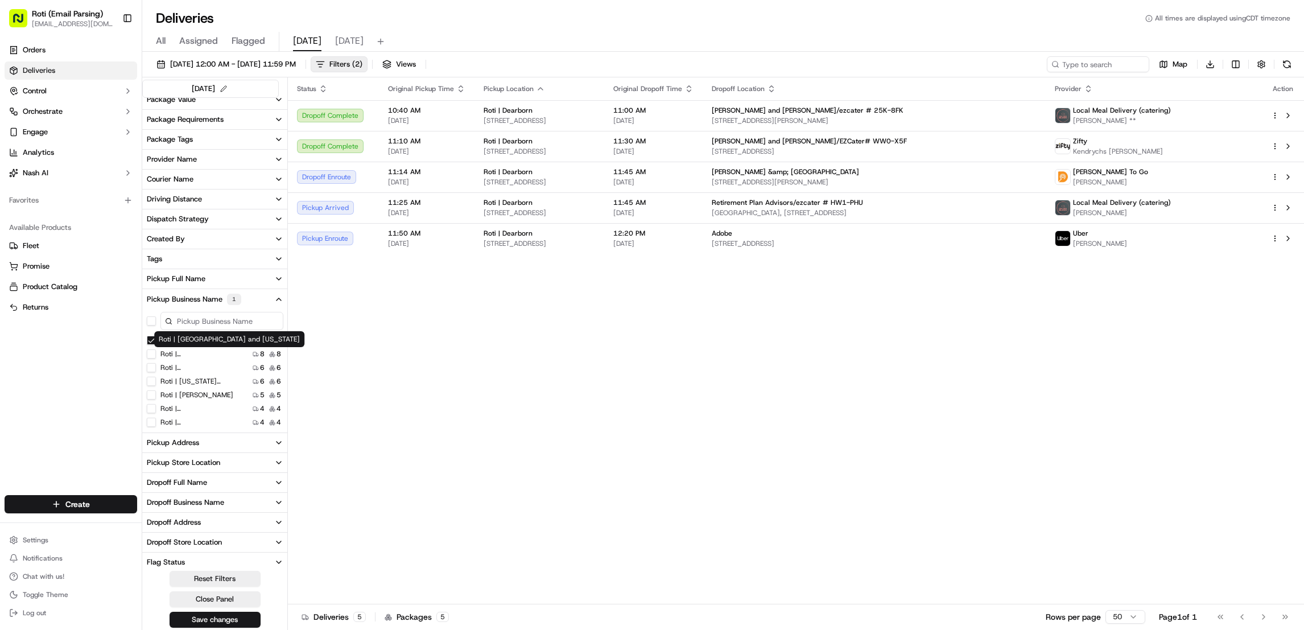
click at [172, 352] on label "Roti | [GEOGRAPHIC_DATA] and [US_STATE]" at bounding box center [196, 353] width 73 height 9
click at [156, 352] on Michigan "Roti | [GEOGRAPHIC_DATA] and [US_STATE]" at bounding box center [151, 353] width 9 height 9
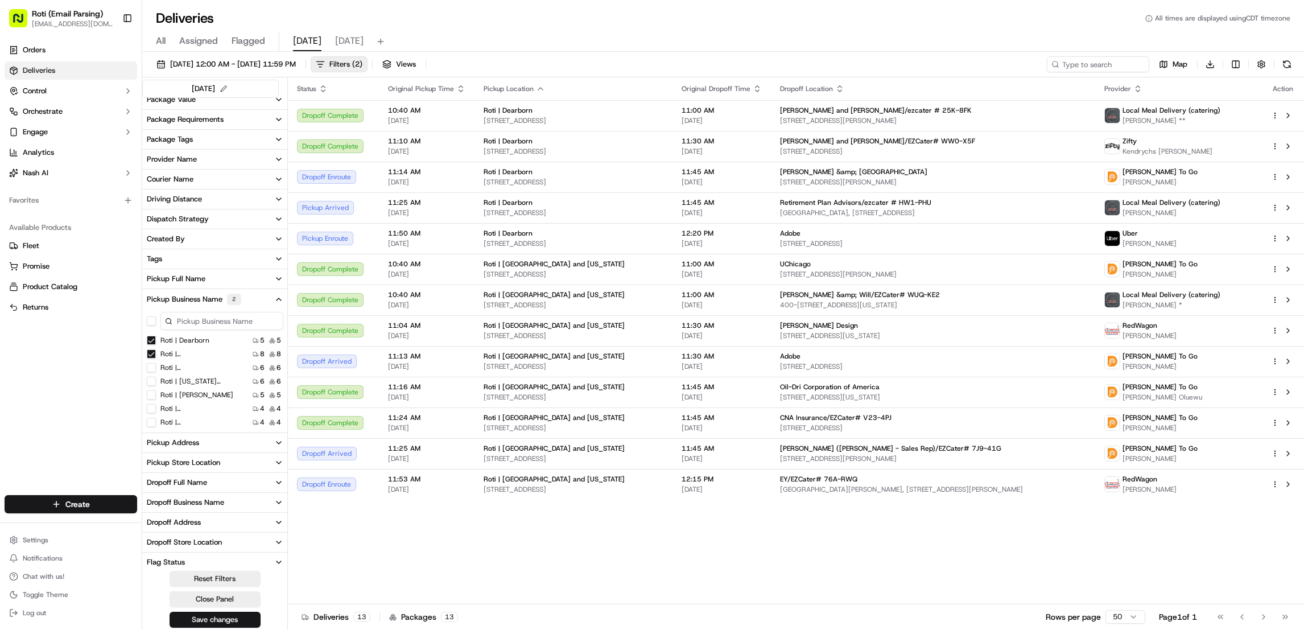
drag, startPoint x: 149, startPoint y: 341, endPoint x: 136, endPoint y: 341, distance: 12.5
click at [148, 341] on Dearborn "Roti | Dearborn" at bounding box center [151, 340] width 9 height 9
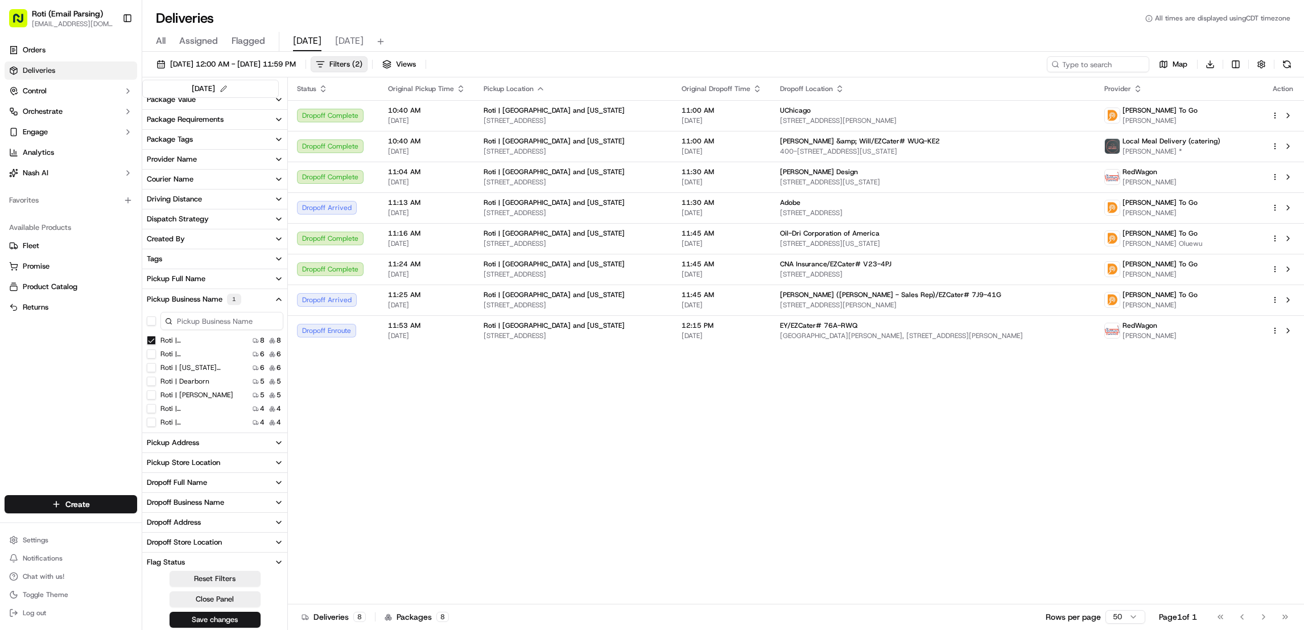
click at [1227, 453] on div "Status Original Pickup Time Pickup Location Original Dropoff Time Dropoff Locat…" at bounding box center [796, 340] width 1016 height 526
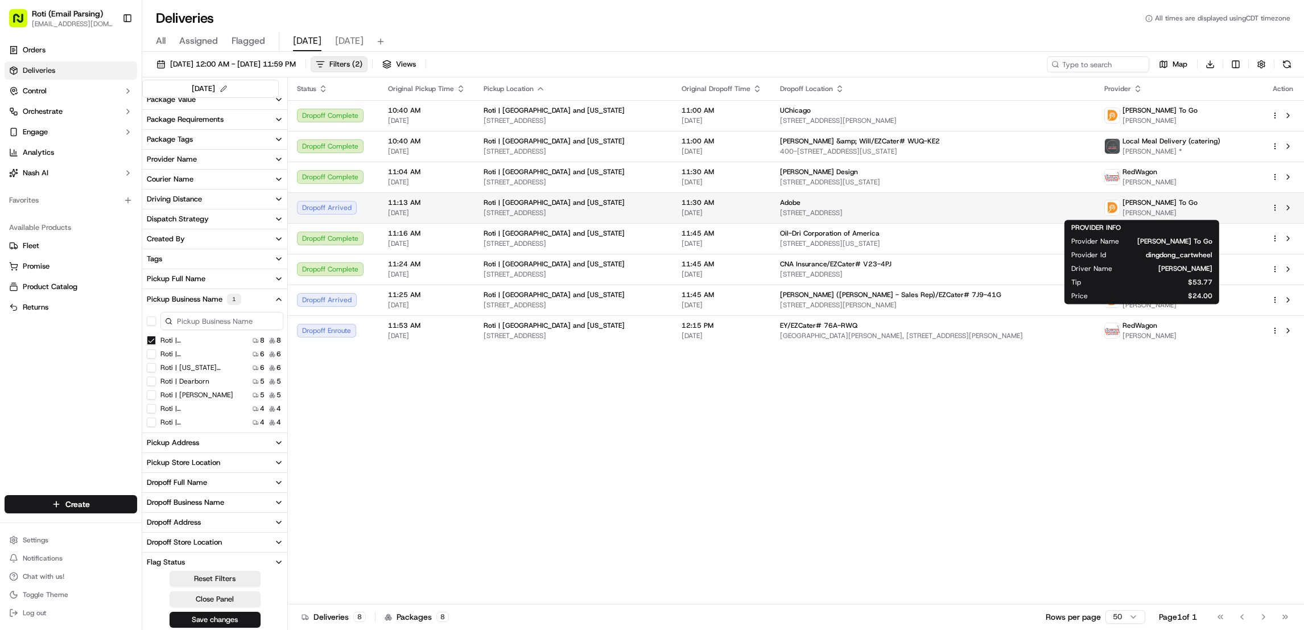
click at [1147, 204] on span "[PERSON_NAME] To Go" at bounding box center [1160, 202] width 75 height 9
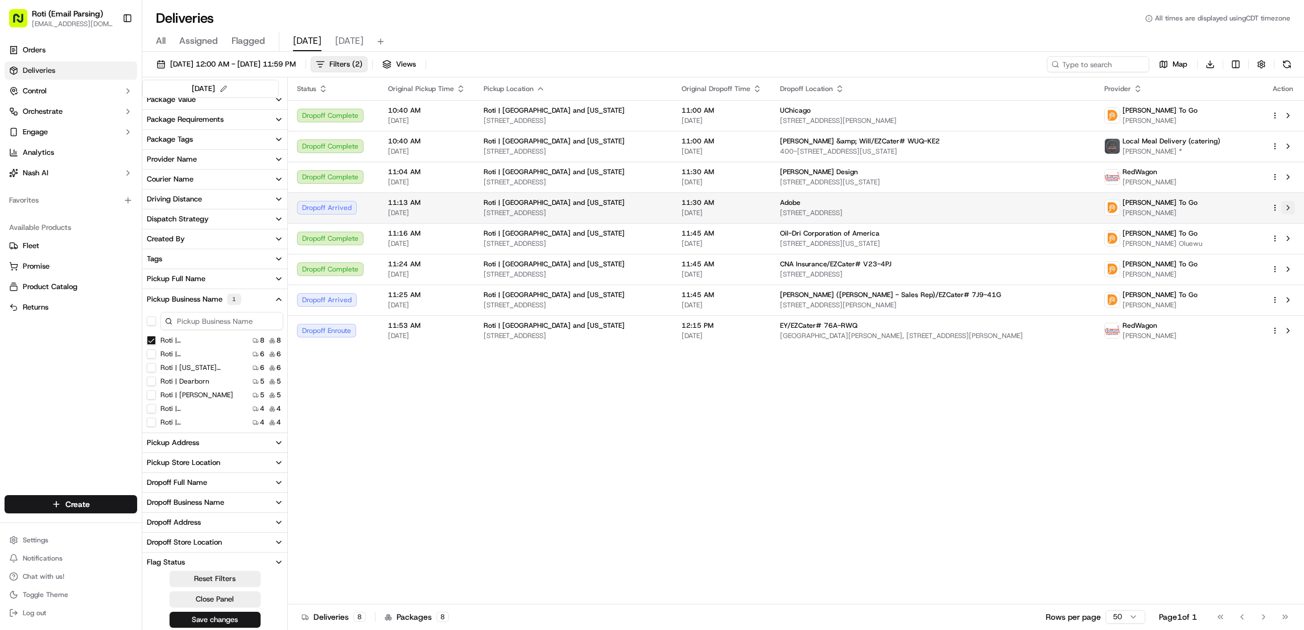
click at [1290, 209] on button at bounding box center [1289, 208] width 14 height 14
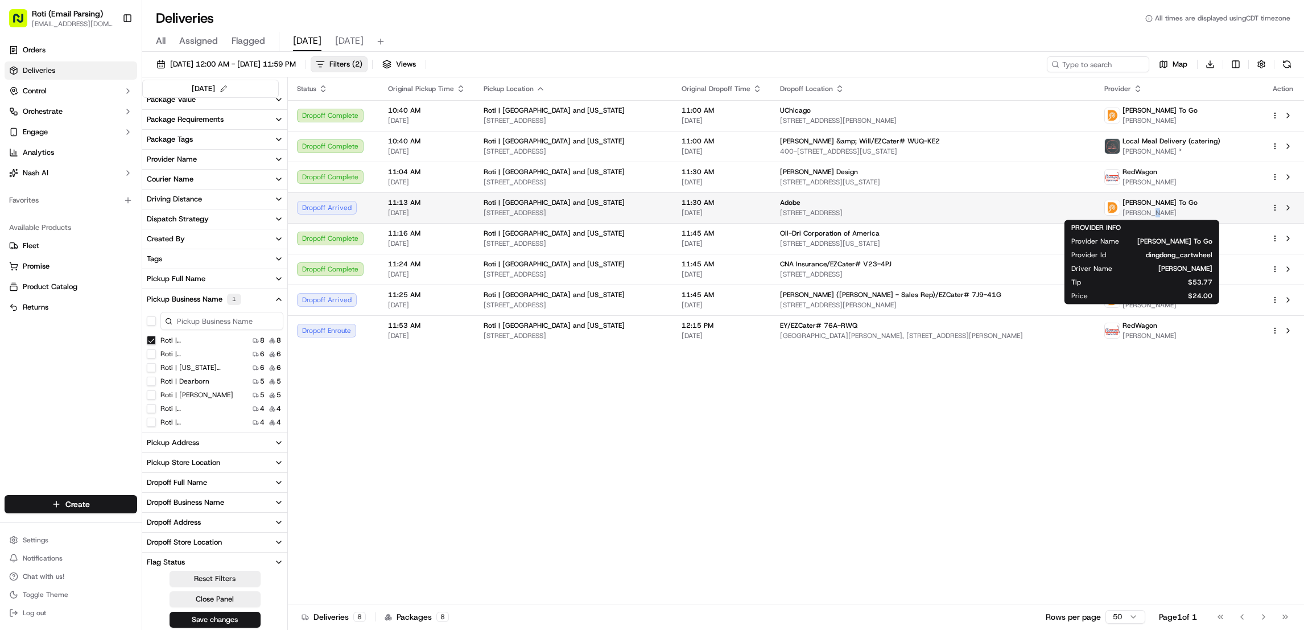
click at [1138, 212] on span "Kelvin Little" at bounding box center [1160, 212] width 75 height 9
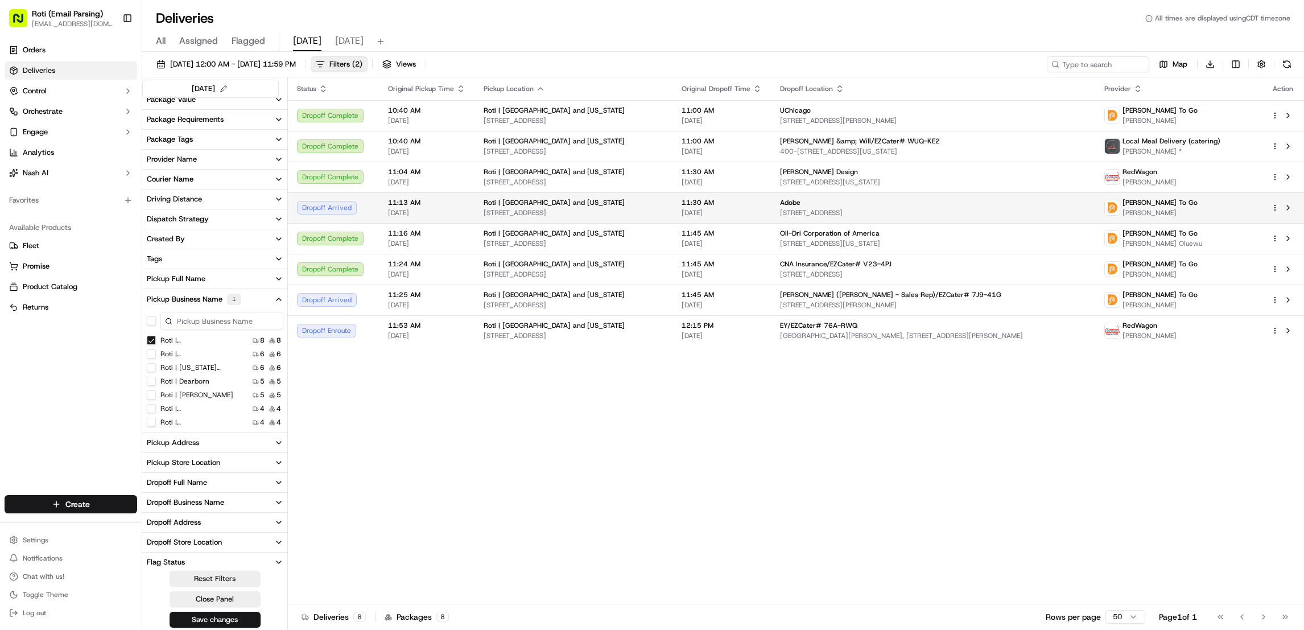
drag, startPoint x: 1138, startPoint y: 212, endPoint x: 1269, endPoint y: 209, distance: 131.5
click at [1269, 209] on td at bounding box center [1283, 207] width 42 height 31
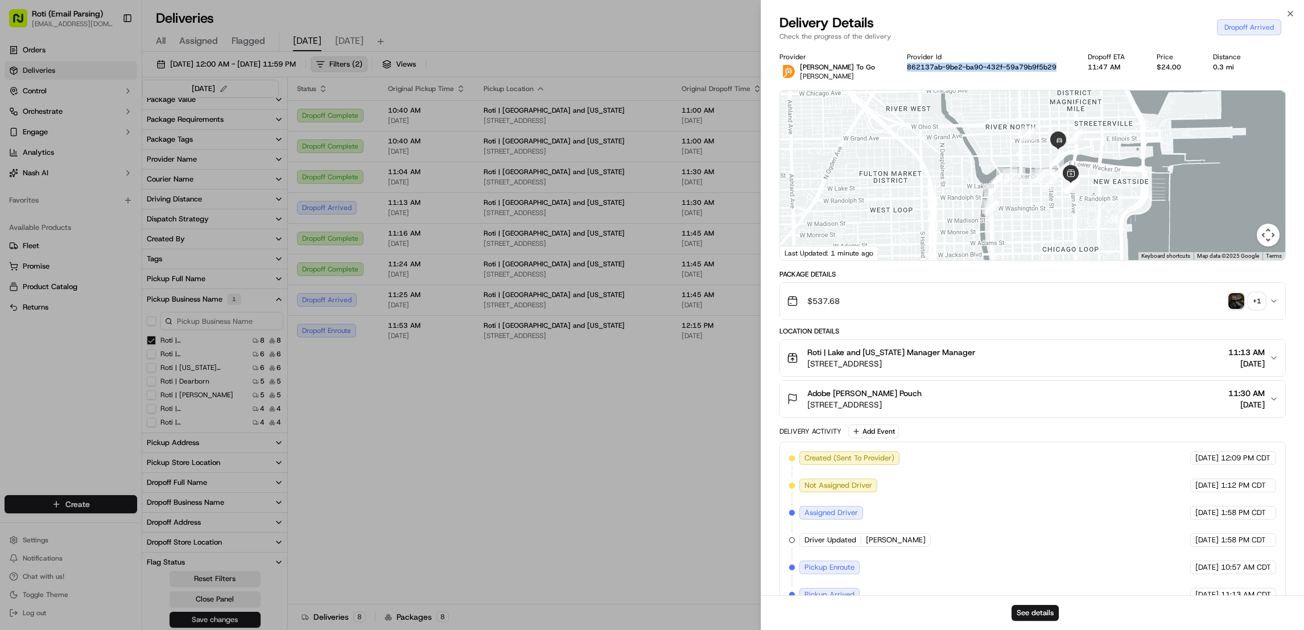
drag, startPoint x: 1037, startPoint y: 65, endPoint x: 886, endPoint y: 69, distance: 151.4
click at [886, 69] on div "Provider Ding Dong To Go Kelvin Little Provider Id 862137ab-9be2-ba90-432f-59a7…" at bounding box center [1033, 66] width 506 height 28
copy button "862137ab-9be2-ba90-432f-59a79b9f5b29"
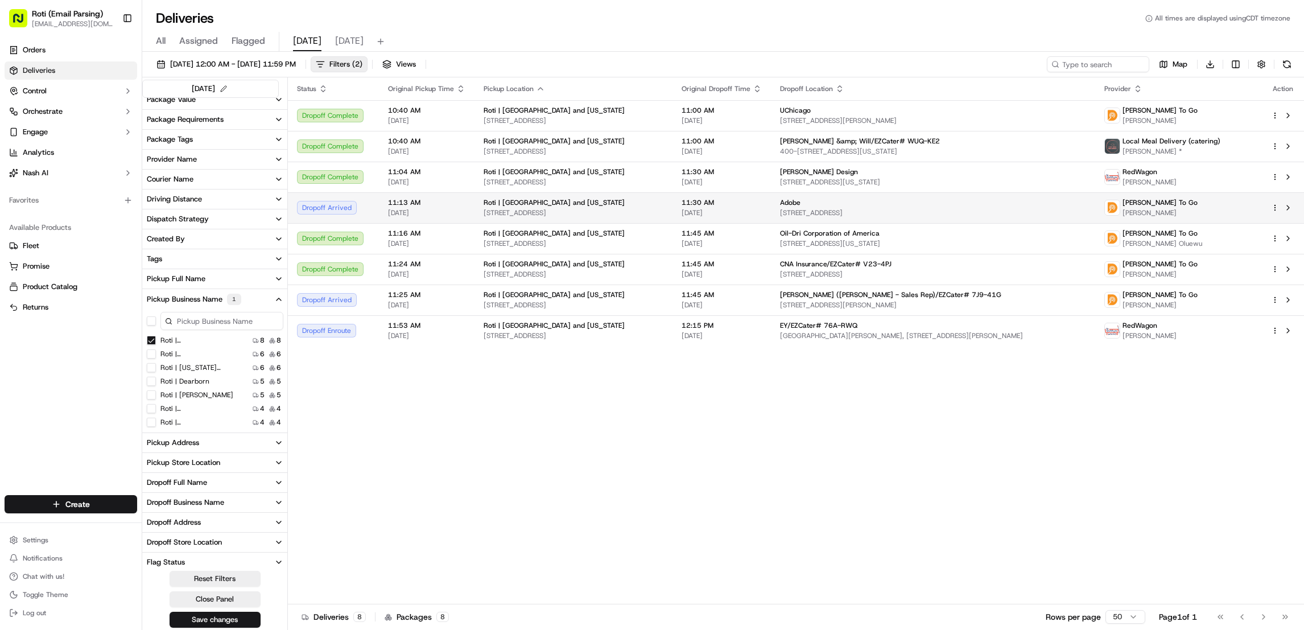
click at [802, 201] on div "Adobe" at bounding box center [933, 202] width 306 height 9
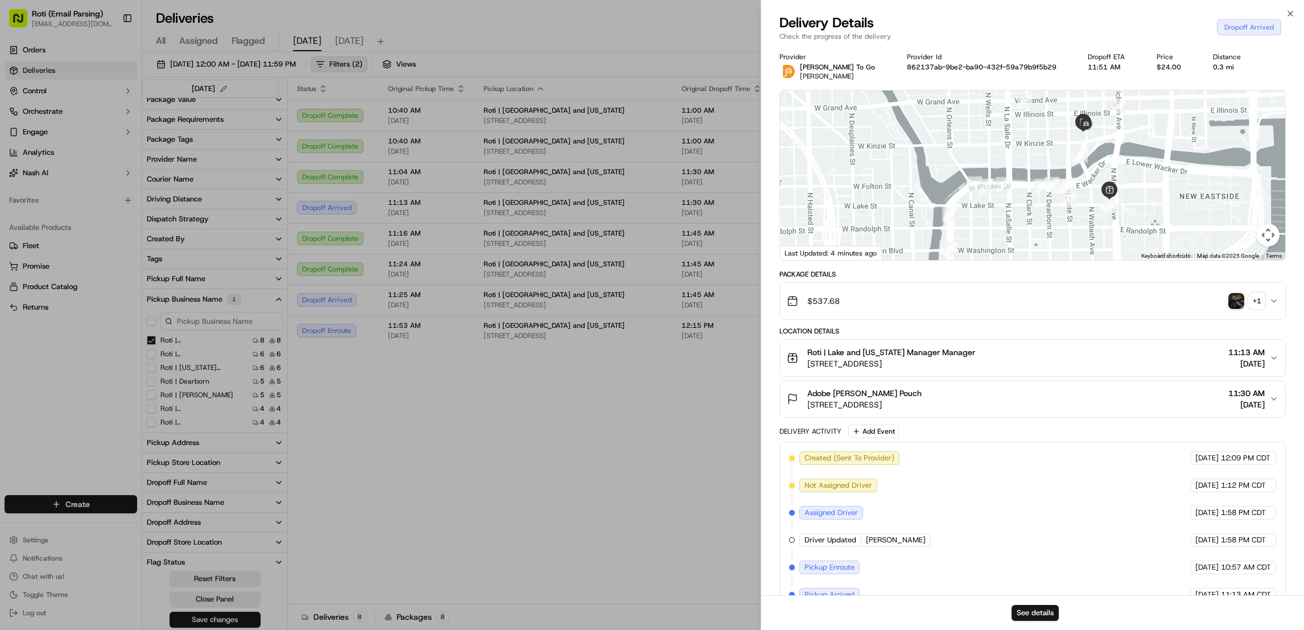
drag, startPoint x: 1016, startPoint y: 399, endPoint x: 999, endPoint y: 419, distance: 26.6
click at [999, 419] on div "Package Details $537.68 + 1 Location Details Roti | Lake and Michigan Manager M…" at bounding box center [1033, 481] width 506 height 423
copy div "[STREET_ADDRESS]"
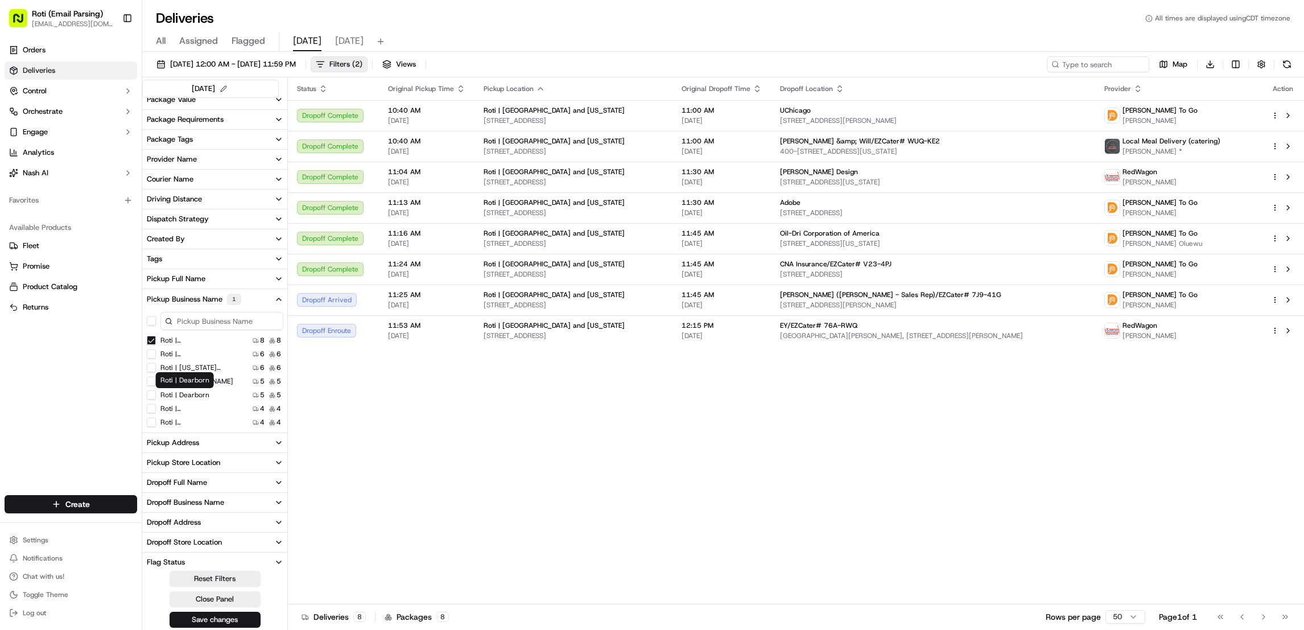
click at [190, 395] on label "Roti | Dearborn" at bounding box center [184, 394] width 49 height 9
click at [156, 395] on Dearborn "Roti | Dearborn" at bounding box center [151, 394] width 9 height 9
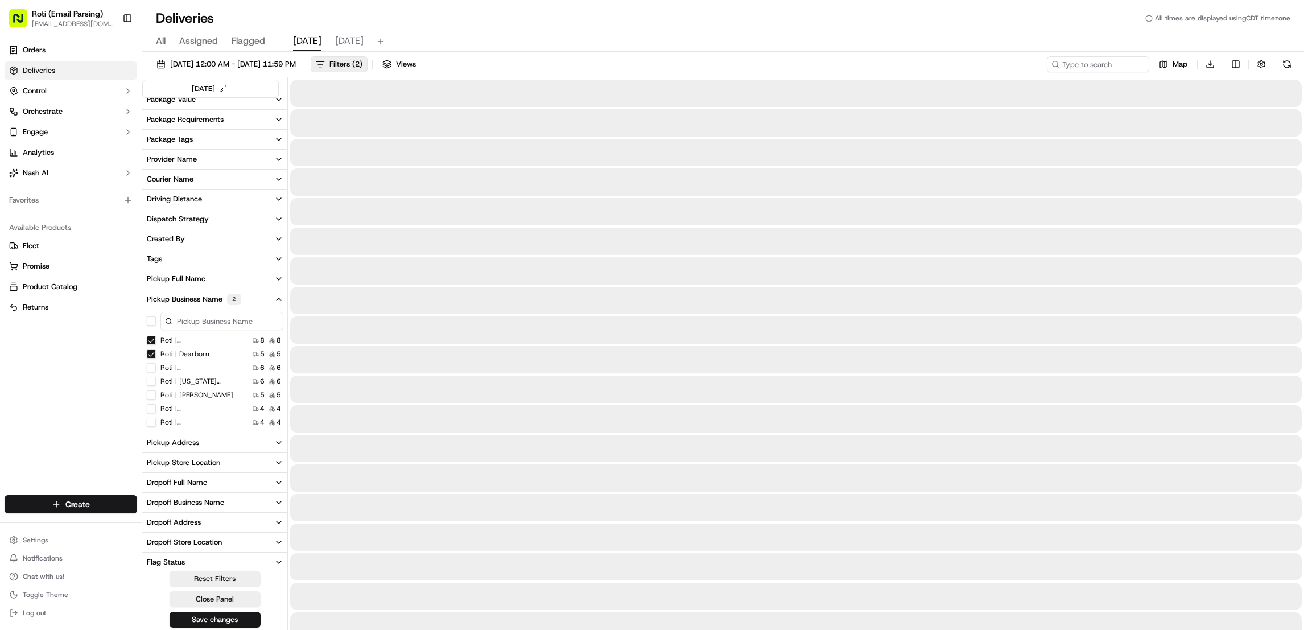
click at [151, 339] on Michigan "Roti | Lake and Michigan" at bounding box center [151, 340] width 9 height 9
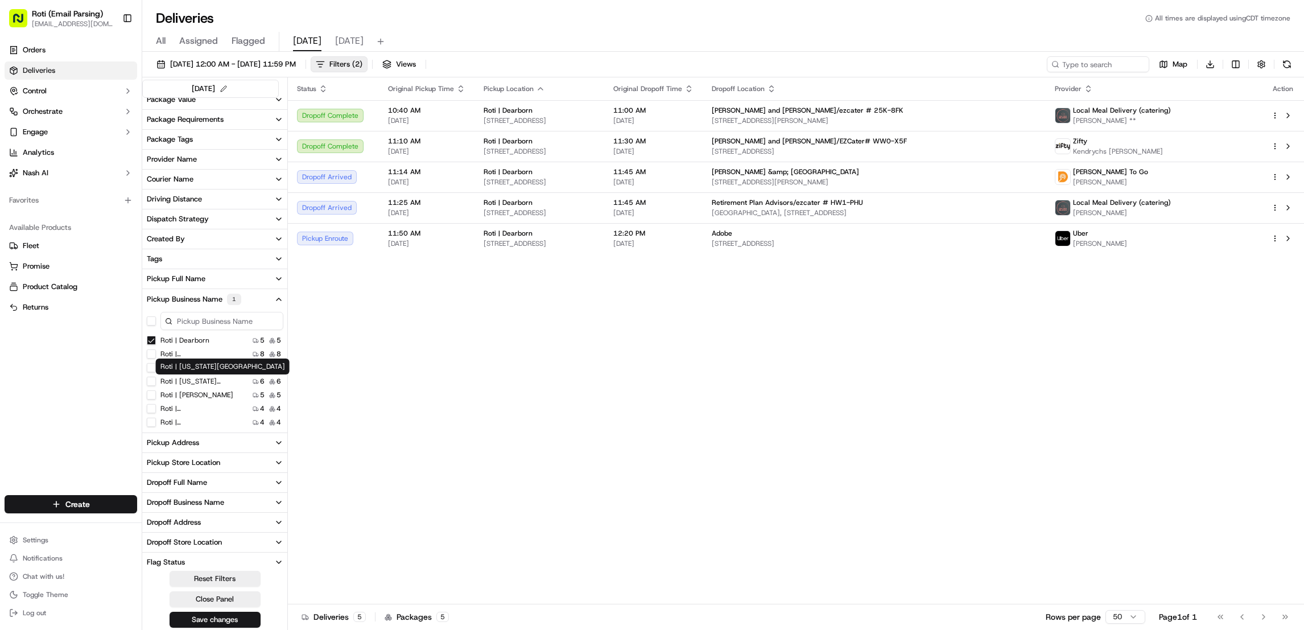
click at [201, 357] on label "Roti | Lake and Michigan" at bounding box center [196, 353] width 73 height 9
click at [156, 357] on Michigan "Roti | Lake and Michigan" at bounding box center [151, 353] width 9 height 9
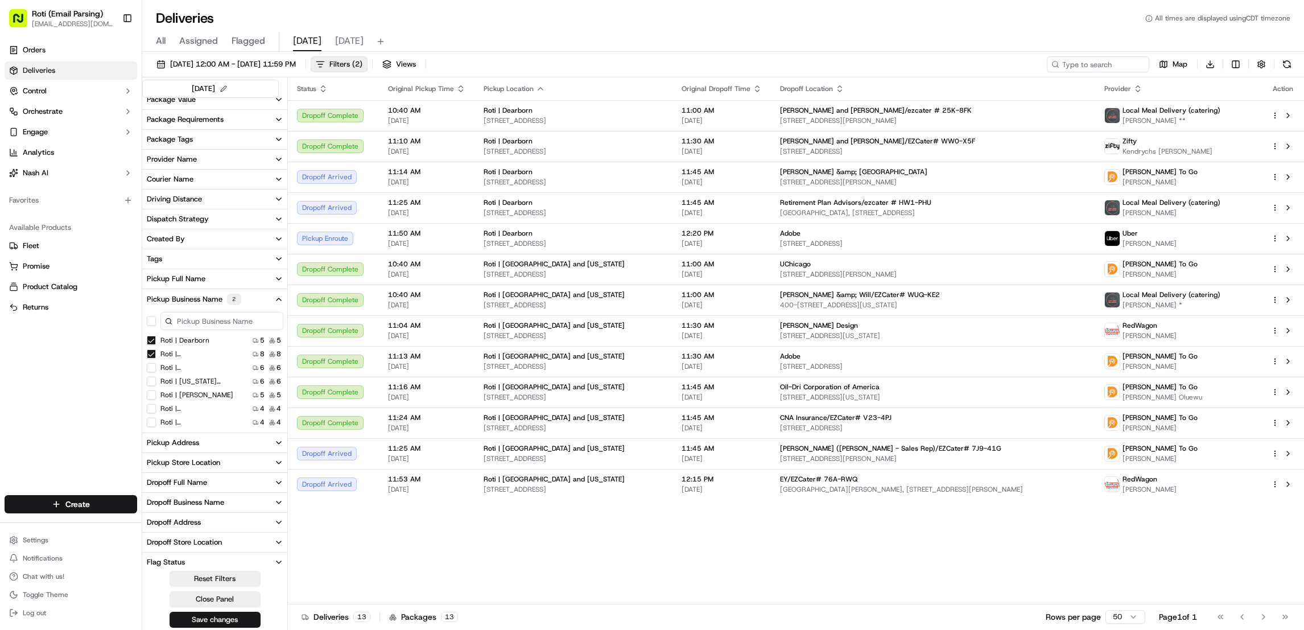
click at [149, 338] on Dearborn "Roti | Dearborn" at bounding box center [151, 340] width 9 height 9
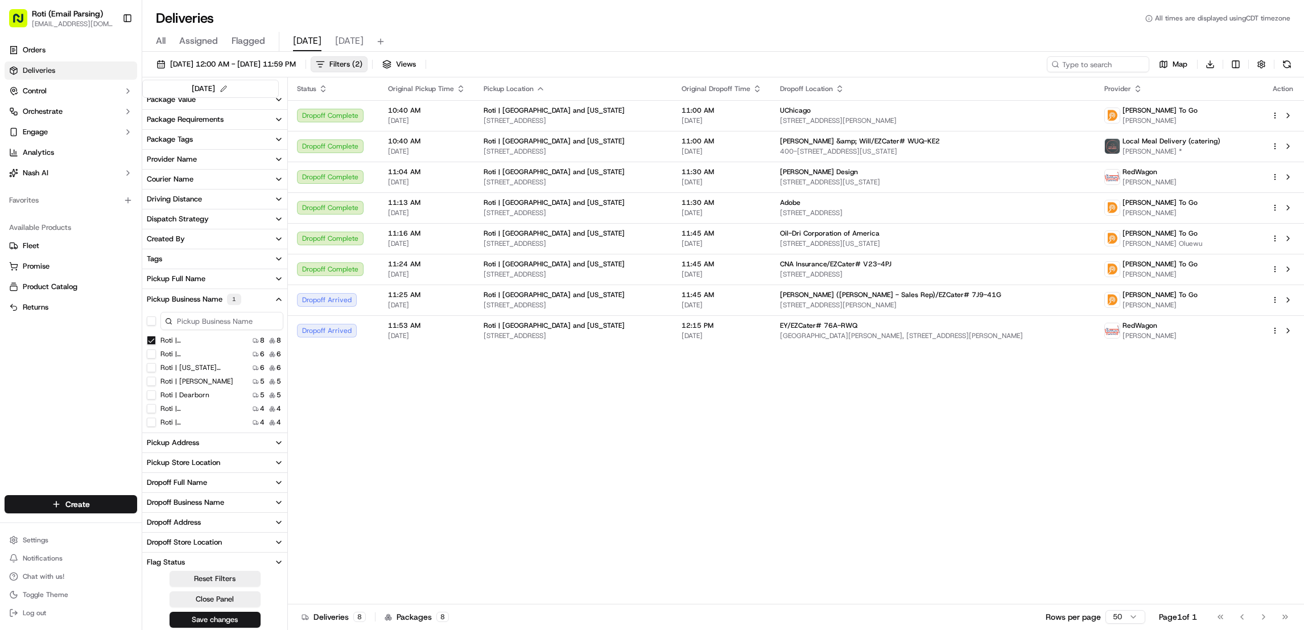
click at [1196, 506] on div "Status Original Pickup Time Pickup Location Original Dropoff Time Dropoff Locat…" at bounding box center [796, 340] width 1016 height 526
click at [149, 397] on Dearborn "Roti | Dearborn" at bounding box center [151, 394] width 9 height 9
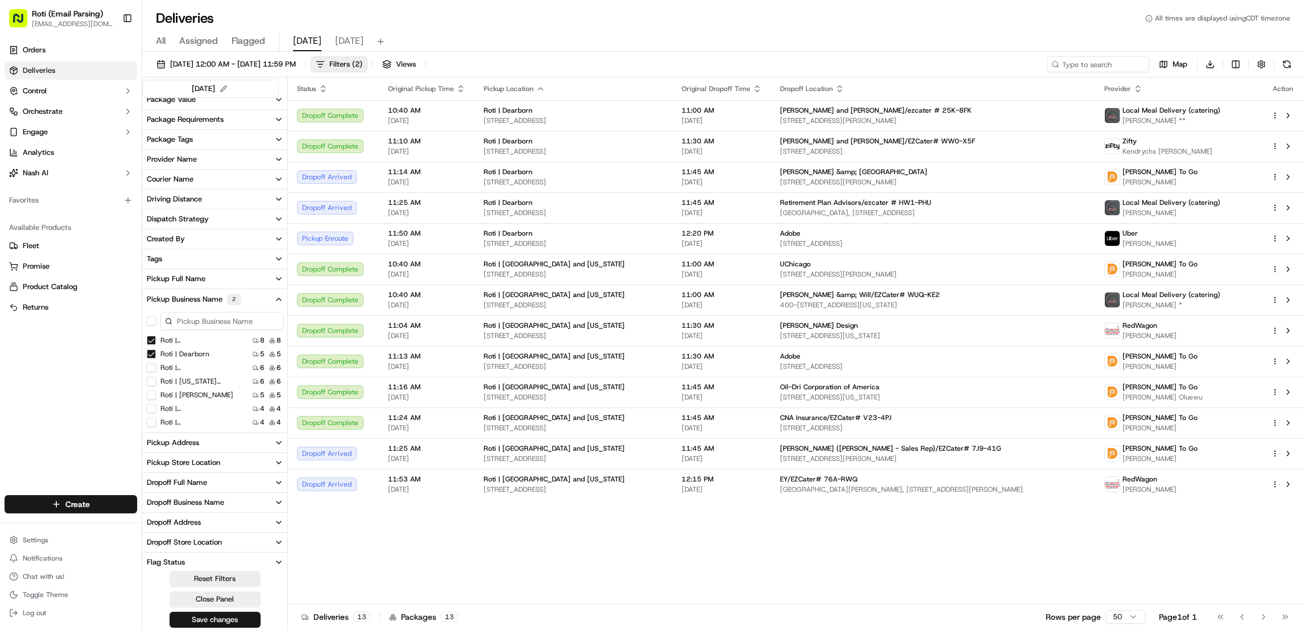
click at [150, 340] on Michigan "Roti | Lake and Michigan" at bounding box center [151, 340] width 9 height 9
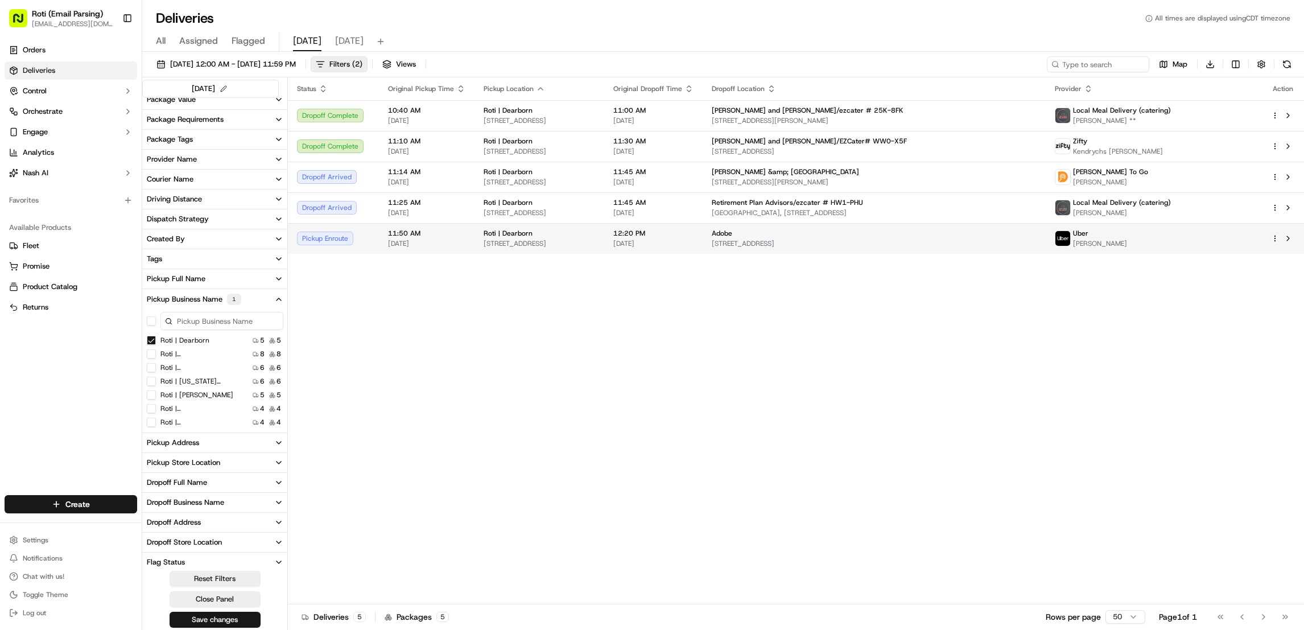
click at [1165, 241] on div "Uber PETER P." at bounding box center [1154, 238] width 198 height 19
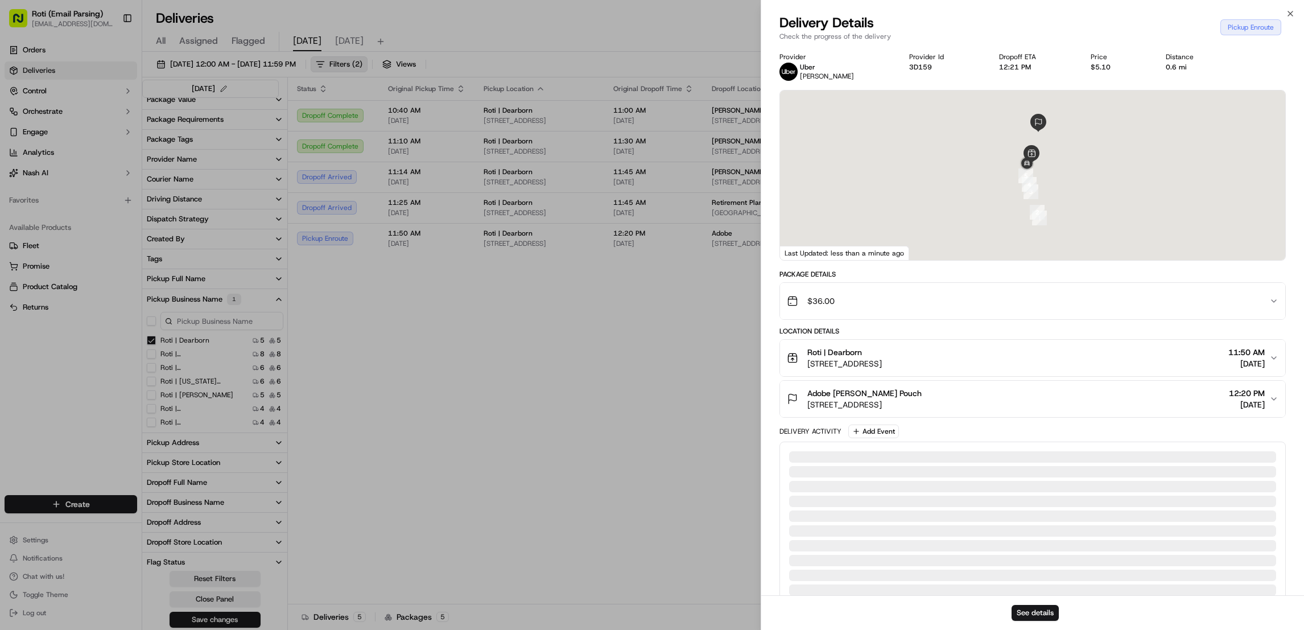
drag, startPoint x: 569, startPoint y: 440, endPoint x: 727, endPoint y: 393, distance: 164.6
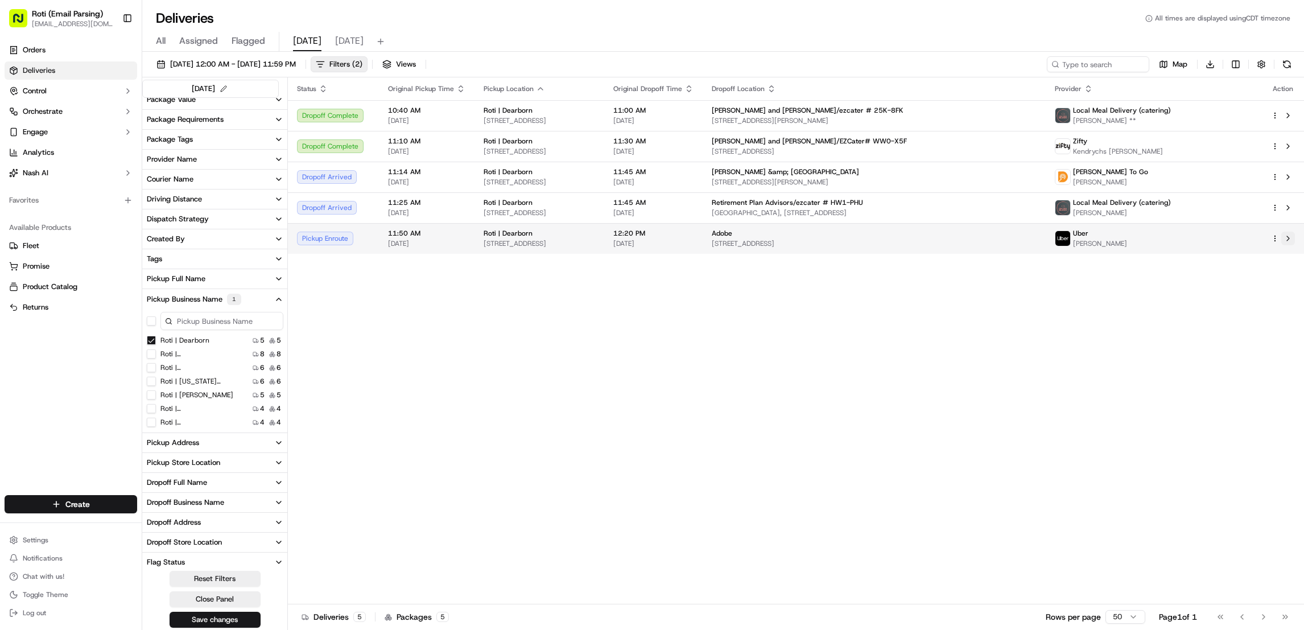
click at [1285, 238] on button at bounding box center [1289, 239] width 14 height 14
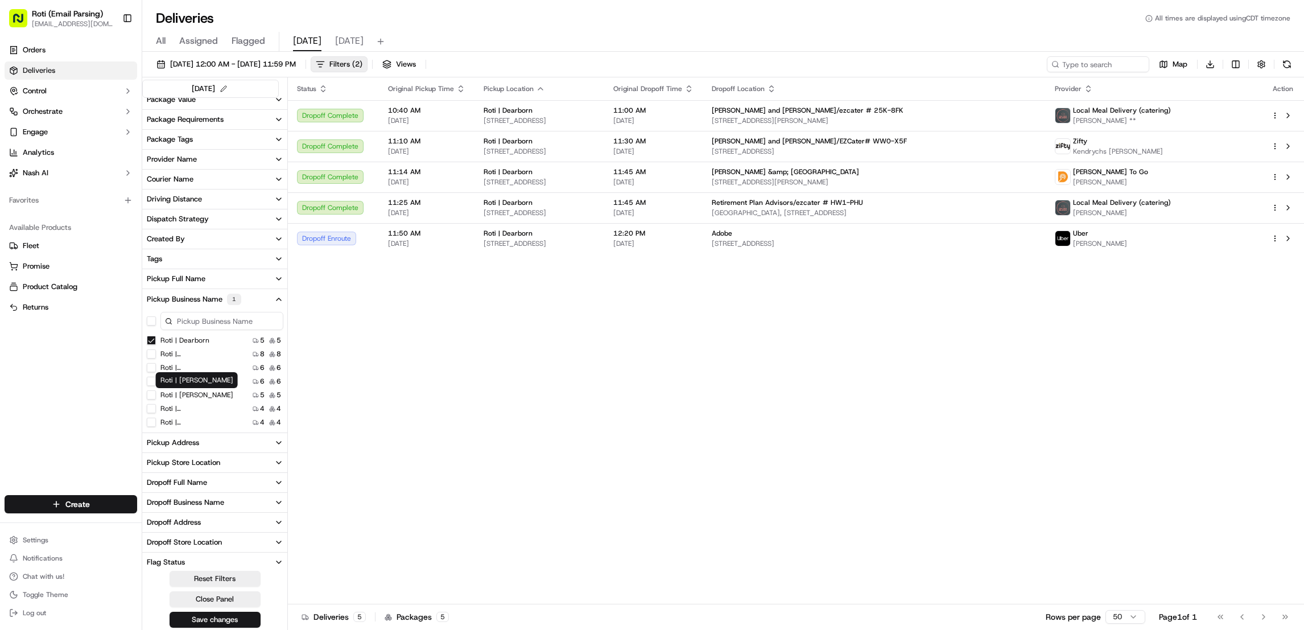
click at [182, 397] on label "Roti | Adams" at bounding box center [196, 394] width 73 height 9
click at [156, 397] on Adams "Roti | Adams" at bounding box center [151, 394] width 9 height 9
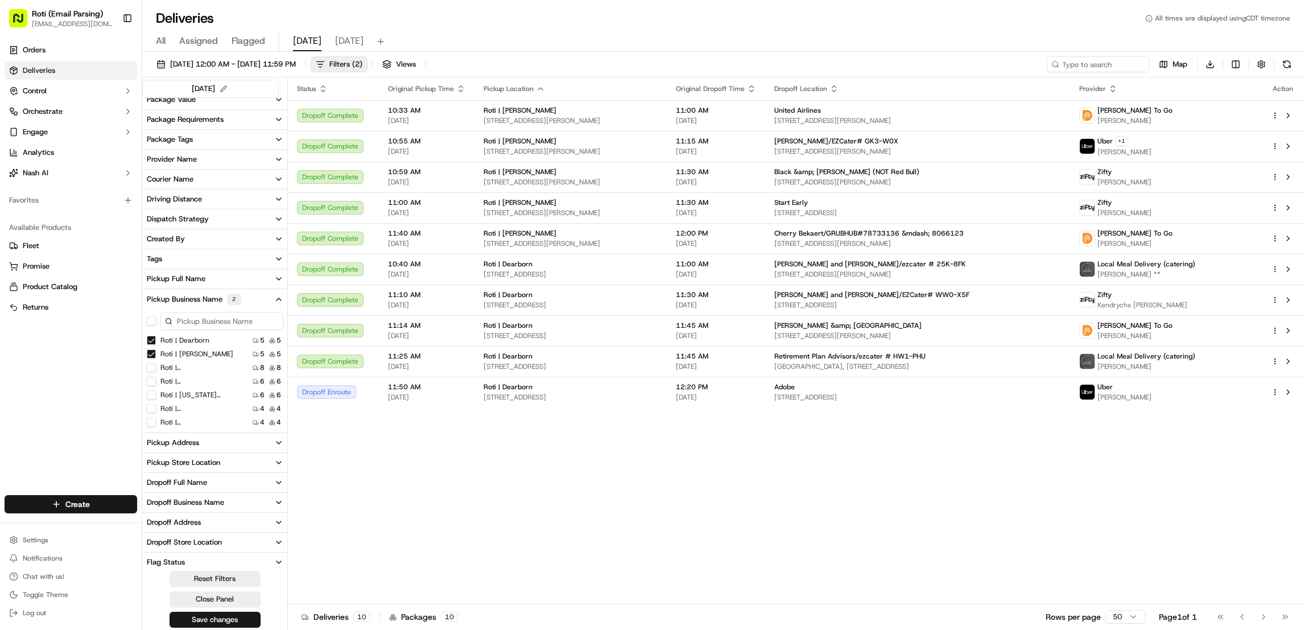
click at [150, 338] on Dearborn "Roti | Dearborn" at bounding box center [151, 340] width 9 height 9
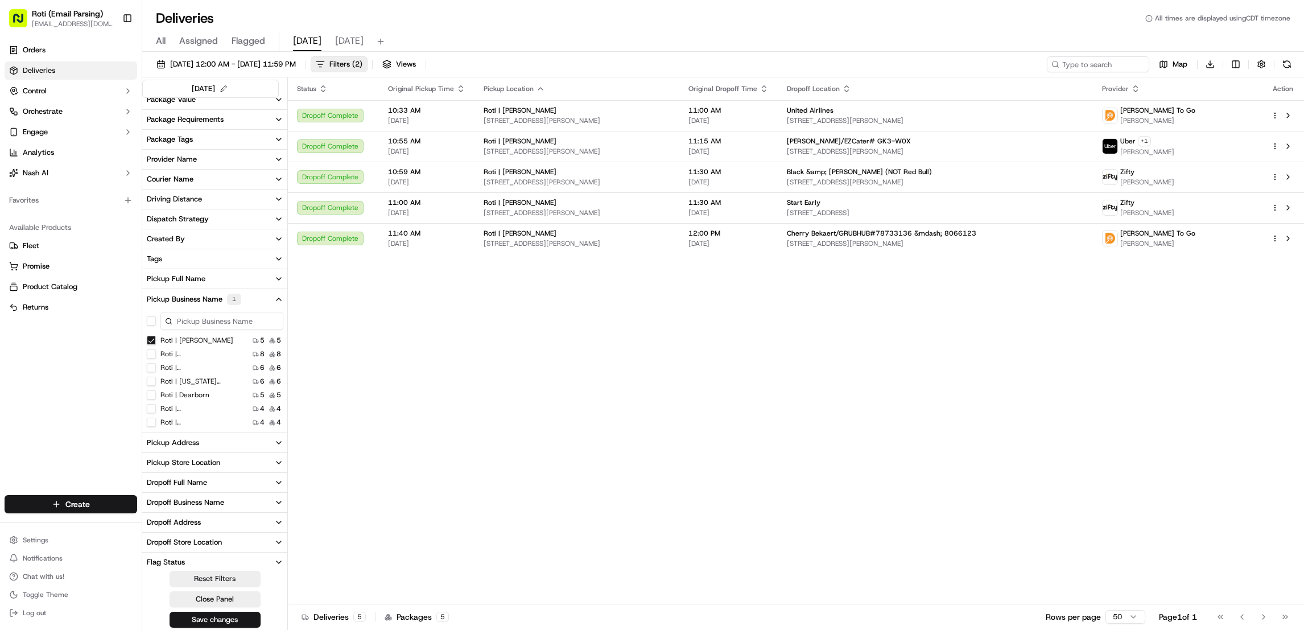
click at [147, 339] on Adams "Roti | Adams" at bounding box center [151, 340] width 9 height 9
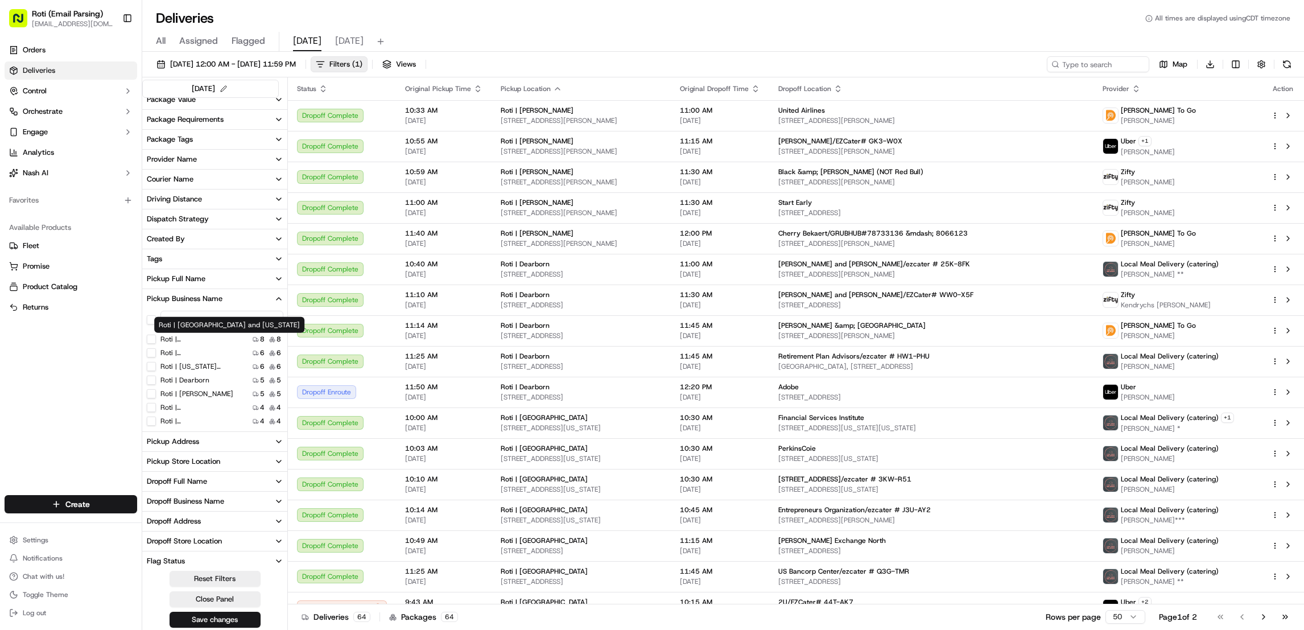
click at [254, 317] on input at bounding box center [221, 320] width 123 height 18
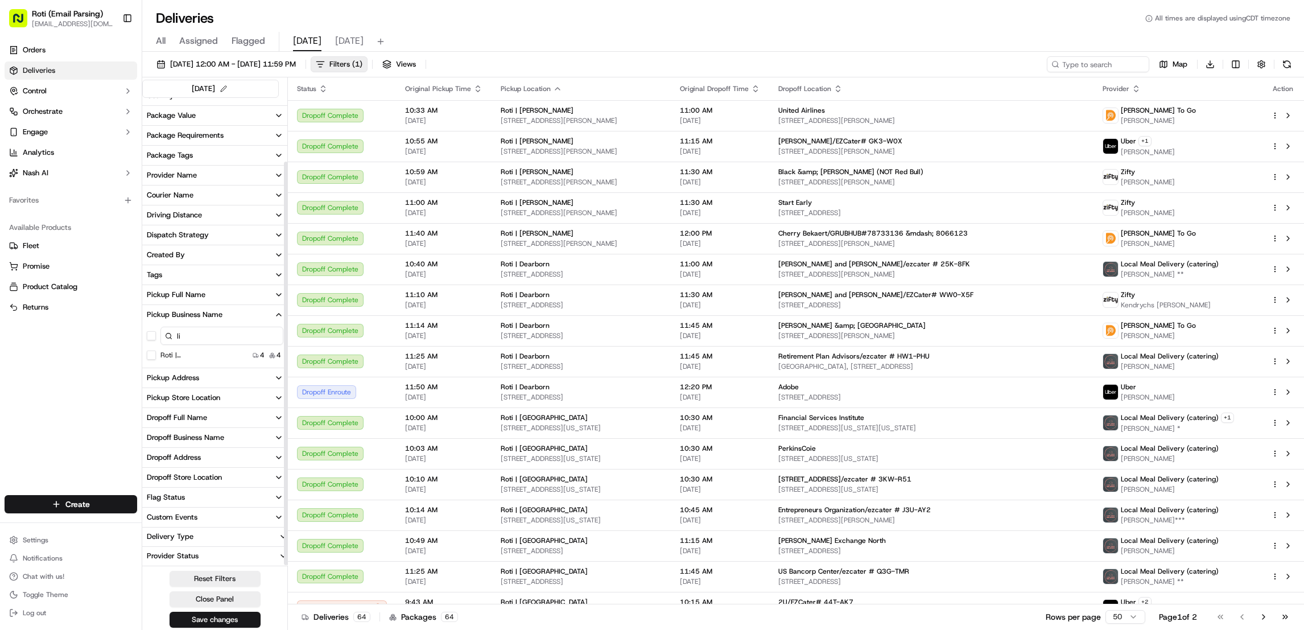
scroll to position [73, 0]
type input "li"
click at [186, 356] on label "Roti | Lincoln Park" at bounding box center [196, 355] width 73 height 9
click at [156, 356] on Park "Roti | Lincoln Park" at bounding box center [151, 355] width 9 height 9
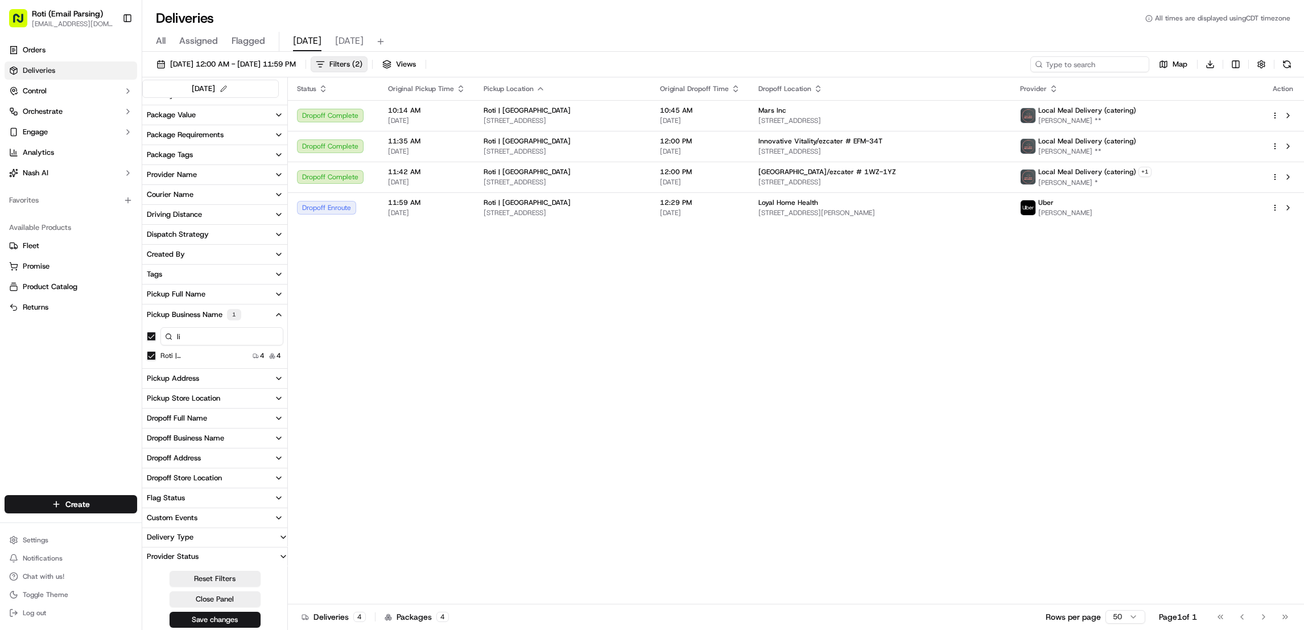
click at [1084, 64] on input at bounding box center [1090, 64] width 119 height 16
paste input "Loyal Home Health"
type input "Loyal Home Health"
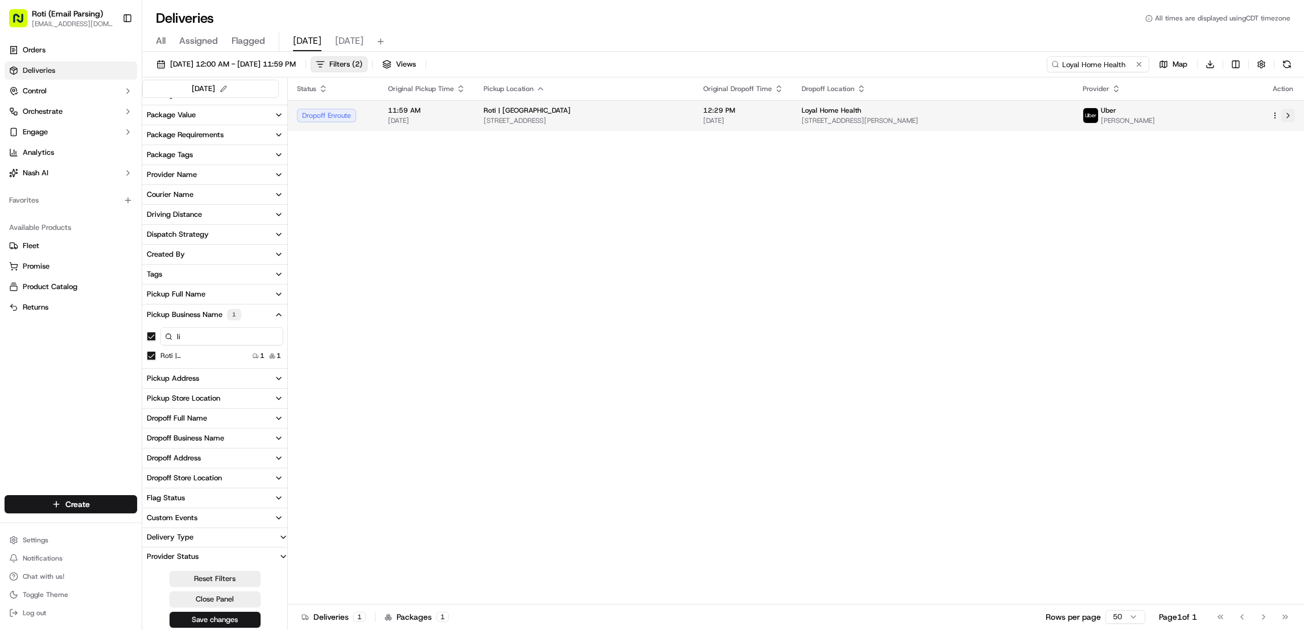
click at [1289, 114] on button at bounding box center [1289, 116] width 14 height 14
click at [1205, 113] on div "Uber YARLENYS B." at bounding box center [1168, 115] width 170 height 19
click at [1290, 114] on button at bounding box center [1289, 116] width 14 height 14
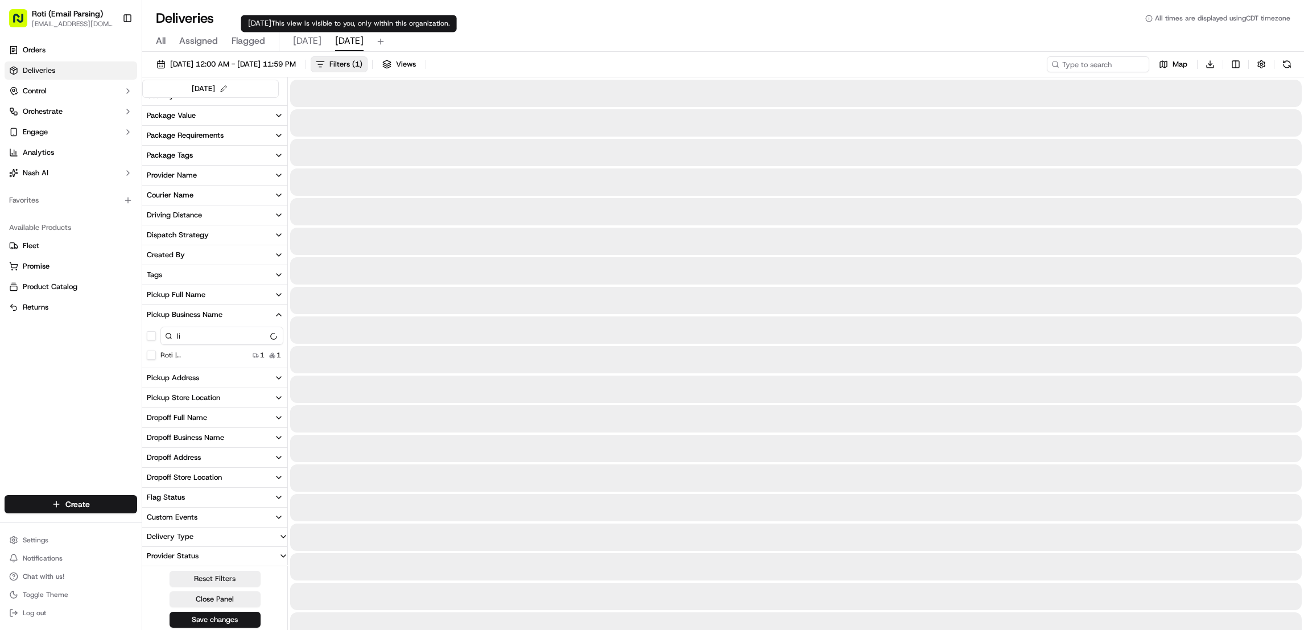
click at [348, 40] on span "tomorrow" at bounding box center [349, 41] width 28 height 14
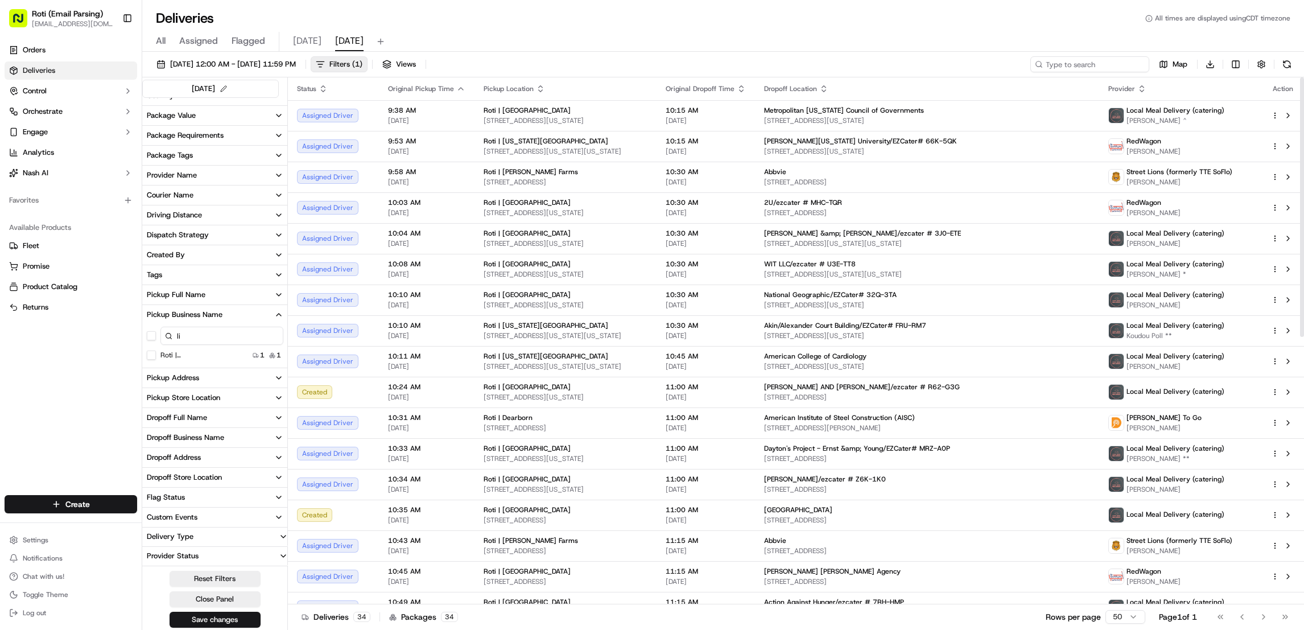
click at [1073, 62] on input at bounding box center [1090, 64] width 119 height 16
paste input "MITCHELL WHITTAKER AND WU/ezcater # R62-G3G"
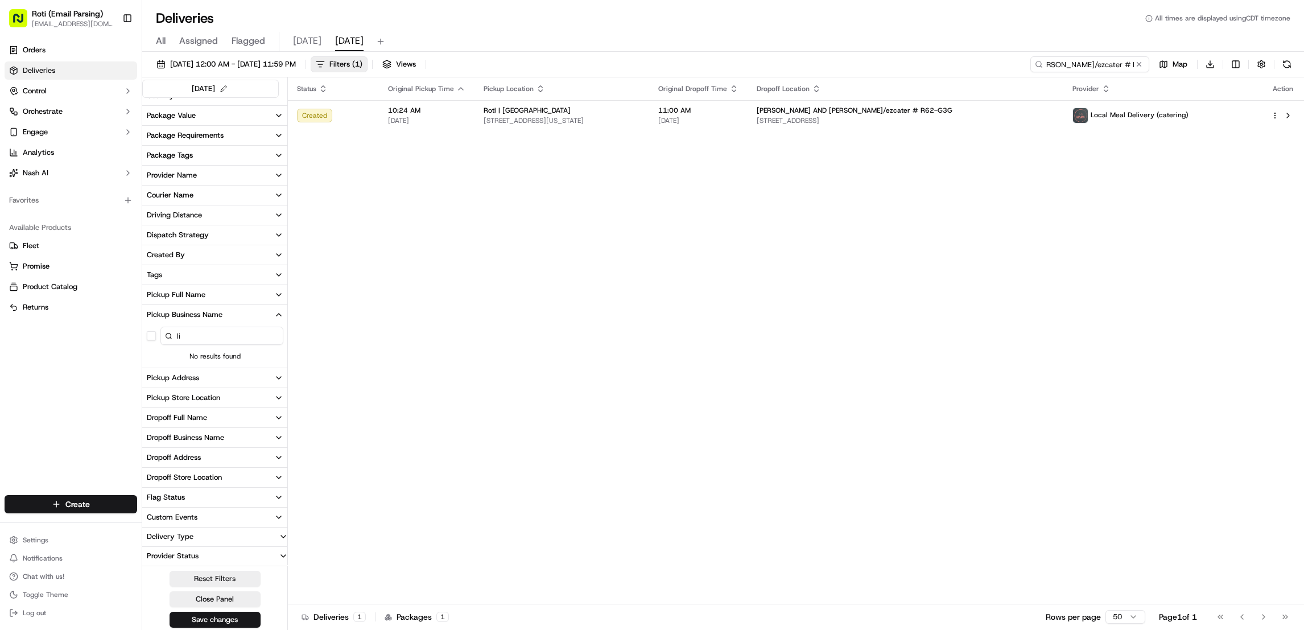
type input "MITCHELL WHITTAKER AND WU/ezcater # R62-G3G"
click at [1139, 65] on button at bounding box center [1139, 64] width 11 height 11
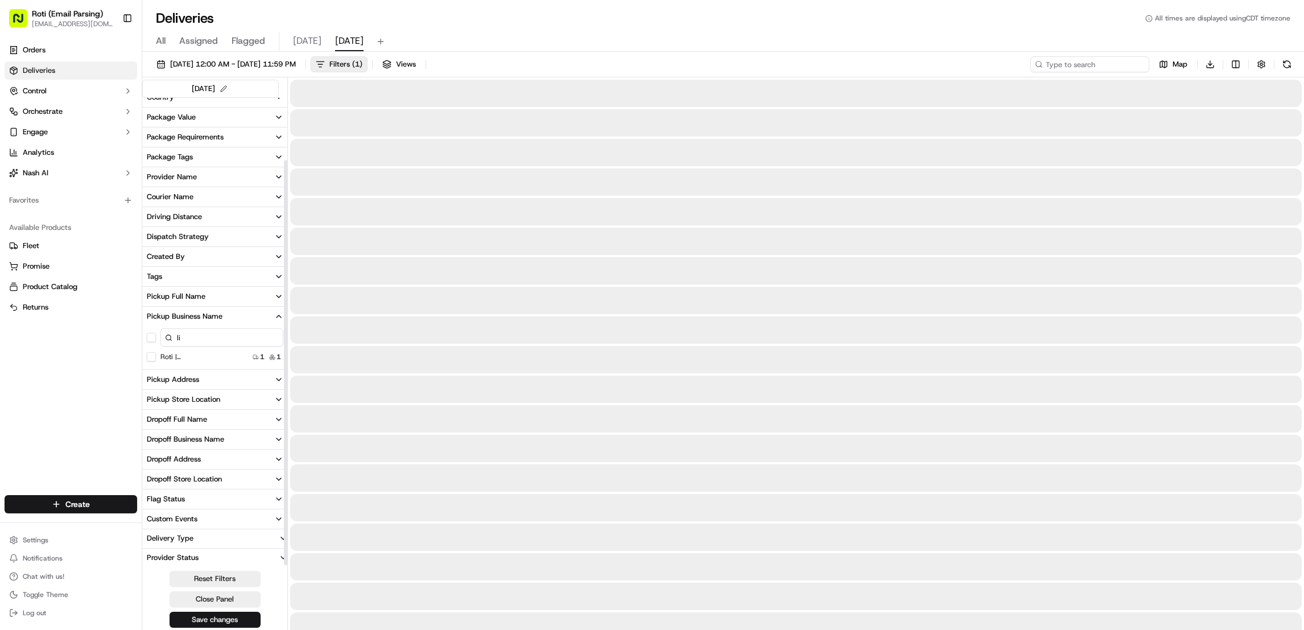
scroll to position [73, 0]
drag, startPoint x: 1102, startPoint y: 63, endPoint x: 1117, endPoint y: 69, distance: 16.6
click at [1101, 63] on input at bounding box center [1090, 64] width 119 height 16
paste input "# X2M-79T"
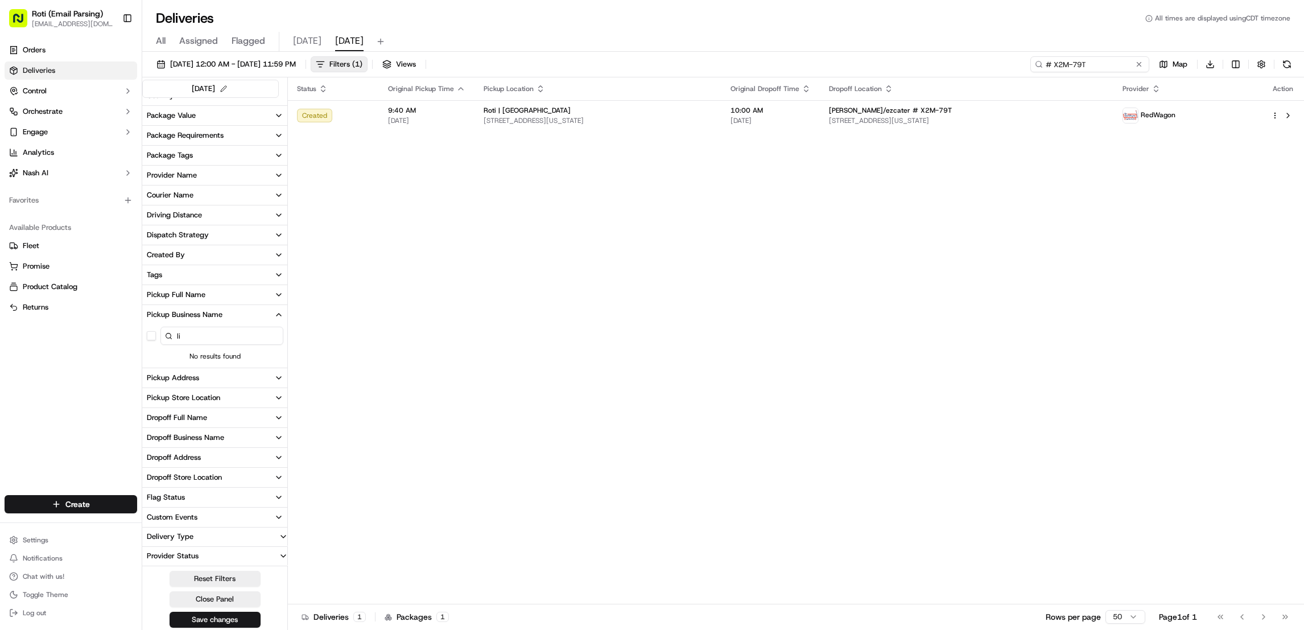
type input "# X2M-79T"
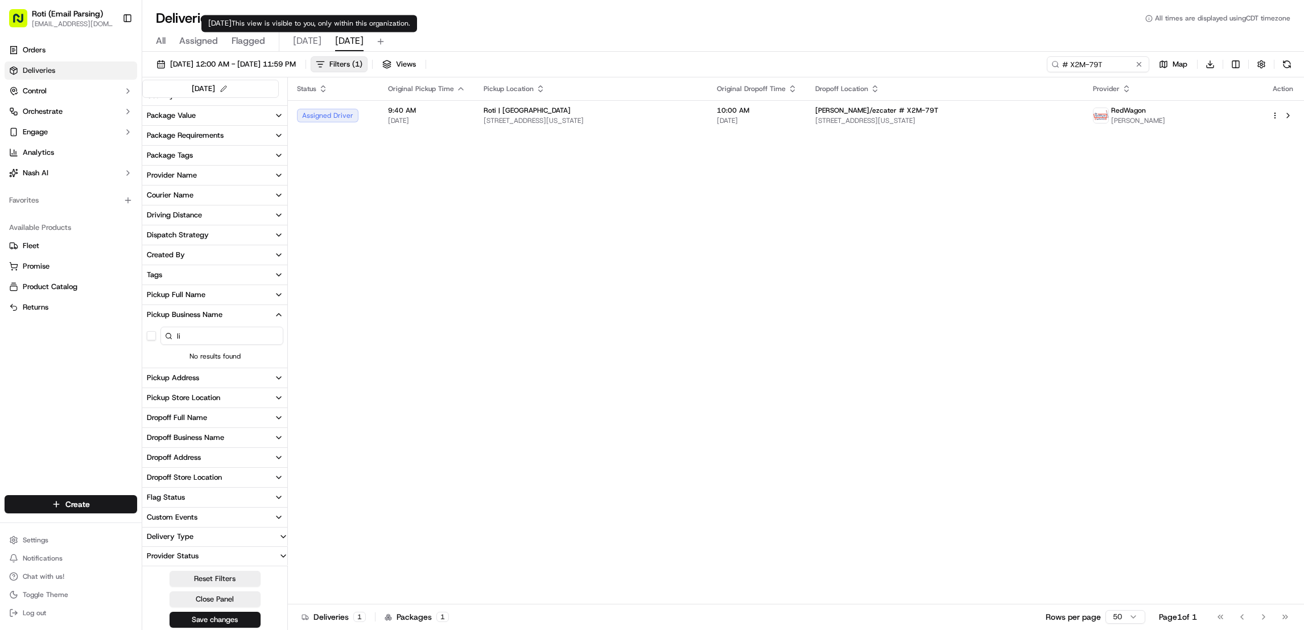
click at [303, 43] on span "today" at bounding box center [307, 41] width 28 height 14
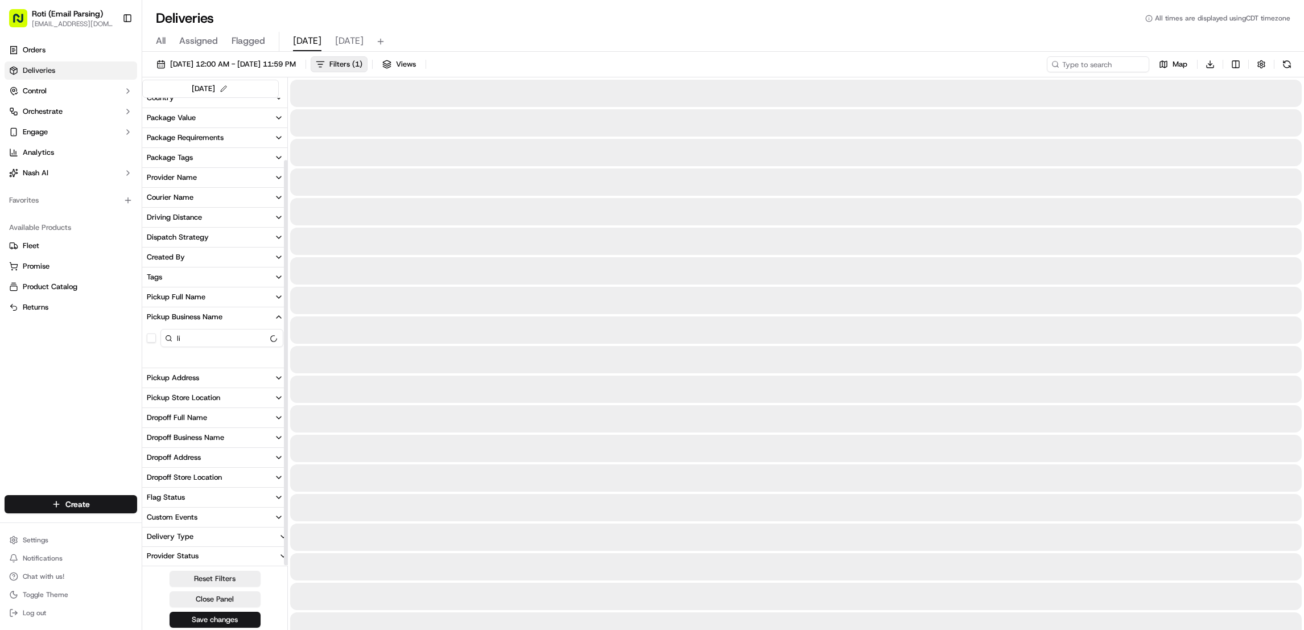
scroll to position [73, 0]
click at [216, 334] on input "li" at bounding box center [221, 336] width 123 height 18
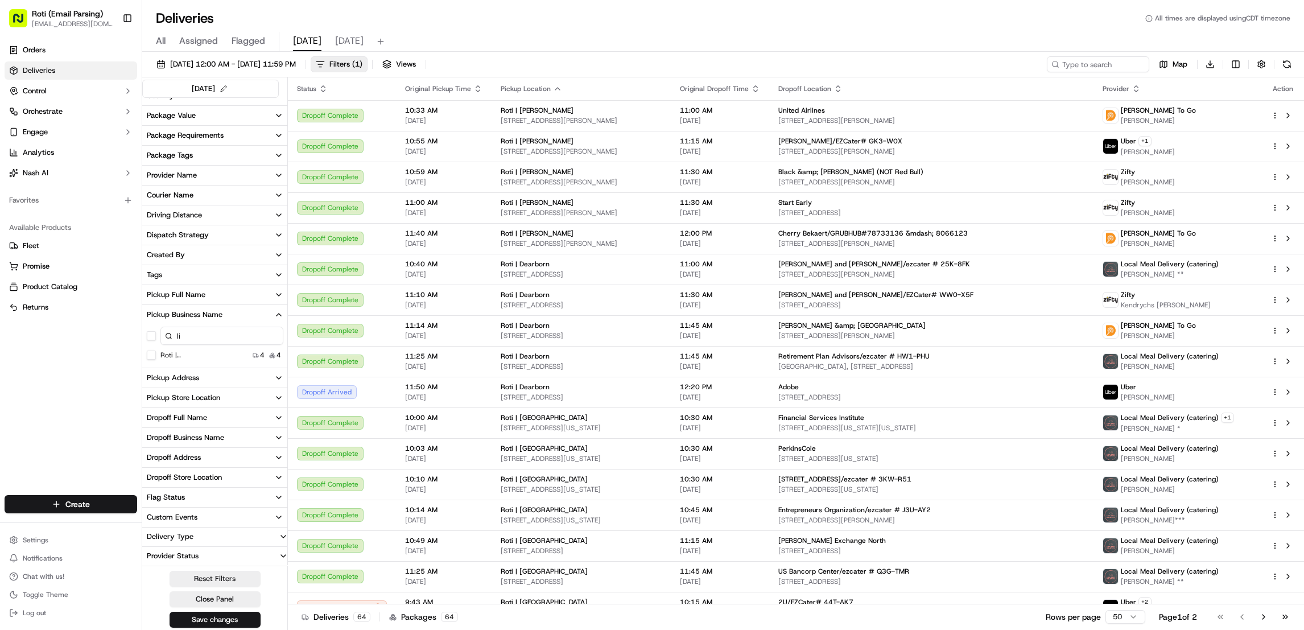
click at [221, 332] on input "li" at bounding box center [221, 336] width 123 height 18
type input "l"
click at [199, 397] on label "Roti | Dearborn" at bounding box center [184, 395] width 49 height 9
click at [156, 397] on Dearborn "Roti | Dearborn" at bounding box center [151, 395] width 9 height 9
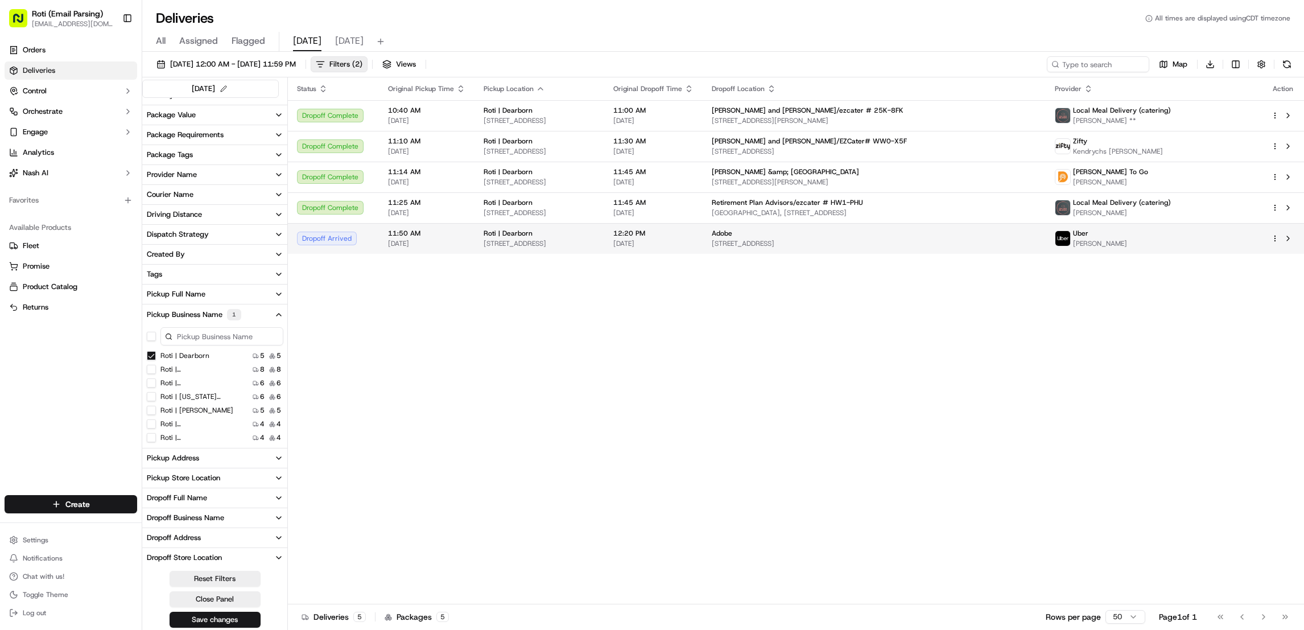
click at [1233, 236] on div "Uber PETER P." at bounding box center [1154, 238] width 198 height 19
click at [1285, 240] on button at bounding box center [1289, 239] width 14 height 14
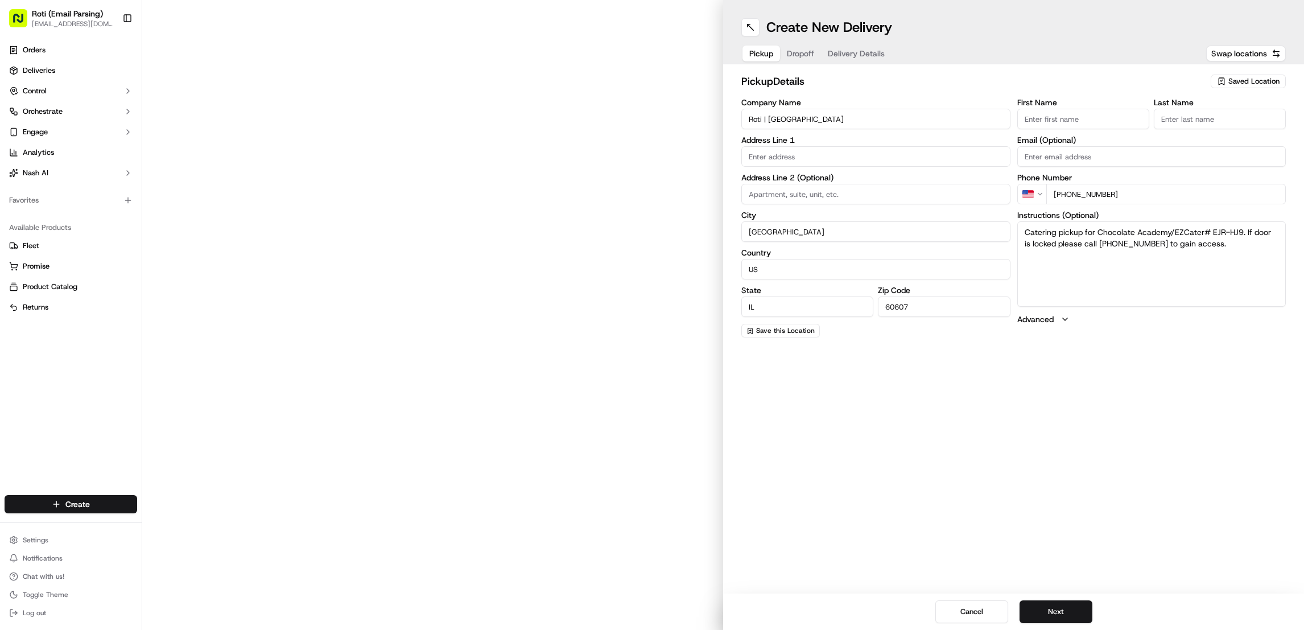
type input "[STREET_ADDRESS][PERSON_NAME]"
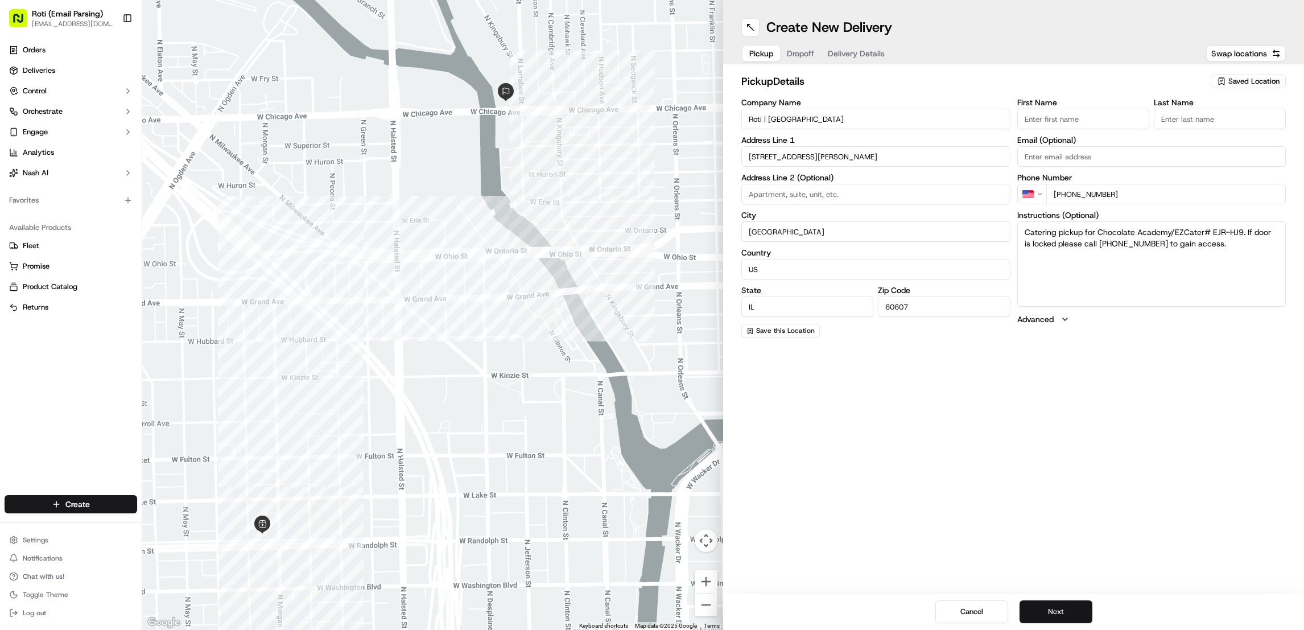
click at [1050, 607] on button "Next" at bounding box center [1056, 611] width 73 height 23
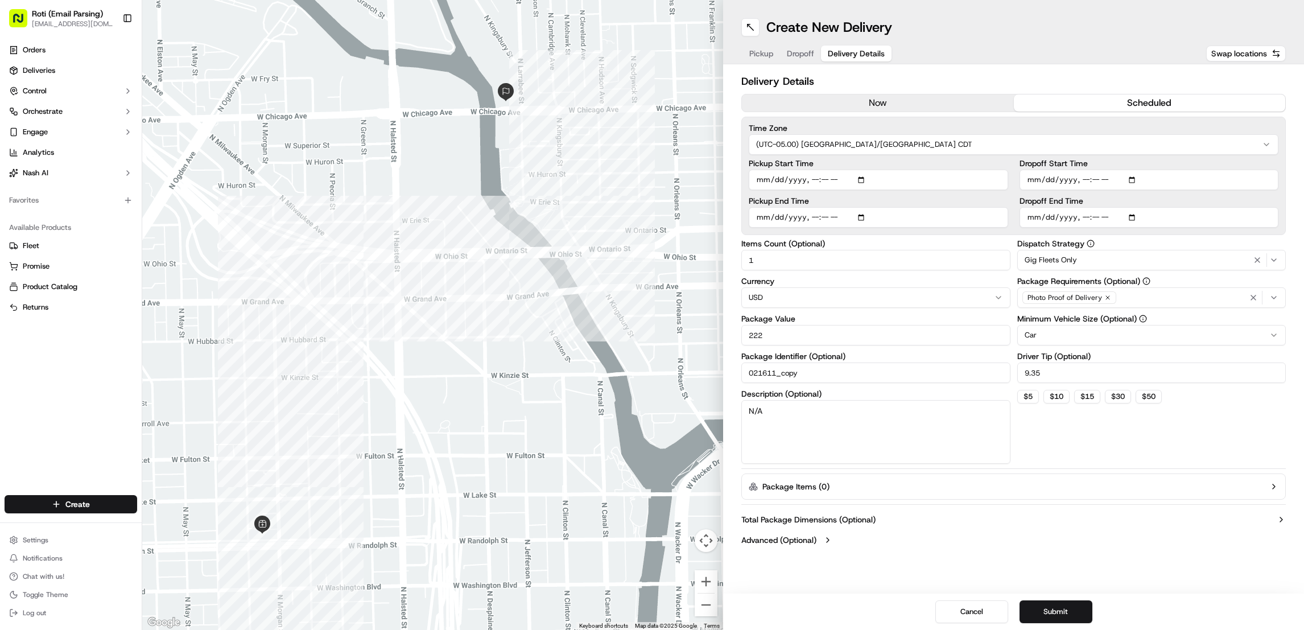
click at [914, 98] on button "now" at bounding box center [878, 102] width 272 height 17
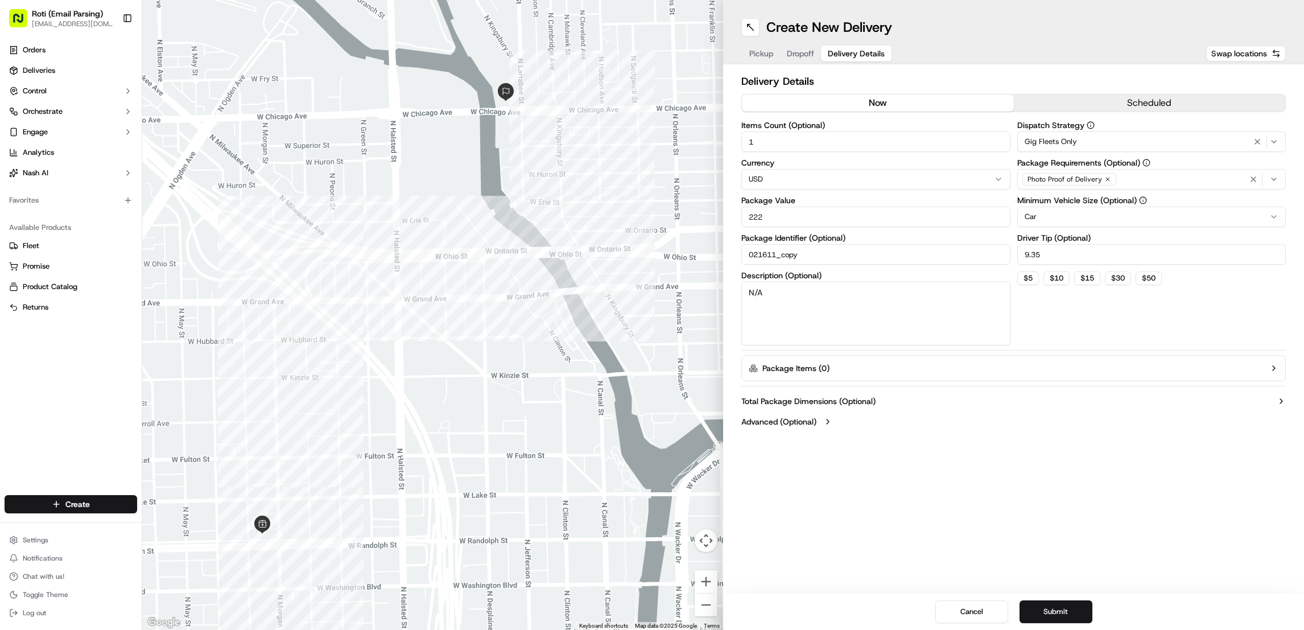
drag, startPoint x: 773, startPoint y: 211, endPoint x: 679, endPoint y: 212, distance: 93.9
click at [694, 212] on div "To navigate the map with touch gestures double-tap and hold your finger on the …" at bounding box center [723, 315] width 1162 height 630
type input "28"
drag, startPoint x: 1046, startPoint y: 253, endPoint x: 910, endPoint y: 263, distance: 136.4
click at [1003, 254] on div "Items Count (Optional) 1 Currency USD Package Value 28 Package Identifier (Opti…" at bounding box center [1014, 233] width 545 height 224
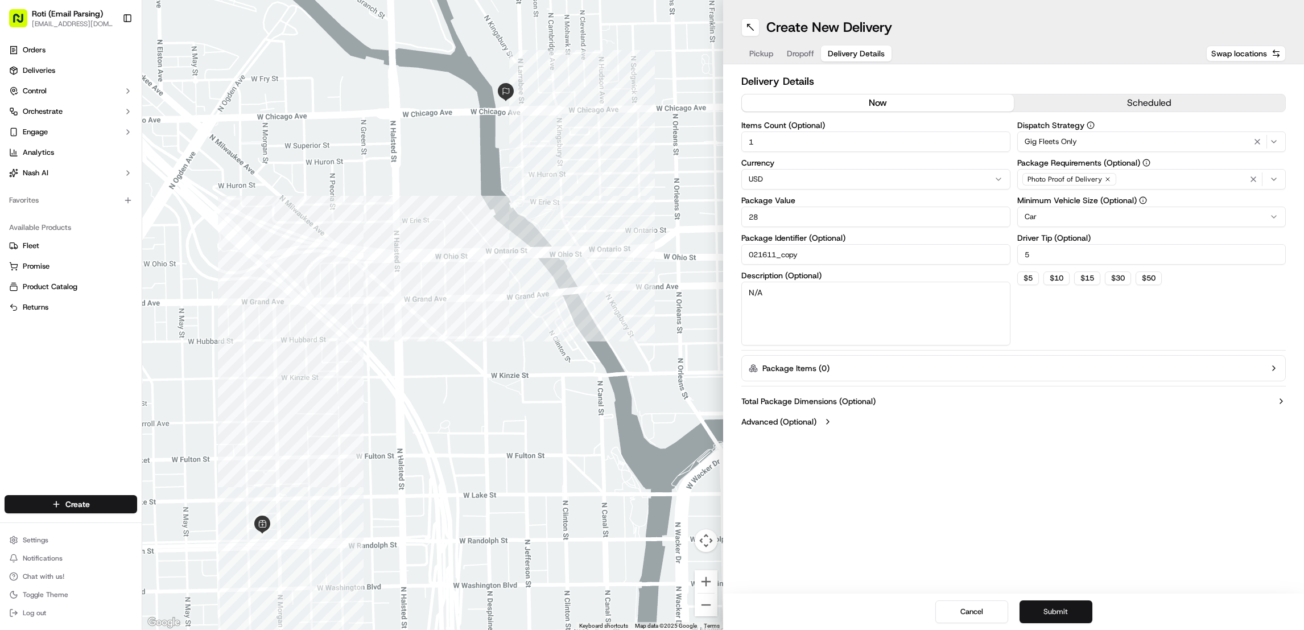
type input "5"
click at [1046, 605] on button "Submit" at bounding box center [1056, 611] width 73 height 23
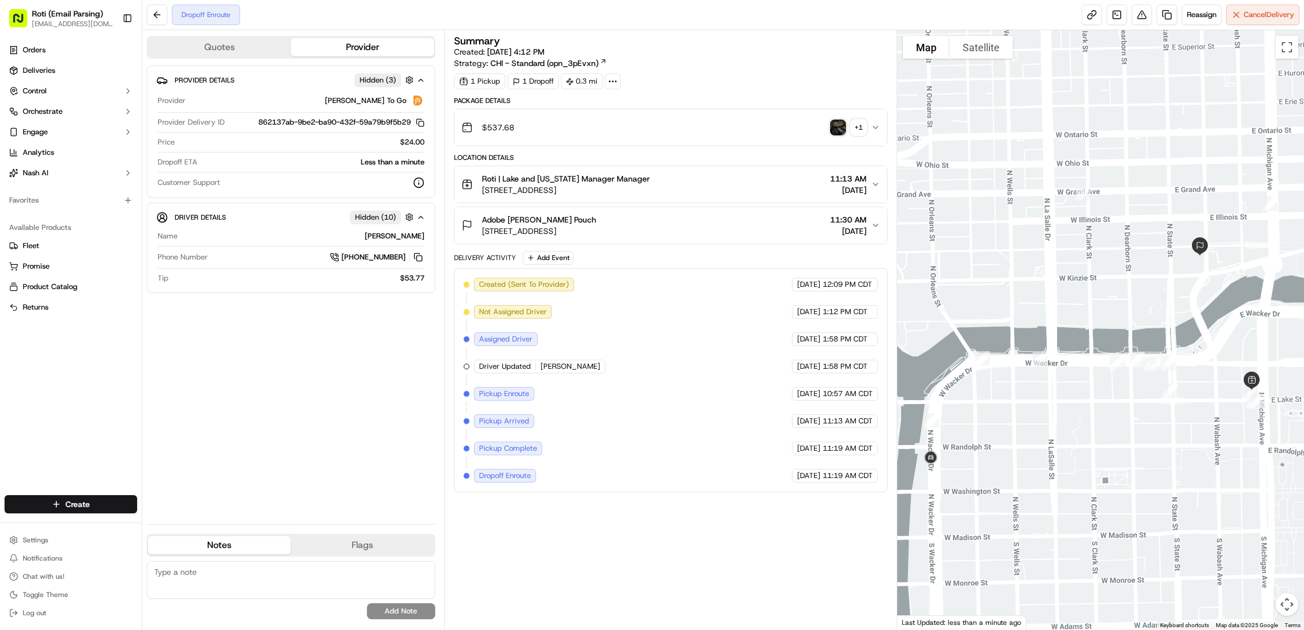
click at [834, 129] on img "button" at bounding box center [838, 128] width 16 height 16
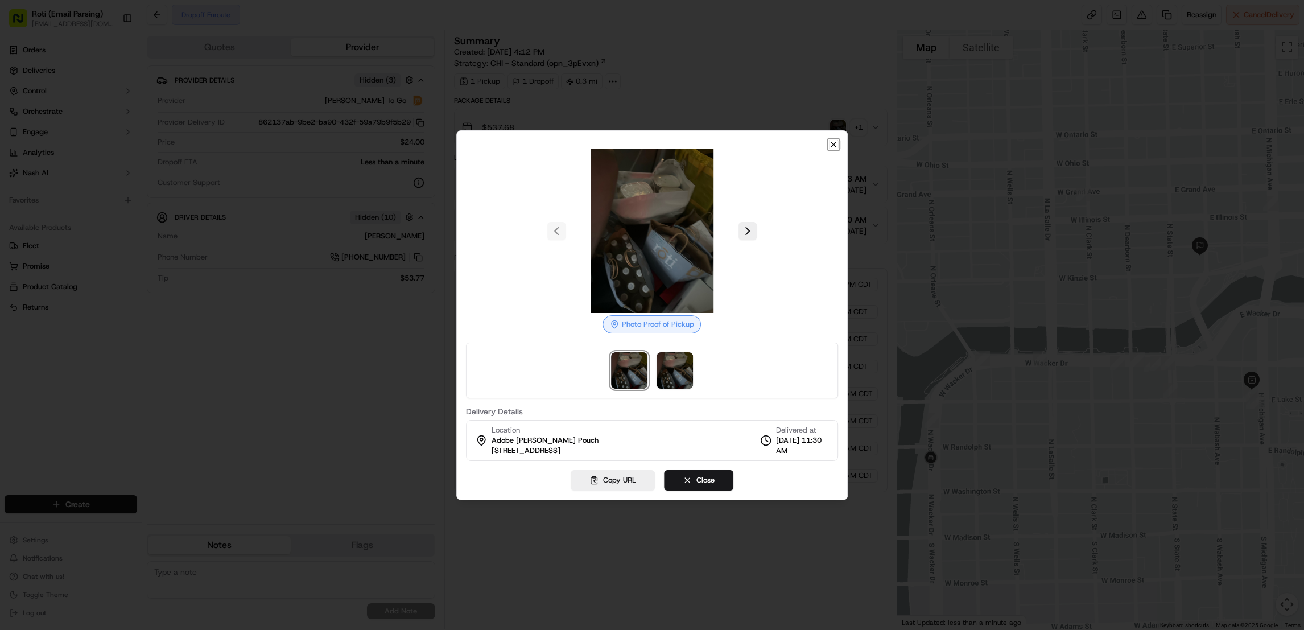
click at [833, 143] on icon "button" at bounding box center [833, 144] width 9 height 9
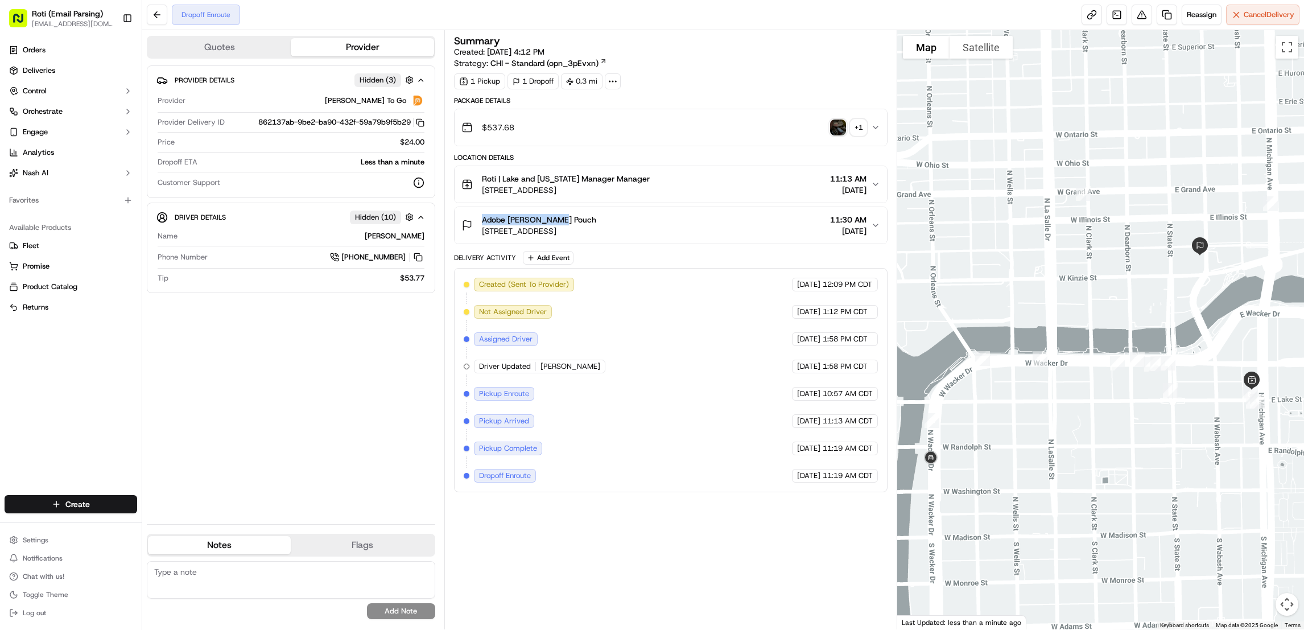
drag, startPoint x: 566, startPoint y: 215, endPoint x: 466, endPoint y: 212, distance: 100.2
click at [466, 212] on button "Adobe [PERSON_NAME] Pouch [STREET_ADDRESS] 11:30 AM [DATE]" at bounding box center [671, 225] width 432 height 36
copy span "Adobe [PERSON_NAME] Pouch"
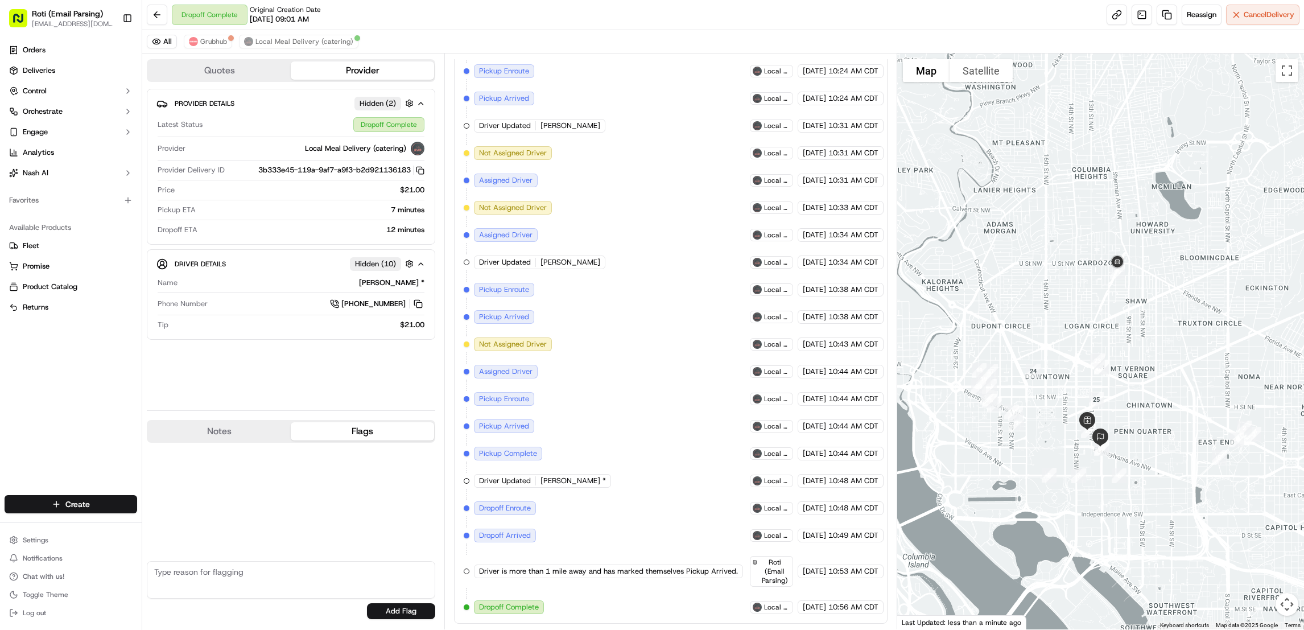
drag, startPoint x: 1177, startPoint y: 499, endPoint x: 1119, endPoint y: 341, distance: 167.8
click at [1119, 341] on div at bounding box center [1100, 341] width 407 height 576
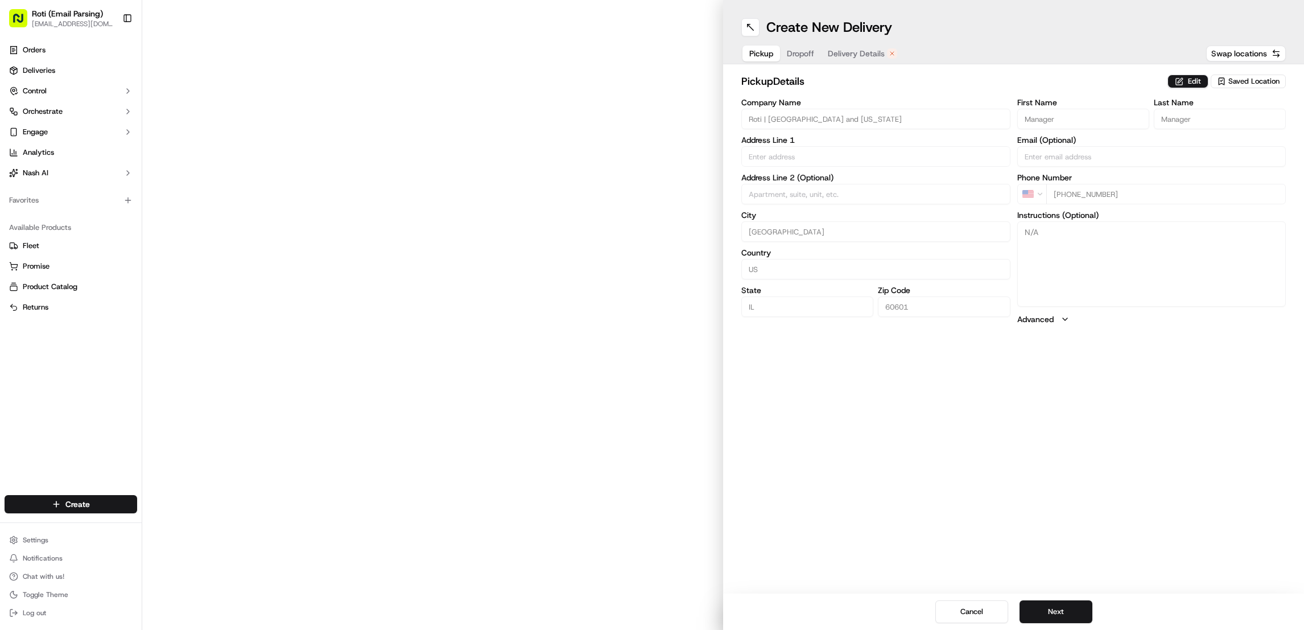
type input "[STREET_ADDRESS]"
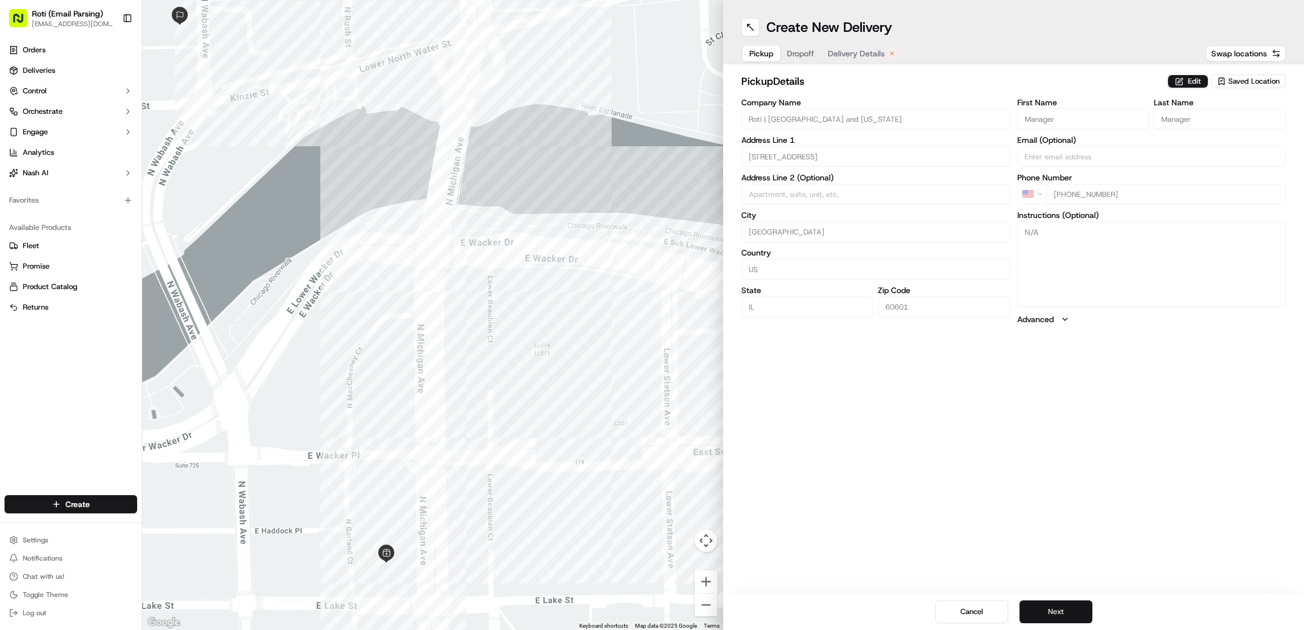
click at [1045, 612] on button "Next" at bounding box center [1056, 611] width 73 height 23
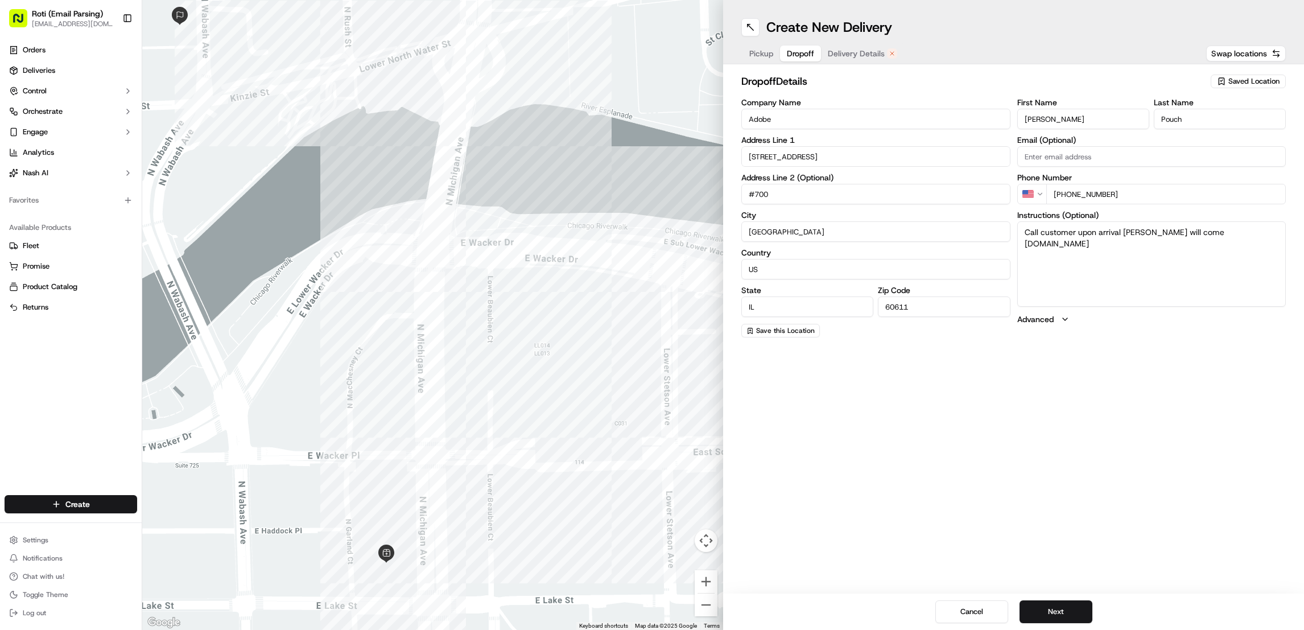
click at [759, 52] on span "Pickup" at bounding box center [761, 53] width 24 height 11
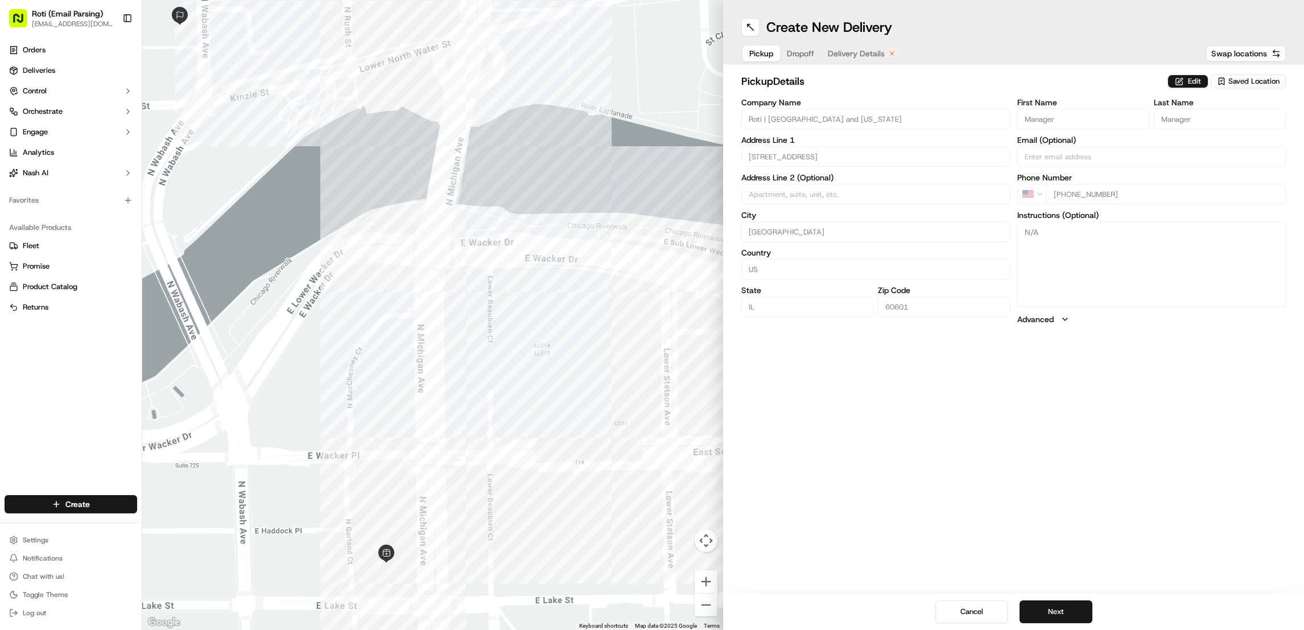
click at [1252, 85] on span "Saved Location" at bounding box center [1254, 81] width 51 height 10
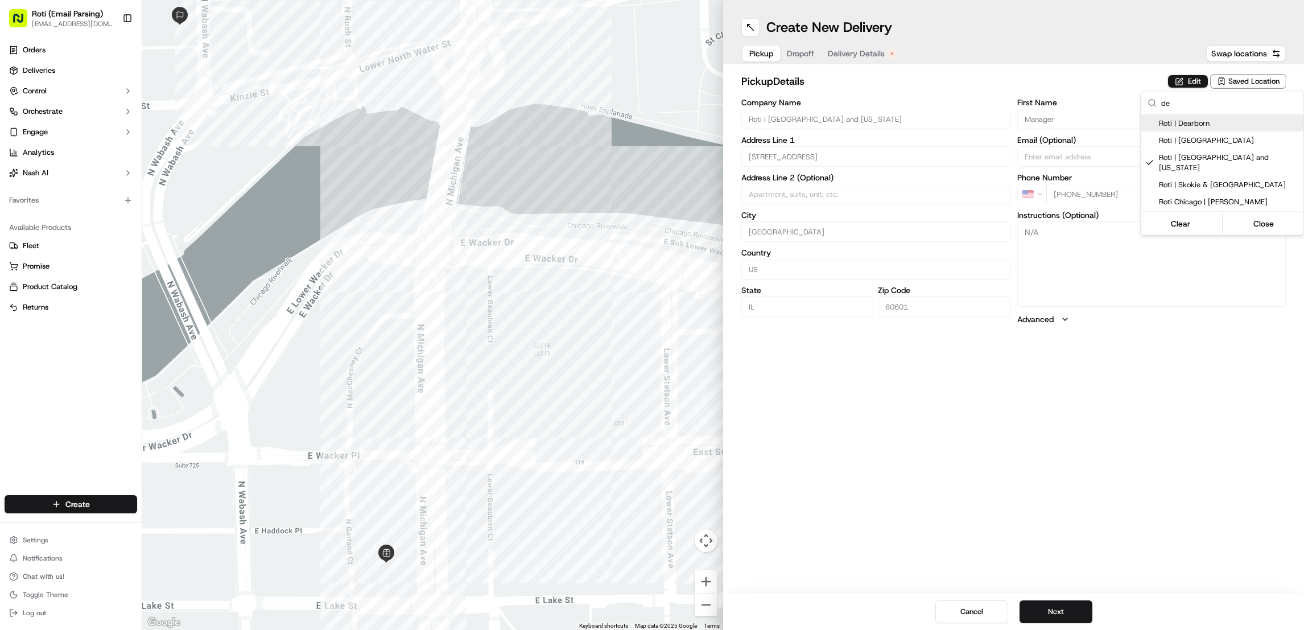
type input "de"
click at [1191, 125] on span "Roti | Dearborn" at bounding box center [1229, 123] width 140 height 10
type input "Roti | Dearborn"
type input "33 N Dearborn St"
type input "60602"
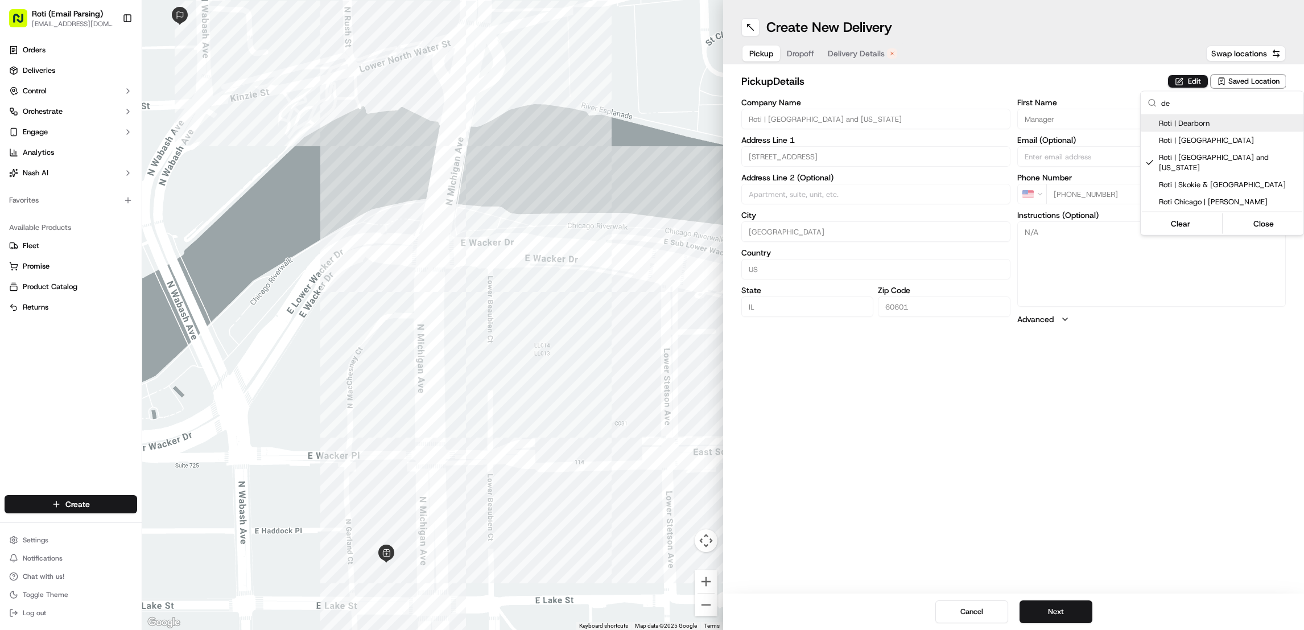
type input "+1 312 858 6972"
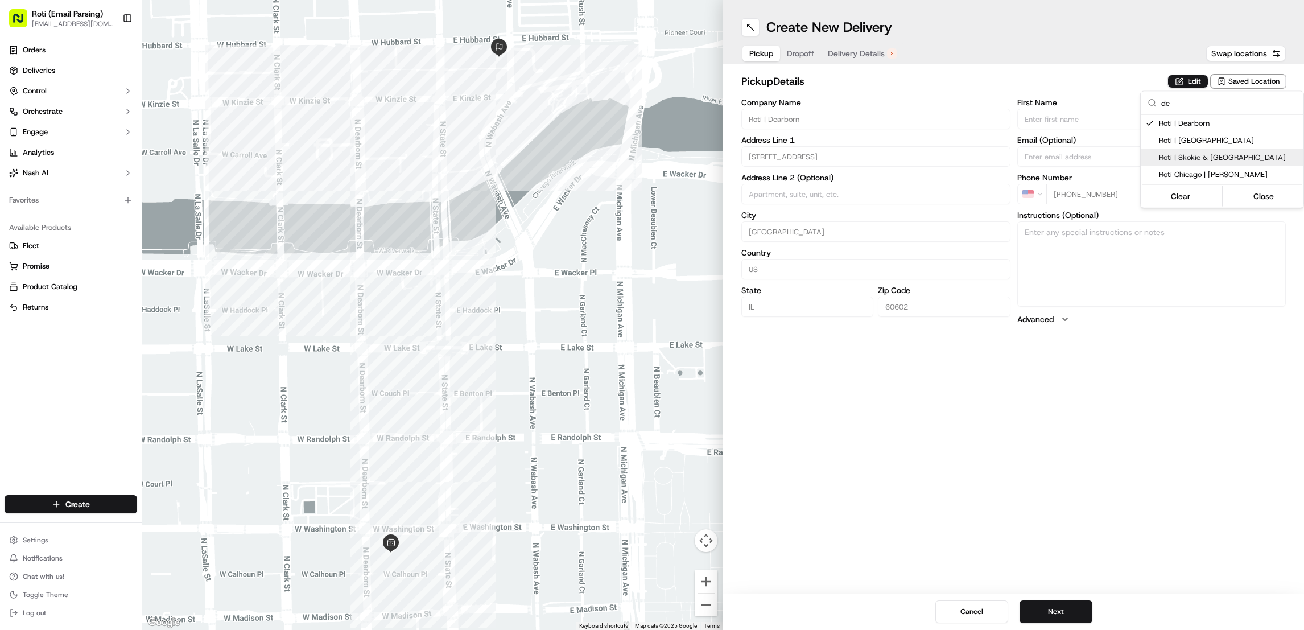
click at [1068, 608] on html "Roti (Email Parsing) jnavarro@roti.com Toggle Sidebar Orders Deliveries Control…" at bounding box center [652, 315] width 1304 height 630
click at [1068, 608] on button "Next" at bounding box center [1056, 611] width 73 height 23
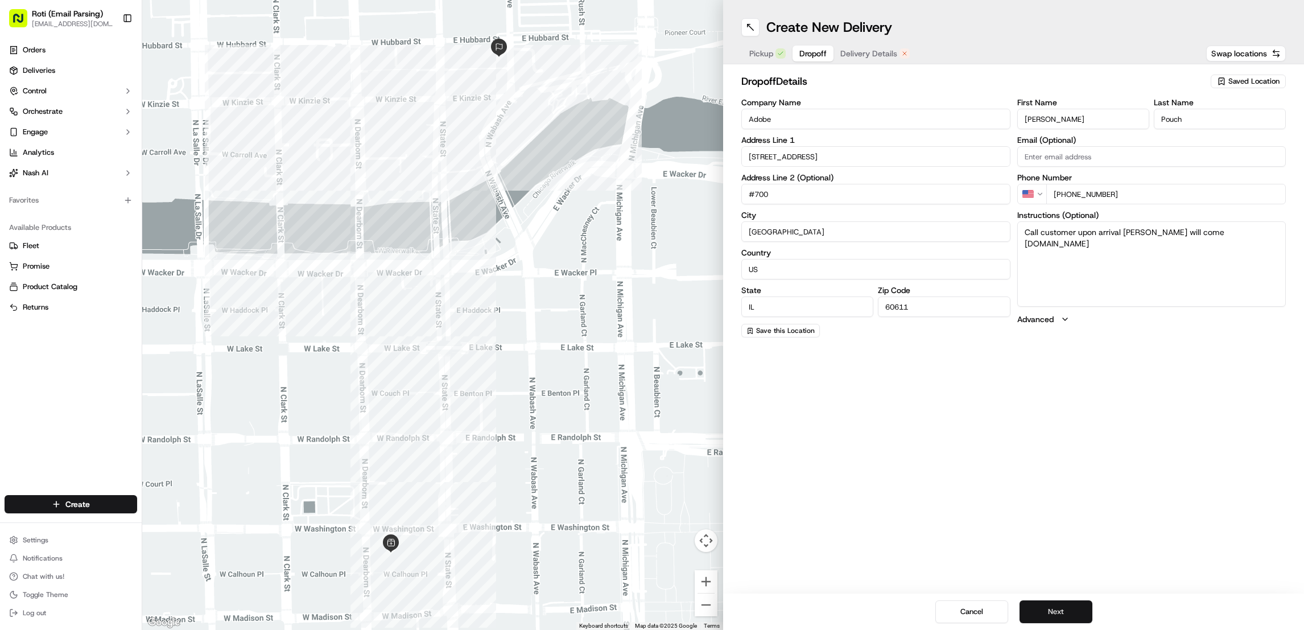
click at [1066, 612] on button "Next" at bounding box center [1056, 611] width 73 height 23
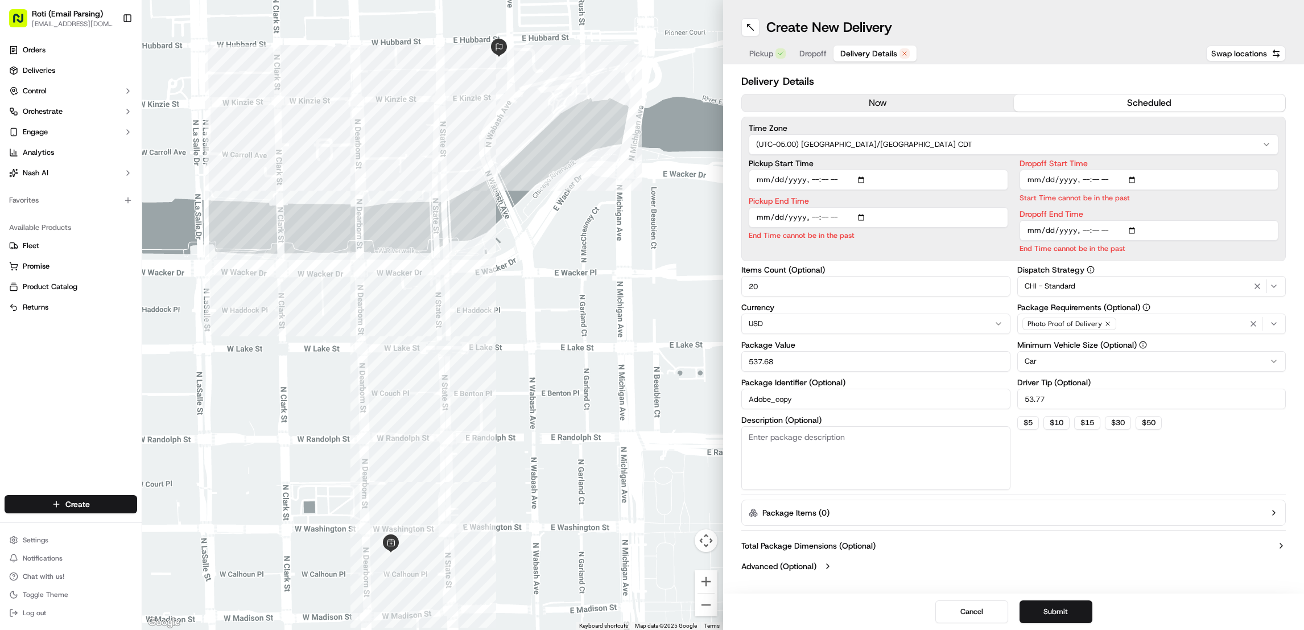
click at [849, 108] on button "now" at bounding box center [878, 102] width 272 height 17
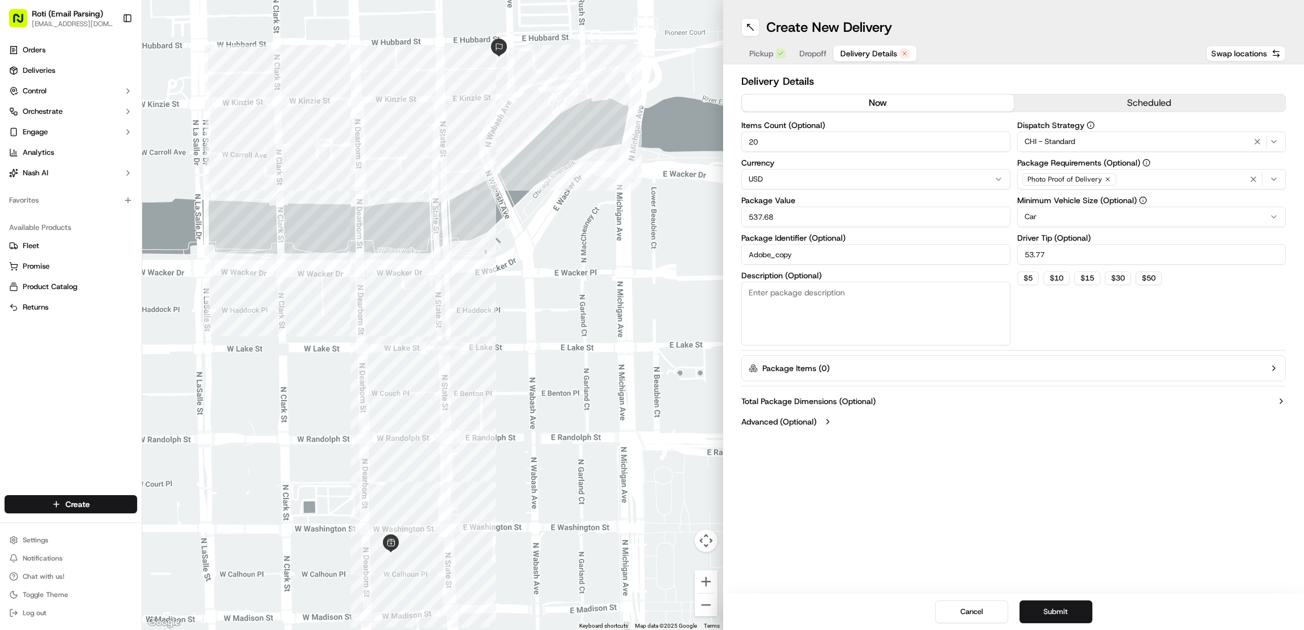
click at [1065, 139] on span "CHI - Standard" at bounding box center [1050, 142] width 51 height 10
click at [1065, 257] on span "Gig Fleets Only" at bounding box center [1106, 255] width 140 height 10
click at [1056, 323] on html "Roti (Email Parsing) jnavarro@roti.com Toggle Sidebar Orders Deliveries Control…" at bounding box center [652, 315] width 1304 height 630
drag, startPoint x: 810, startPoint y: 221, endPoint x: 607, endPoint y: 213, distance: 202.7
click at [675, 218] on div "To navigate the map with touch gestures double-tap and hold your finger on the …" at bounding box center [723, 315] width 1162 height 630
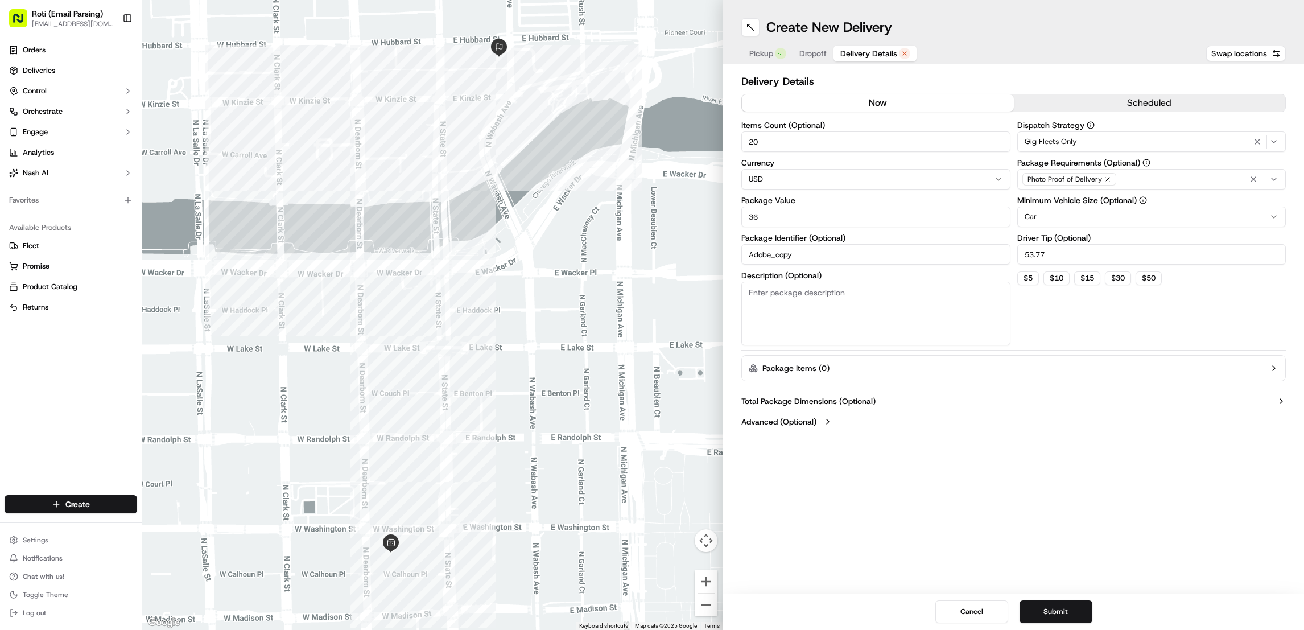
type input "36"
drag, startPoint x: 1070, startPoint y: 256, endPoint x: 780, endPoint y: 250, distance: 290.3
click at [781, 252] on div "Items Count (Optional) 20 Currency USD Package Value 36 Package Identifier (Opt…" at bounding box center [1014, 233] width 545 height 224
type input "5"
drag, startPoint x: 789, startPoint y: 134, endPoint x: 407, endPoint y: 120, distance: 382.7
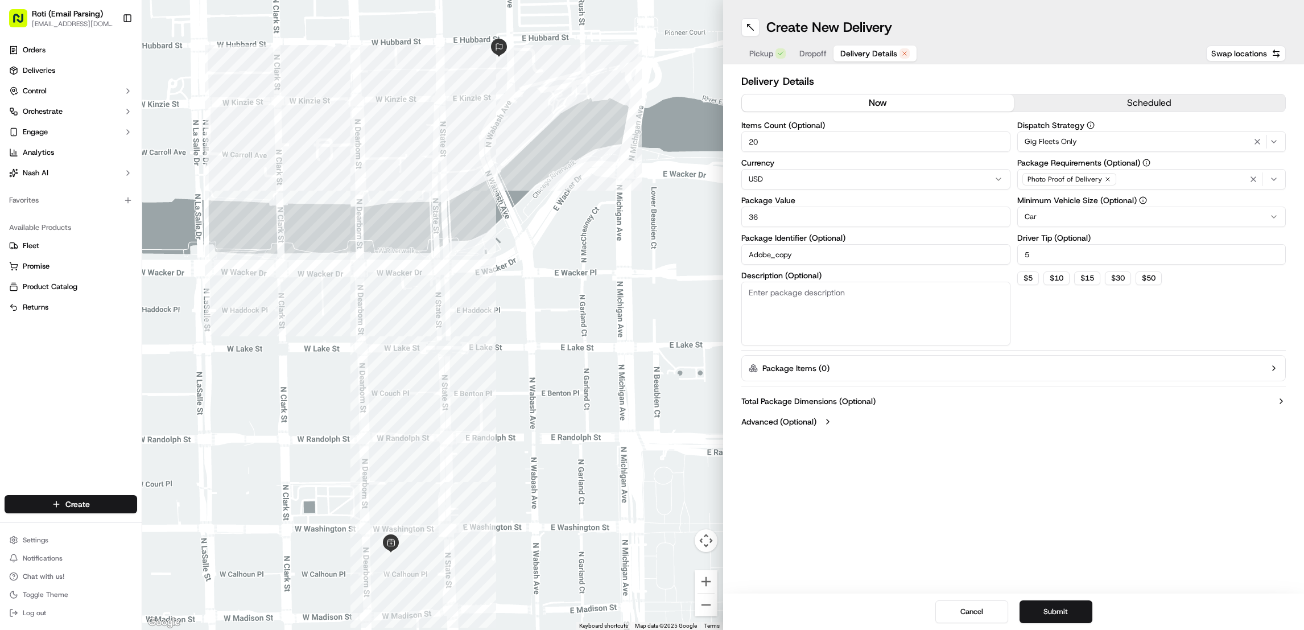
click at [631, 142] on div "To navigate the map with touch gestures double-tap and hold your finger on the …" at bounding box center [723, 315] width 1162 height 630
type input "3"
click at [1064, 613] on button "Submit" at bounding box center [1056, 611] width 73 height 23
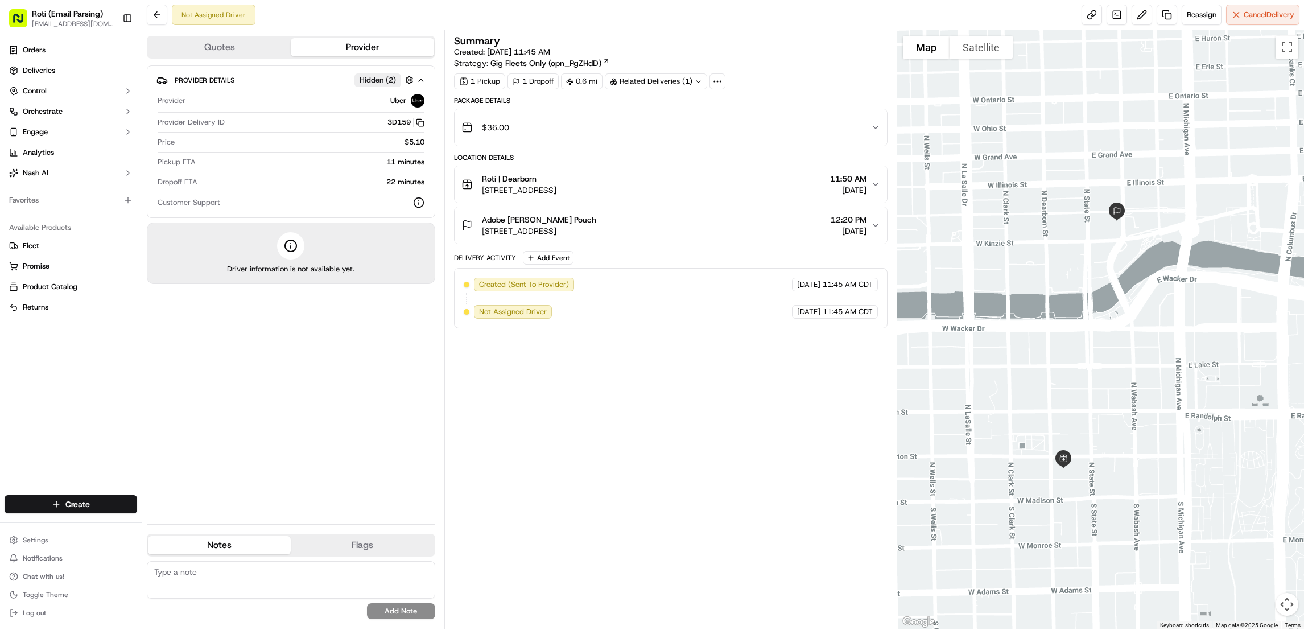
drag, startPoint x: 1230, startPoint y: 393, endPoint x: 1167, endPoint y: 382, distance: 64.2
click at [1167, 382] on div at bounding box center [1100, 329] width 407 height 599
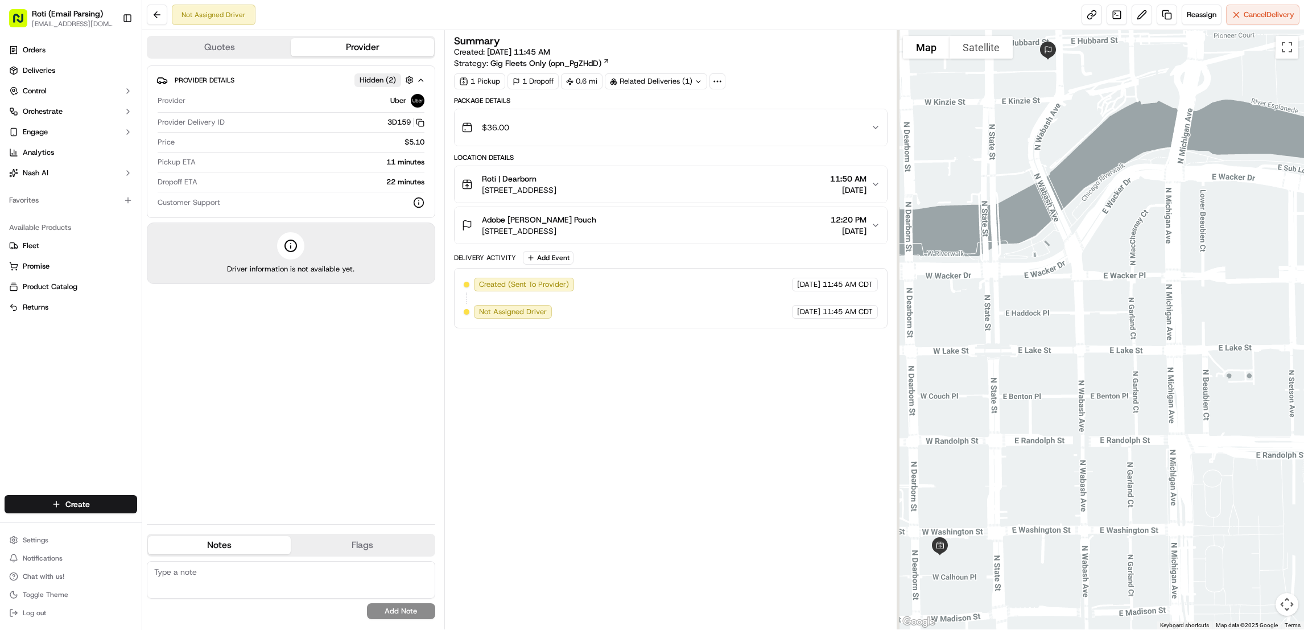
drag, startPoint x: 1203, startPoint y: 389, endPoint x: 1249, endPoint y: 406, distance: 48.6
click at [1249, 406] on div at bounding box center [1100, 329] width 407 height 599
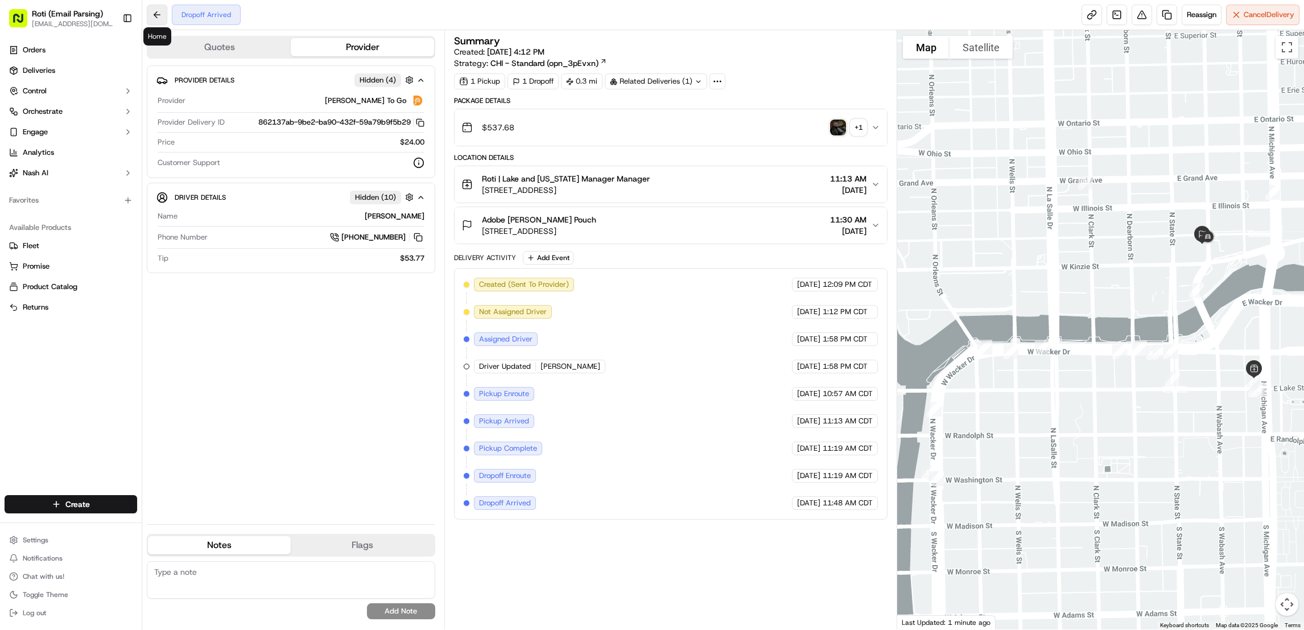
click at [164, 11] on button at bounding box center [157, 15] width 20 height 20
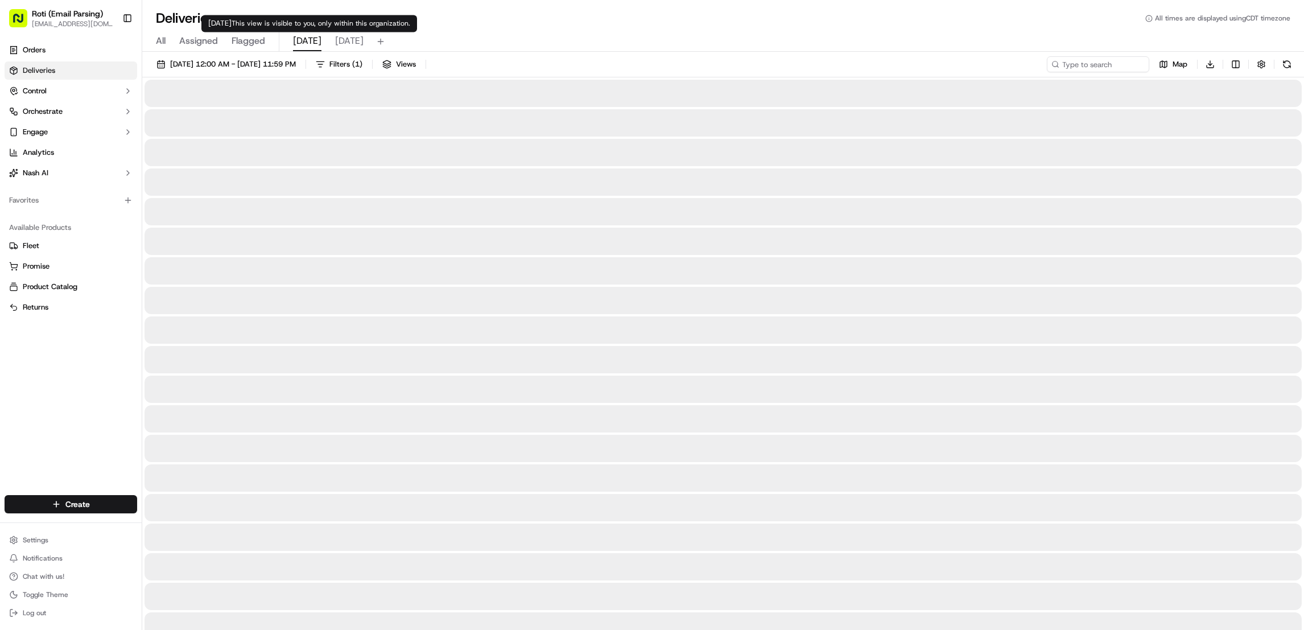
click at [299, 40] on span "today" at bounding box center [307, 41] width 28 height 14
click at [163, 44] on span "All" at bounding box center [161, 41] width 10 height 14
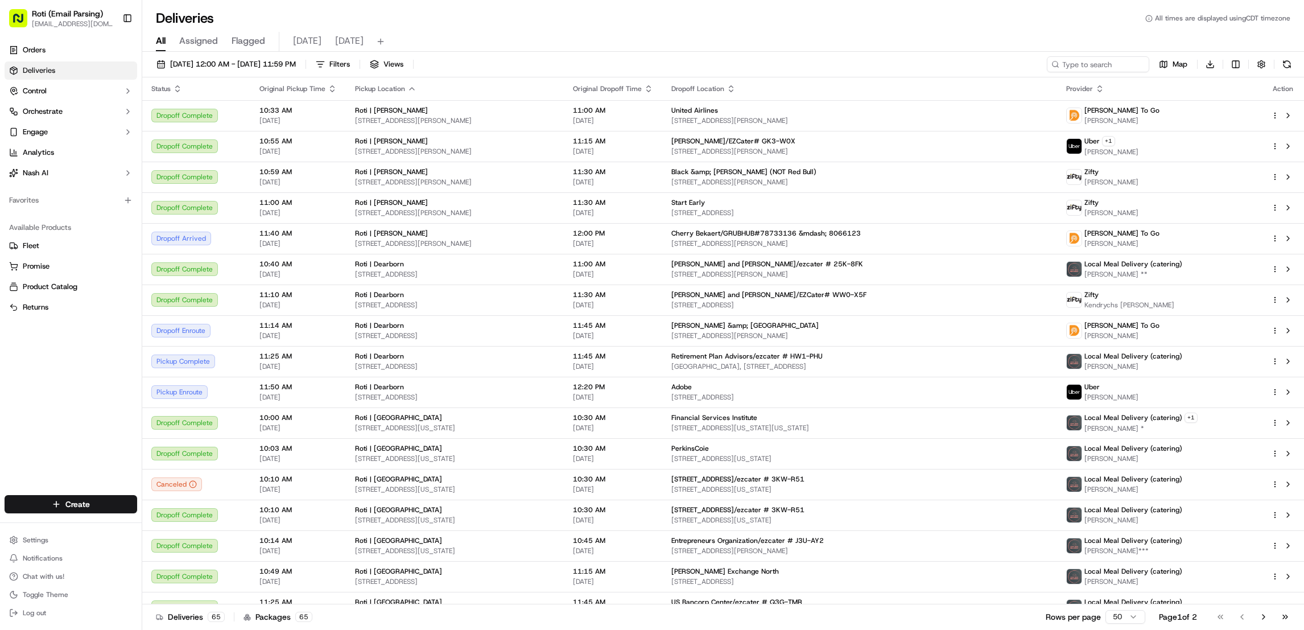
click at [300, 46] on span "today" at bounding box center [307, 41] width 28 height 14
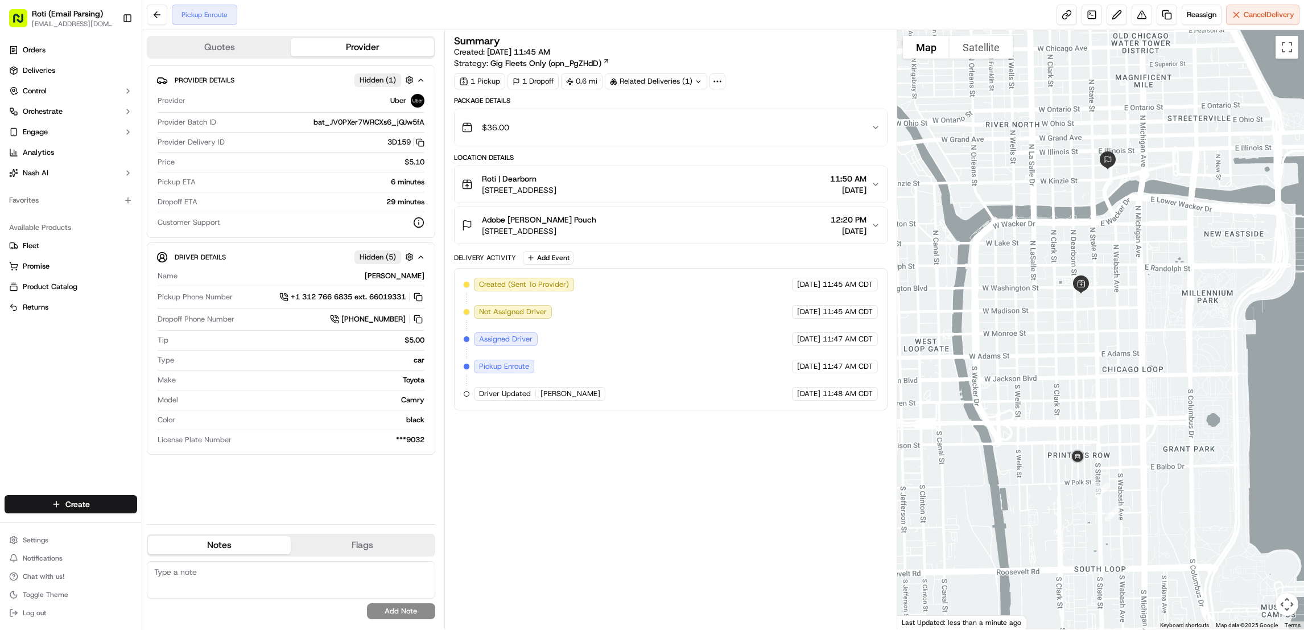
drag, startPoint x: 1176, startPoint y: 293, endPoint x: 1170, endPoint y: 304, distance: 12.7
click at [1170, 304] on div at bounding box center [1100, 329] width 407 height 599
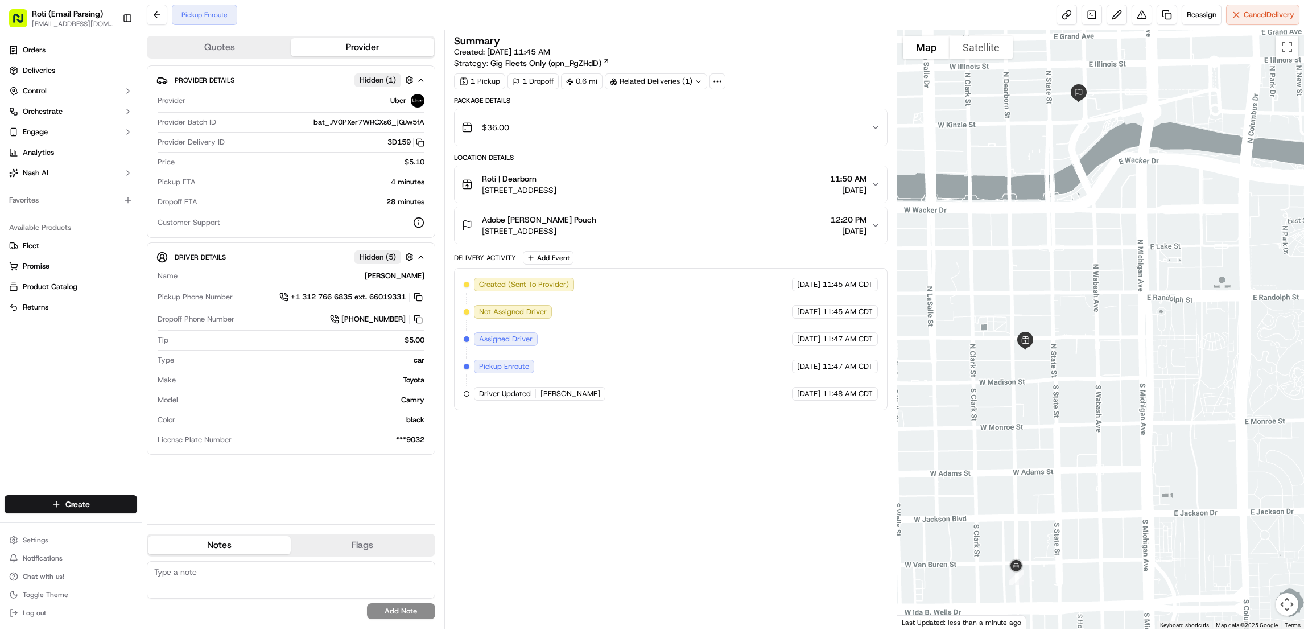
drag, startPoint x: 1142, startPoint y: 184, endPoint x: 1143, endPoint y: 410, distance: 225.9
click at [1143, 410] on div at bounding box center [1100, 329] width 407 height 599
drag, startPoint x: 682, startPoint y: 229, endPoint x: 479, endPoint y: 236, distance: 203.3
click at [479, 236] on div "Adobe [PERSON_NAME] Pouch [STREET_ADDRESS] 12:20 PM [DATE]" at bounding box center [667, 225] width 410 height 23
copy span "[STREET_ADDRESS]"
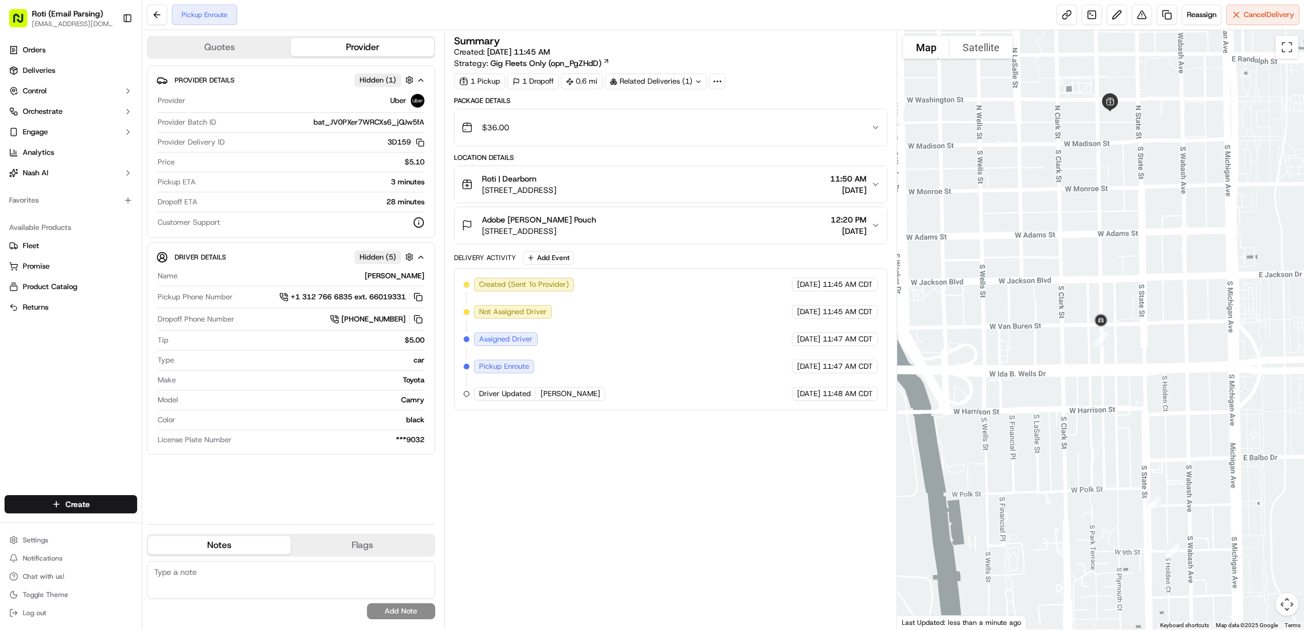
click at [696, 539] on div "Summary Created: [DATE] 11:45 AM Strategy: Gig Fleets Only (opn_PgZHdD) 1 Picku…" at bounding box center [671, 330] width 434 height 588
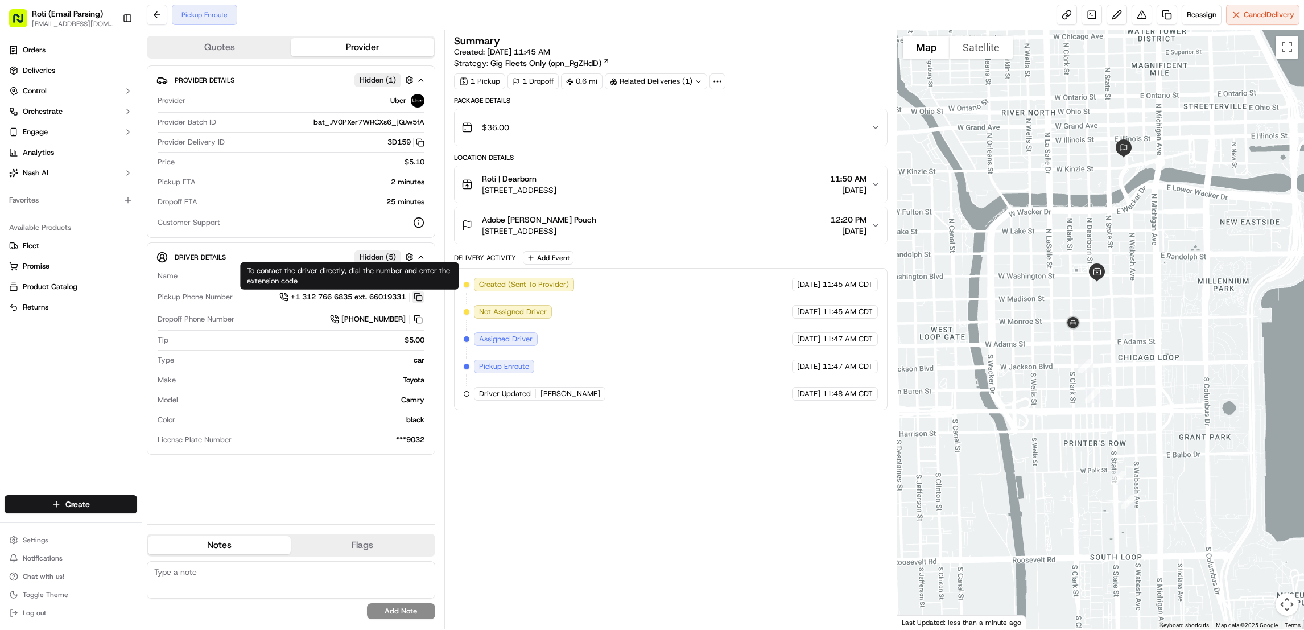
click at [418, 300] on button at bounding box center [418, 297] width 13 height 13
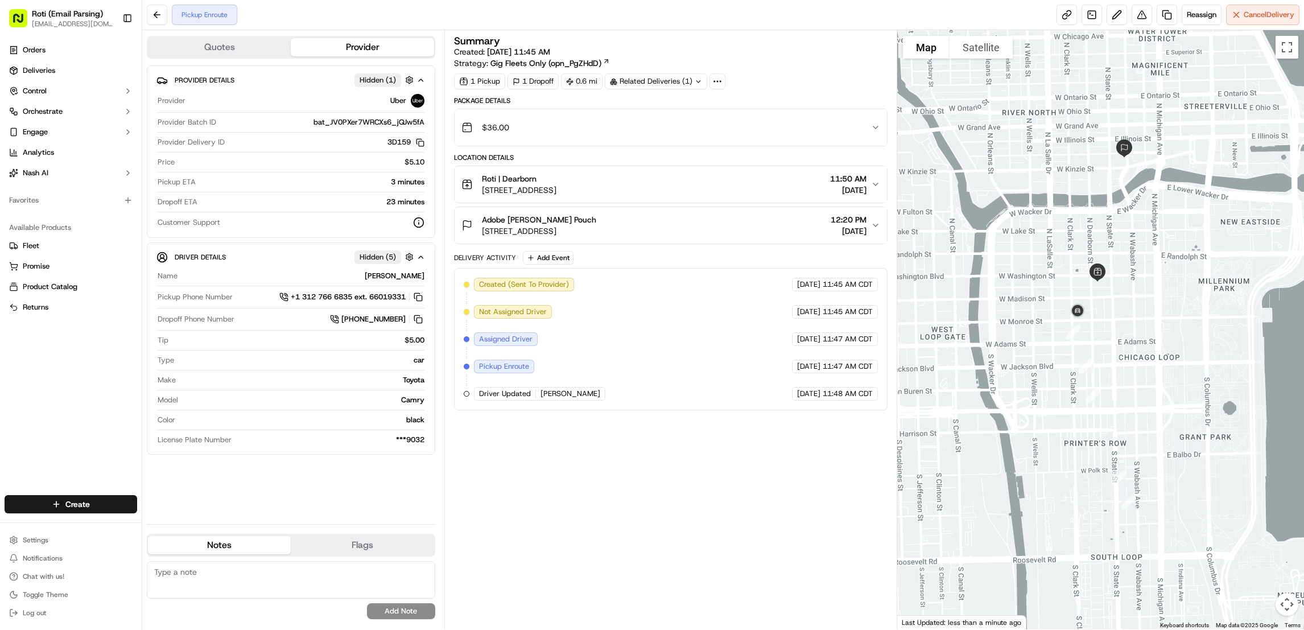
click at [873, 224] on icon "button" at bounding box center [875, 225] width 9 height 9
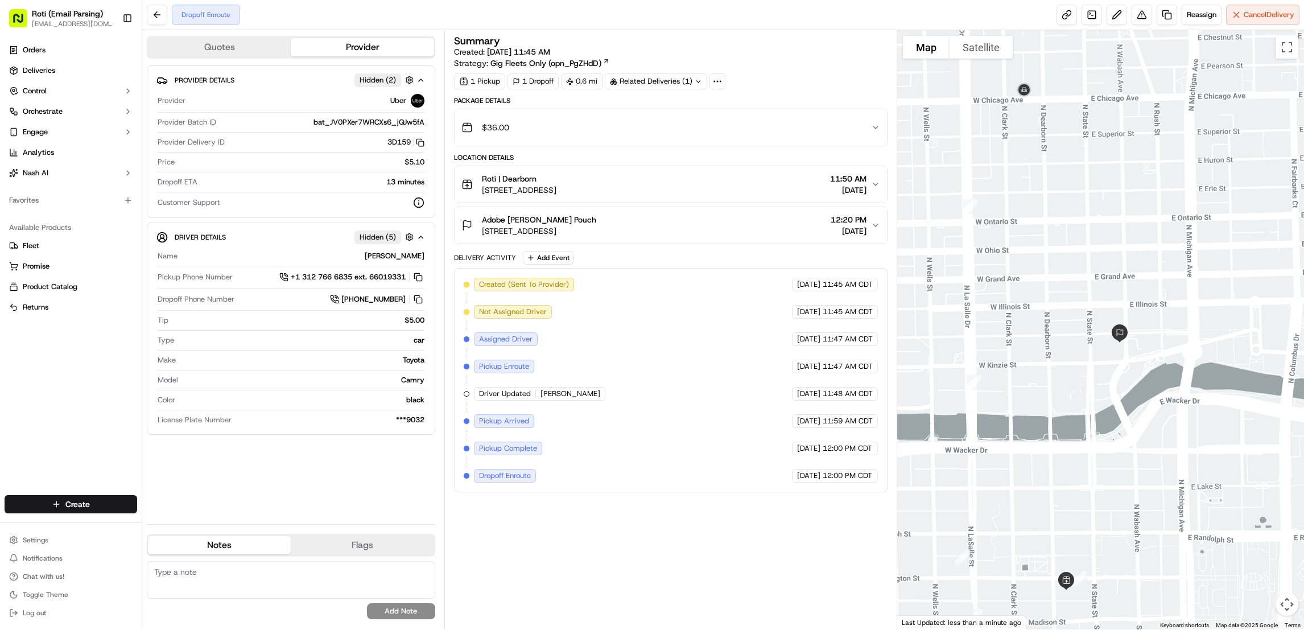
drag, startPoint x: 1197, startPoint y: 495, endPoint x: 1187, endPoint y: 411, distance: 84.8
click at [1187, 411] on div at bounding box center [1100, 329] width 407 height 599
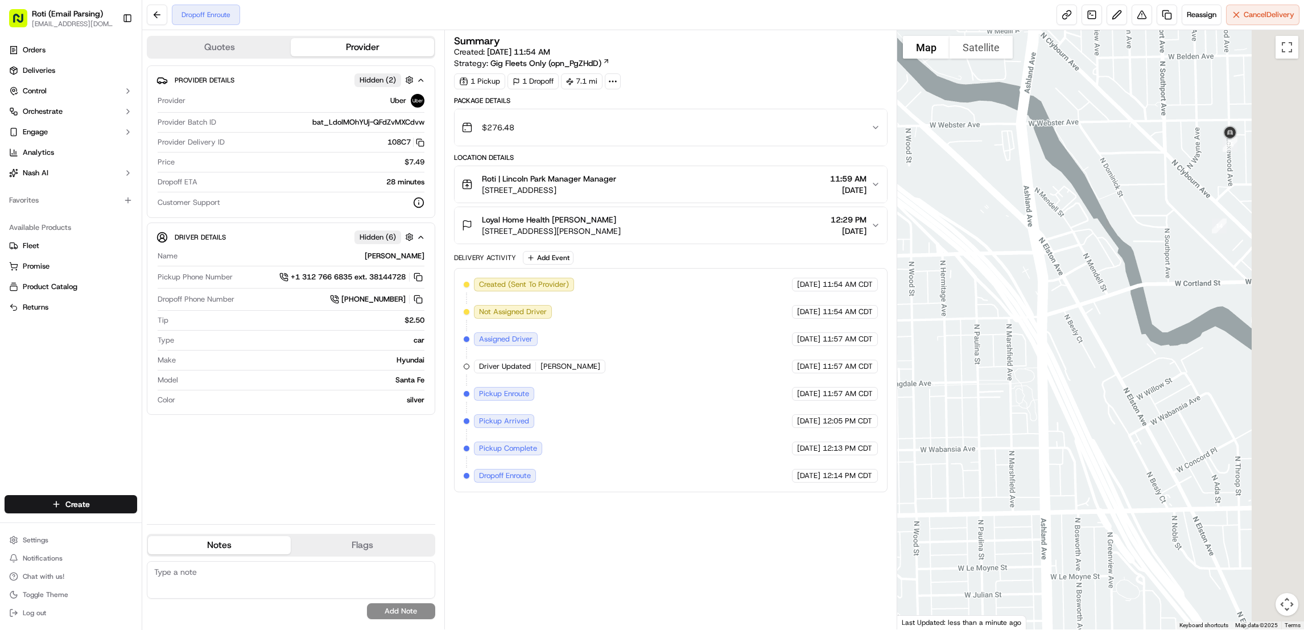
drag, startPoint x: 1157, startPoint y: 298, endPoint x: 1020, endPoint y: 379, distance: 158.7
click at [1020, 379] on div at bounding box center [1100, 329] width 407 height 599
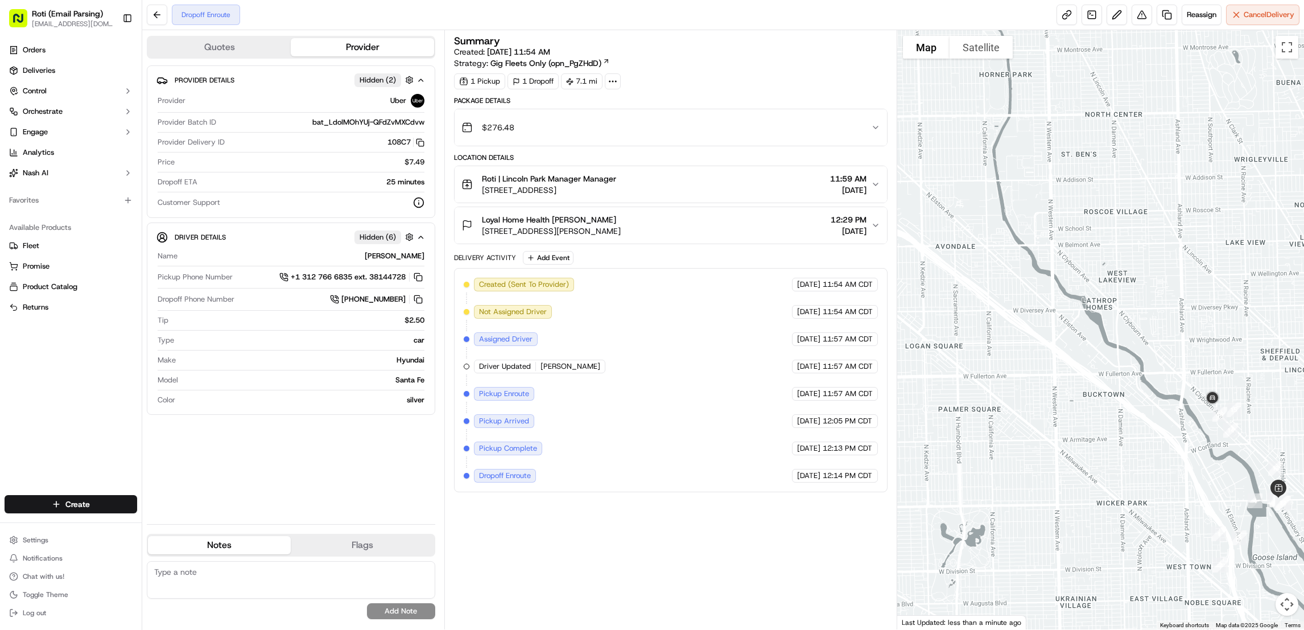
drag, startPoint x: 1124, startPoint y: 269, endPoint x: 1271, endPoint y: 380, distance: 184.8
click at [1271, 380] on div at bounding box center [1100, 329] width 407 height 599
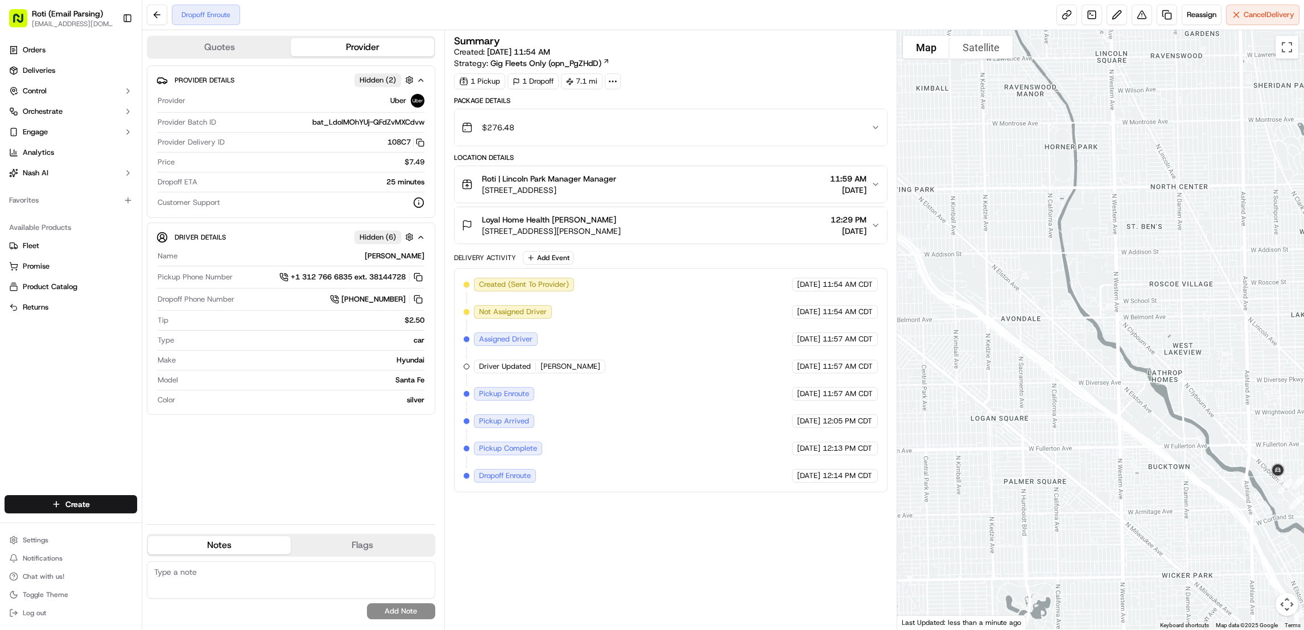
drag, startPoint x: 1213, startPoint y: 329, endPoint x: 1276, endPoint y: 402, distance: 97.2
click at [1276, 402] on div at bounding box center [1100, 329] width 407 height 599
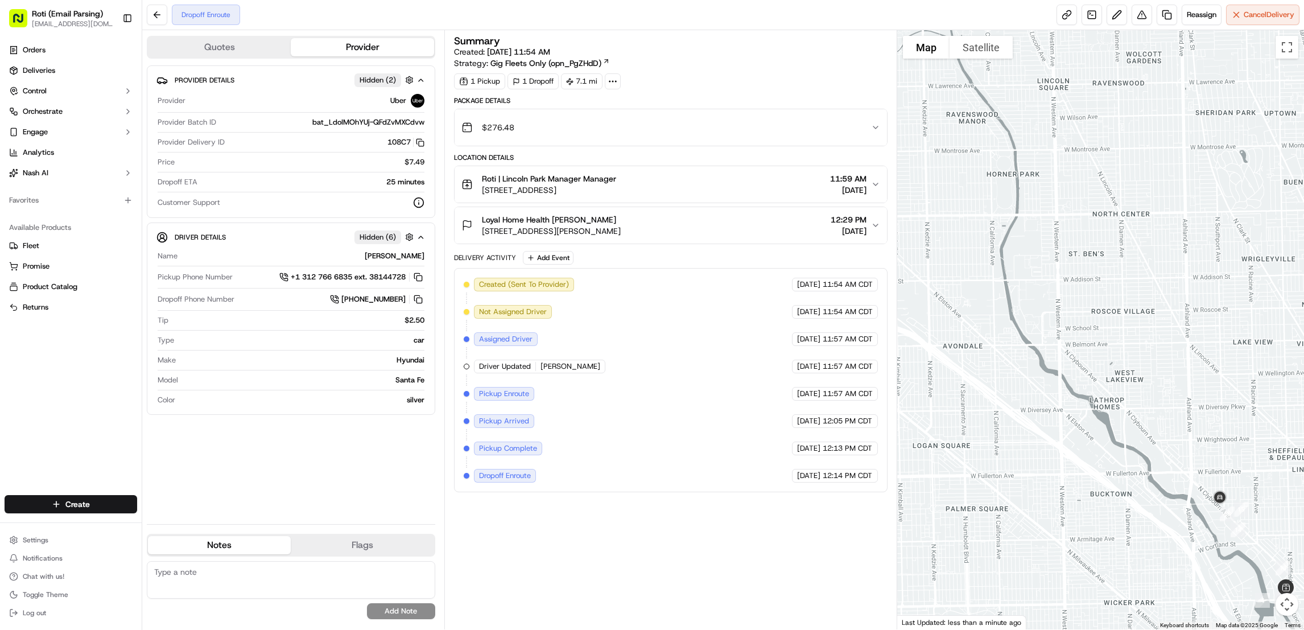
drag, startPoint x: 1183, startPoint y: 298, endPoint x: 1216, endPoint y: 395, distance: 102.2
click at [1216, 395] on div at bounding box center [1100, 329] width 407 height 599
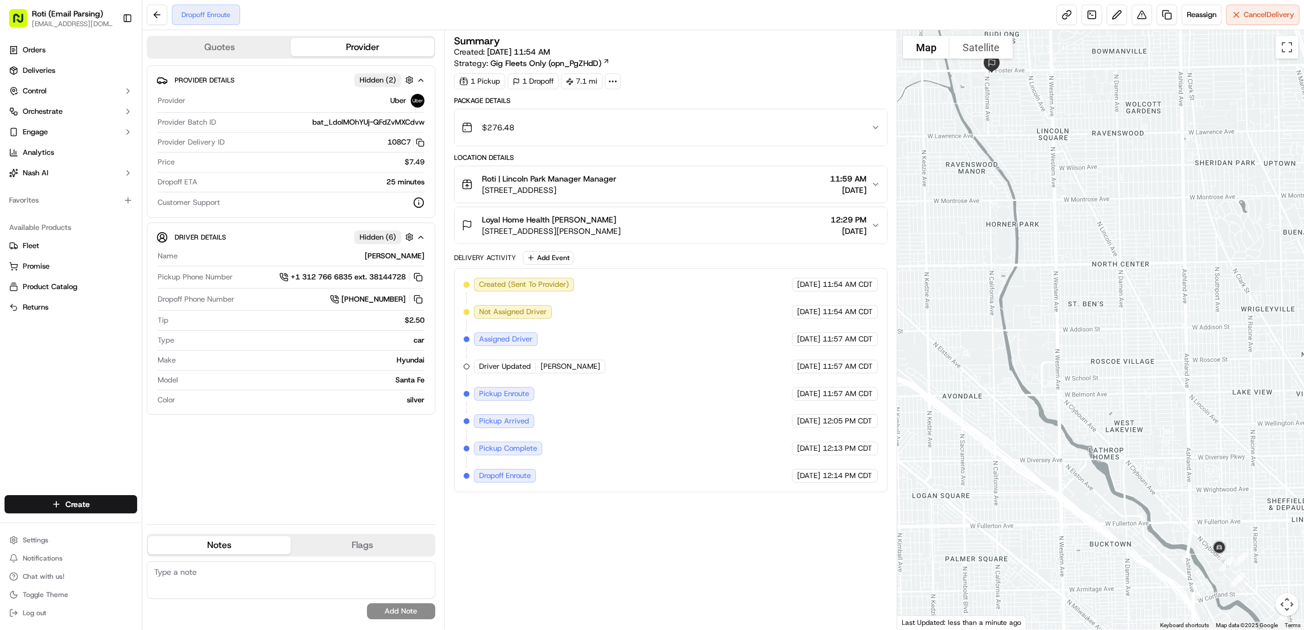
drag, startPoint x: 1231, startPoint y: 413, endPoint x: 1230, endPoint y: 464, distance: 51.2
click at [1230, 464] on div at bounding box center [1100, 329] width 407 height 599
